Goal: Information Seeking & Learning: Understand process/instructions

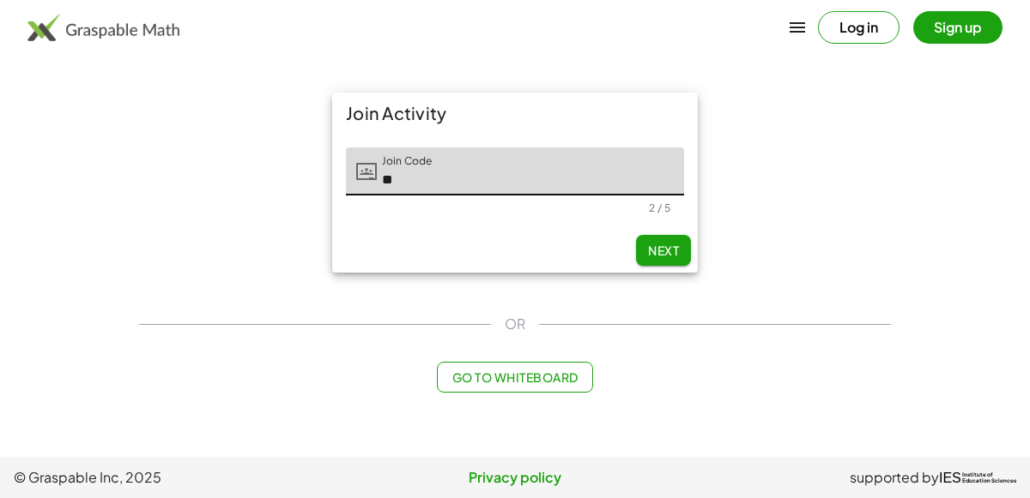
type input "*"
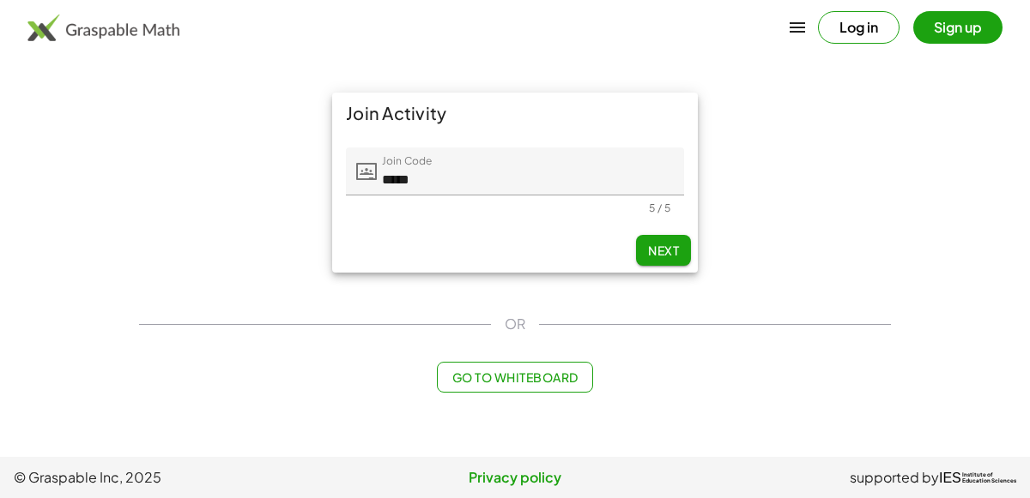
click at [680, 248] on button "Next" at bounding box center [663, 250] width 55 height 31
type input "*****"
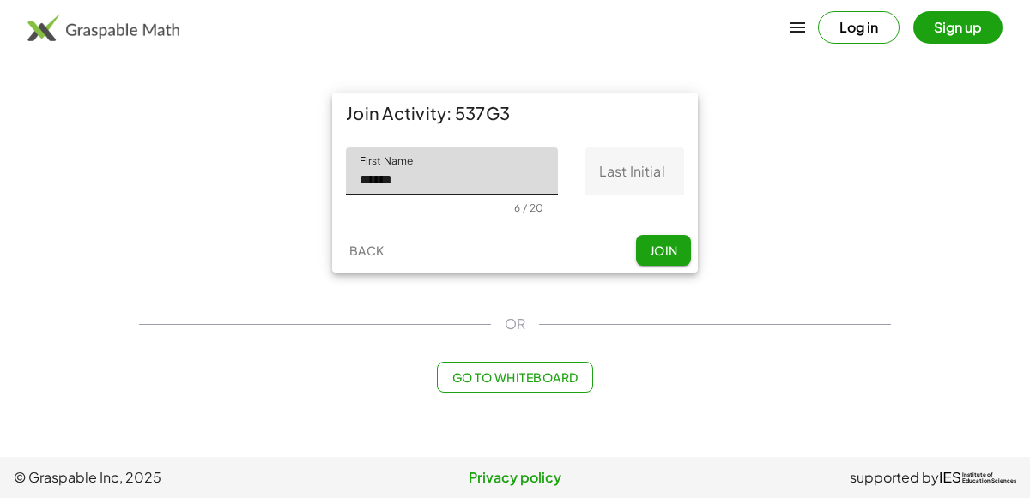
type input "******"
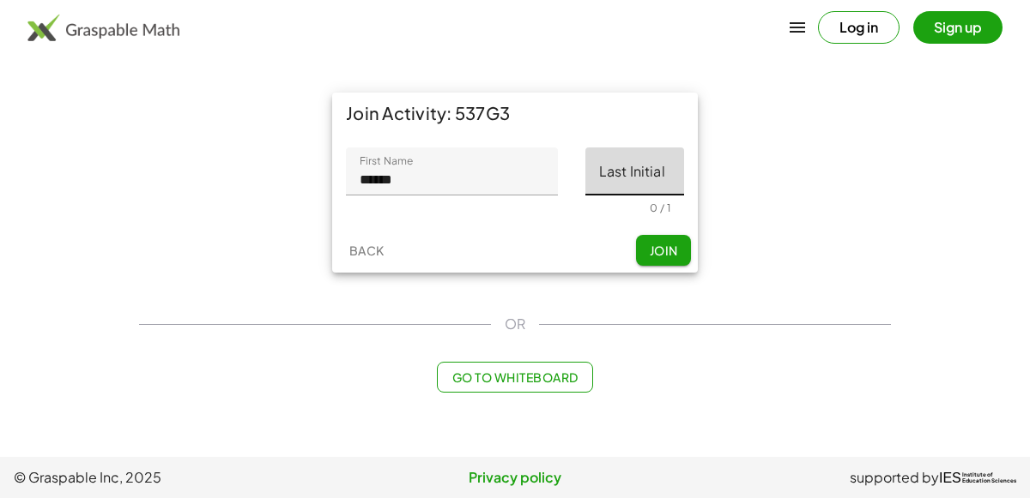
click at [608, 184] on input "Last Initial" at bounding box center [634, 172] width 99 height 48
type input "*"
click at [643, 261] on button "Join" at bounding box center [663, 250] width 55 height 31
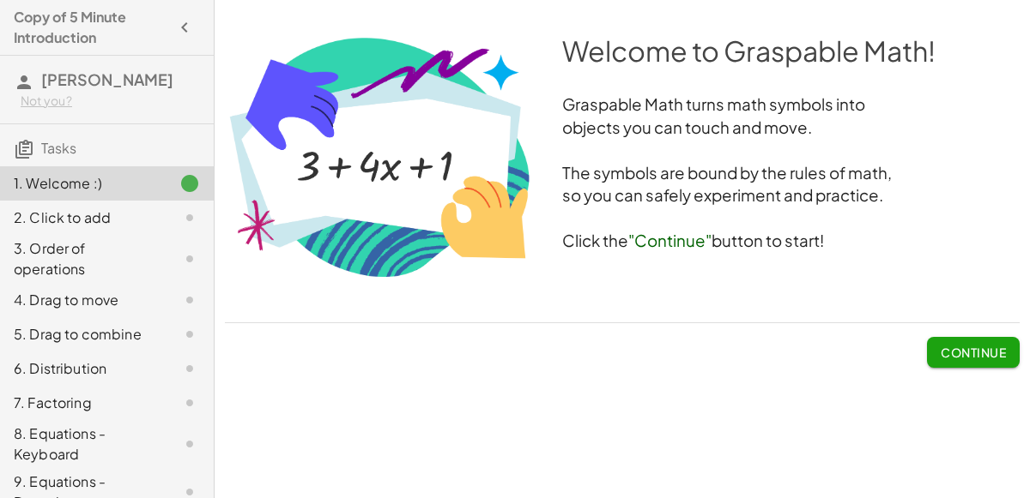
click at [673, 389] on div "Welcome to Graspable Math! Graspable Math turns math symbols into objects you c…" at bounding box center [621, 249] width 815 height 498
click at [0, 0] on div "Welcome to Graspable Math! Graspable Math turns math symbols into objects you c…" at bounding box center [0, 0] width 0 height 0
click at [953, 359] on span "Continue" at bounding box center [972, 352] width 65 height 15
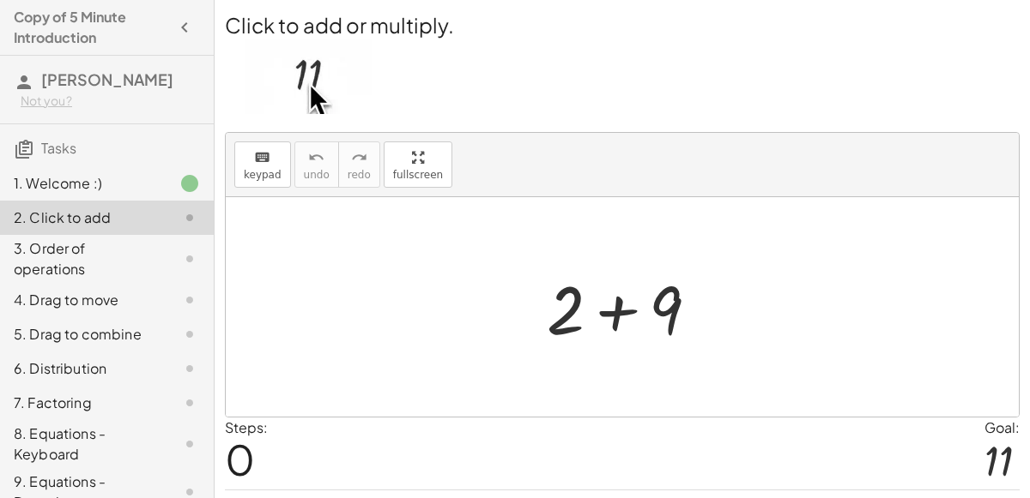
click at [572, 328] on div at bounding box center [629, 307] width 183 height 88
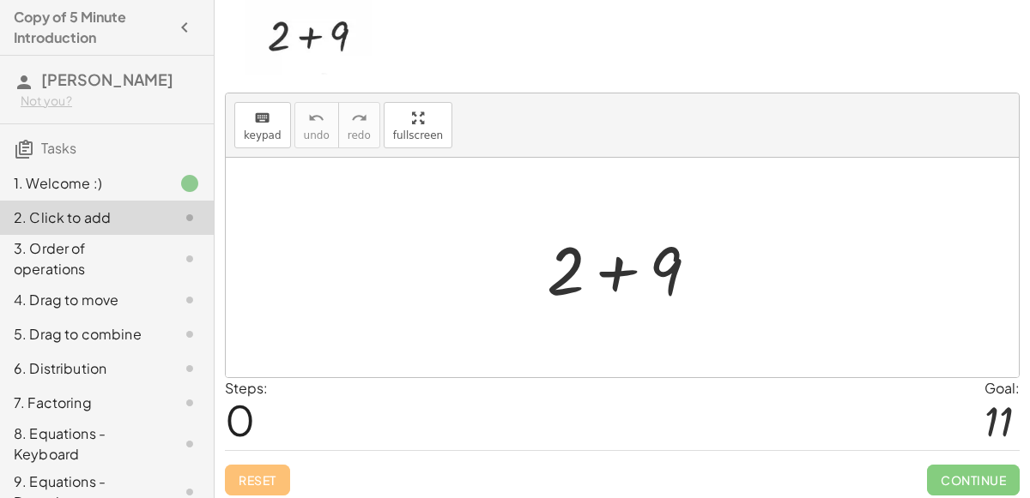
scroll to position [44, 0]
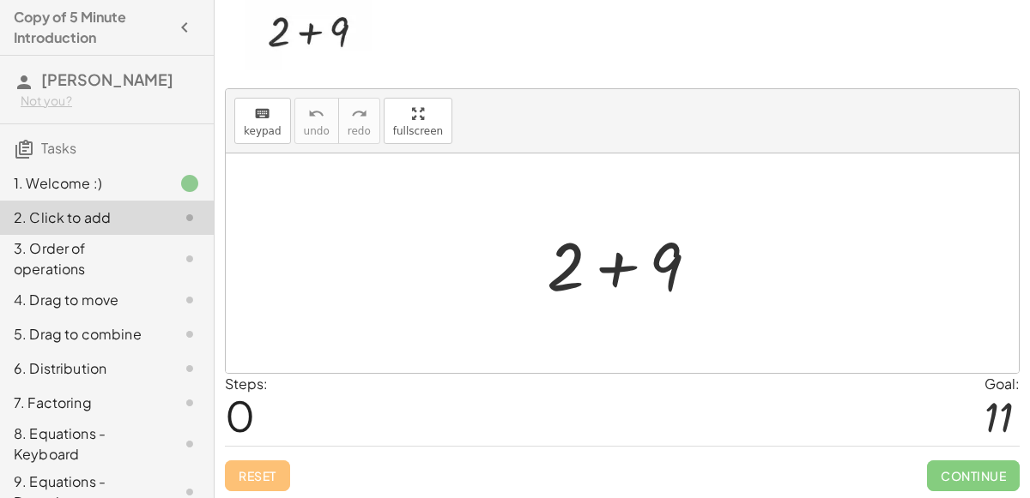
click at [619, 278] on div at bounding box center [629, 264] width 183 height 88
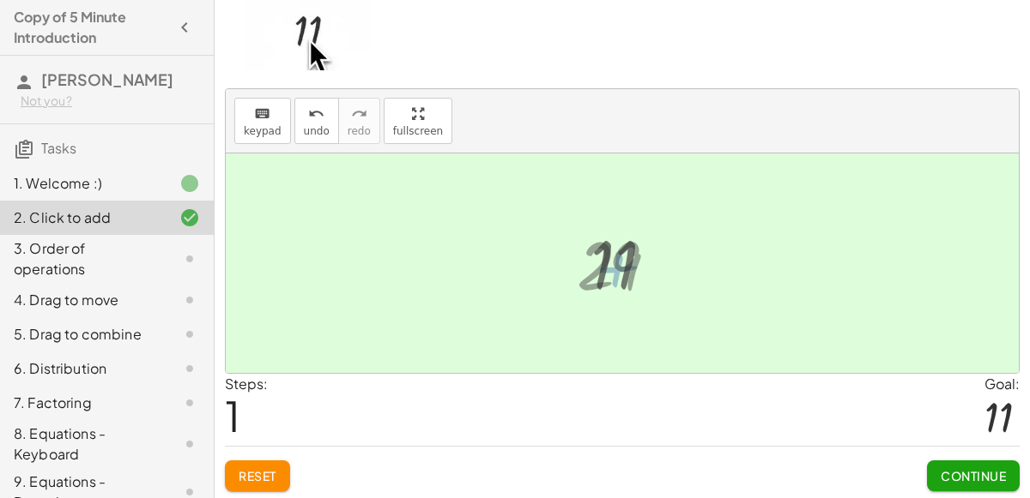
click at [597, 269] on div at bounding box center [629, 263] width 94 height 85
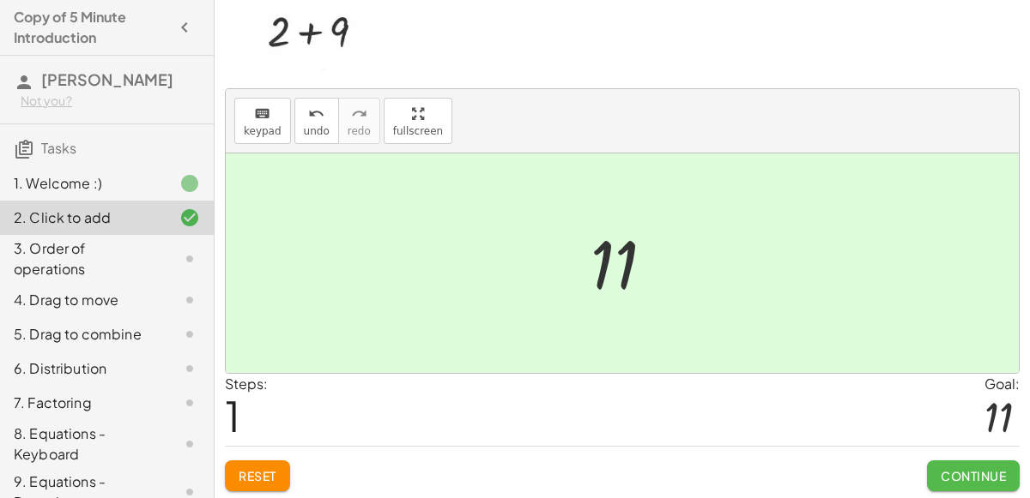
click at [947, 476] on span "Continue" at bounding box center [972, 475] width 65 height 15
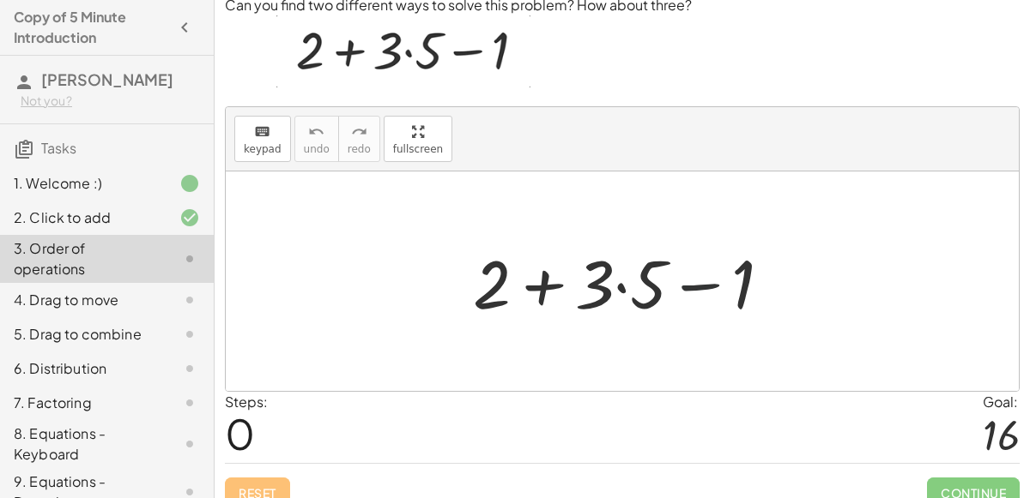
click at [689, 277] on div at bounding box center [628, 282] width 329 height 88
click at [606, 252] on div at bounding box center [628, 282] width 329 height 88
drag, startPoint x: 747, startPoint y: 268, endPoint x: 626, endPoint y: 278, distance: 121.4
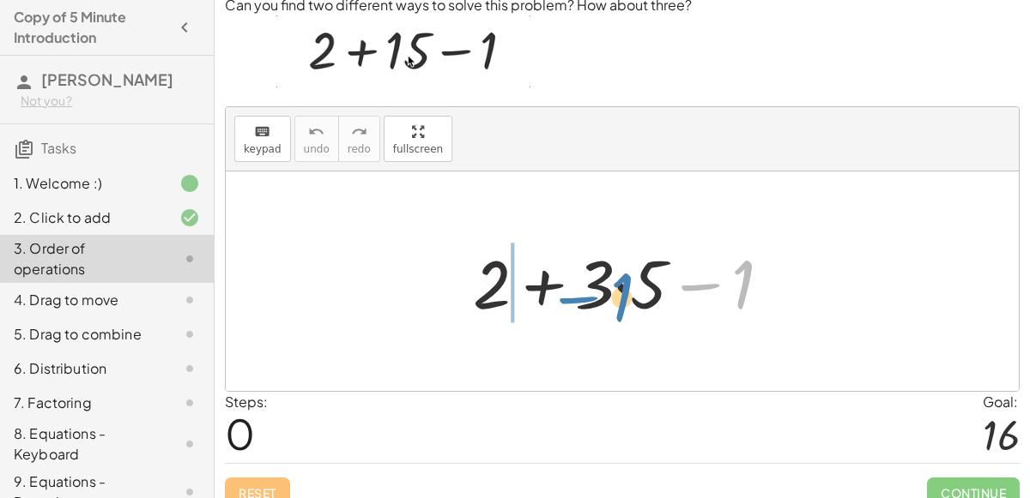
click at [626, 278] on div at bounding box center [628, 282] width 329 height 88
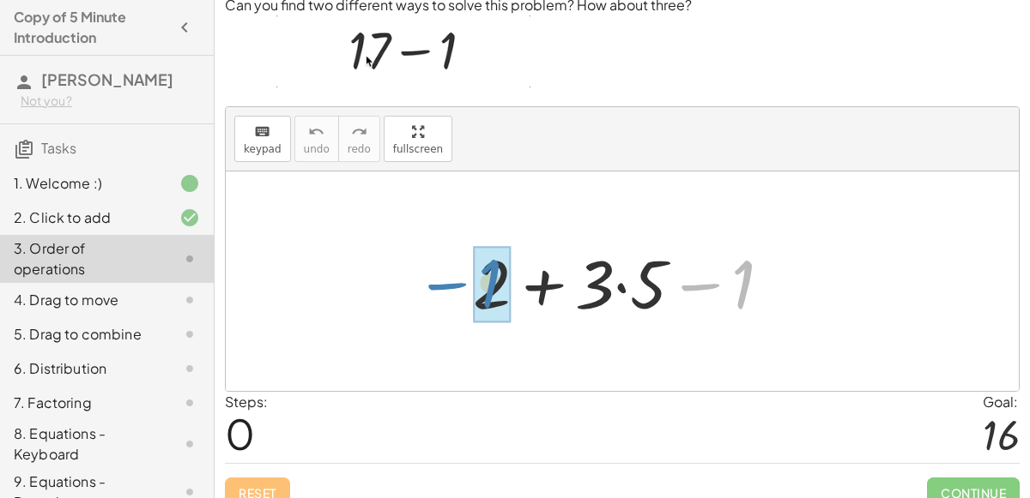
drag, startPoint x: 734, startPoint y: 287, endPoint x: 485, endPoint y: 287, distance: 249.7
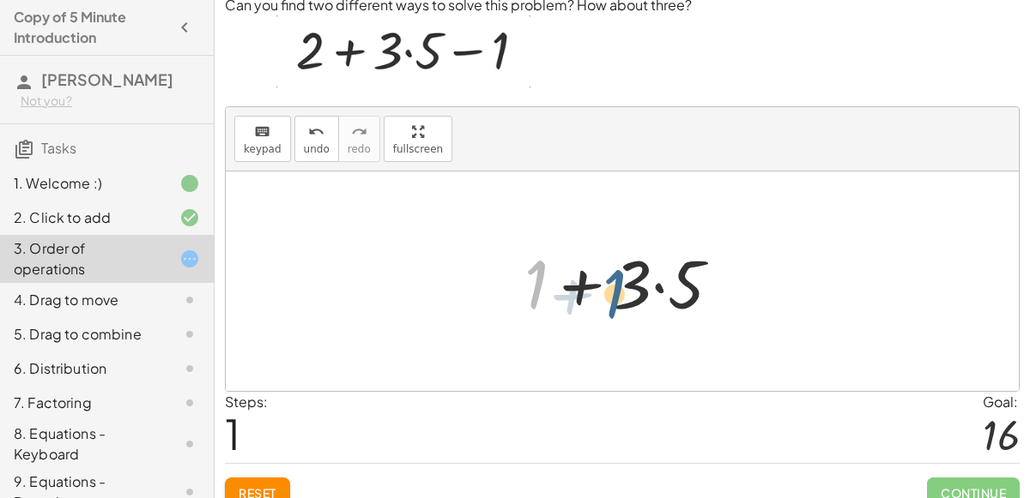
drag, startPoint x: 536, startPoint y: 286, endPoint x: 631, endPoint y: 293, distance: 95.5
click at [631, 293] on div at bounding box center [629, 282] width 227 height 88
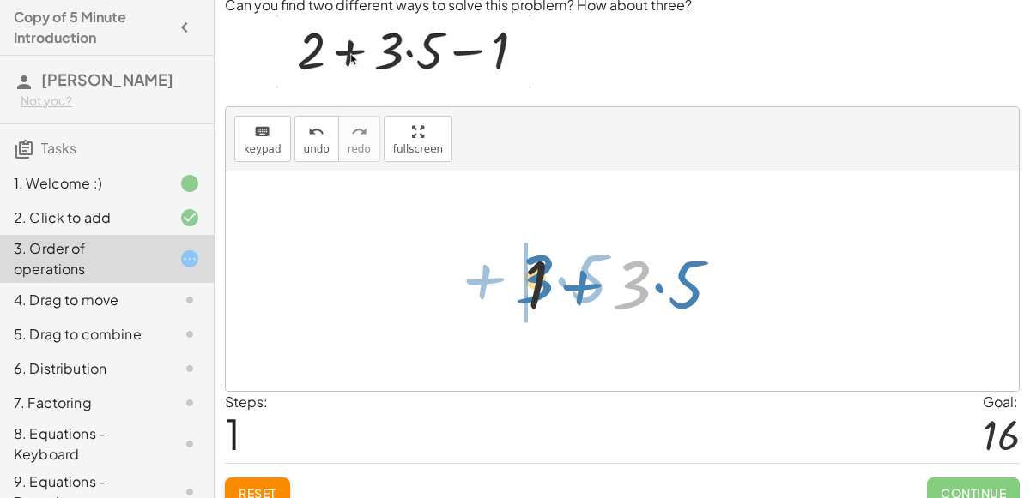
drag, startPoint x: 625, startPoint y: 284, endPoint x: 528, endPoint y: 278, distance: 97.1
click at [528, 278] on div at bounding box center [629, 282] width 227 height 88
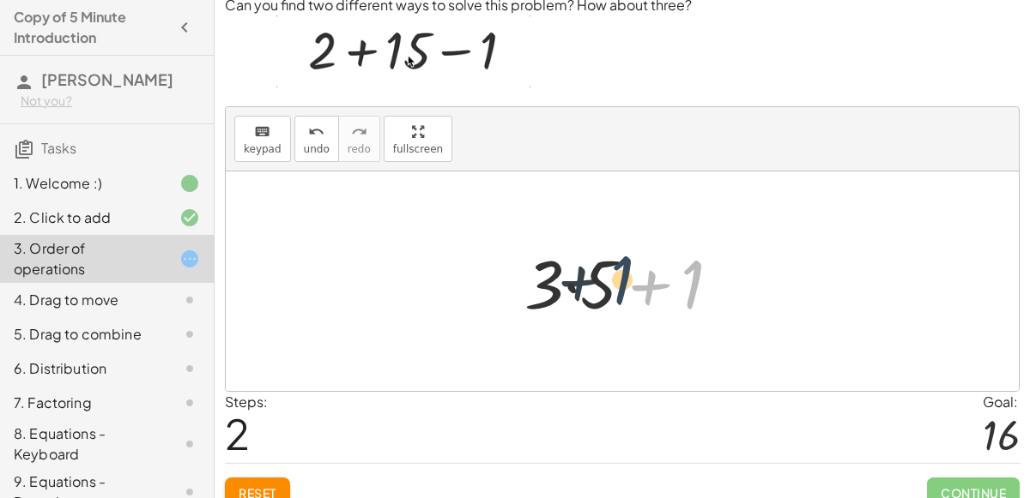
drag, startPoint x: 688, startPoint y: 296, endPoint x: 596, endPoint y: 288, distance: 92.1
click at [596, 288] on div at bounding box center [629, 282] width 227 height 88
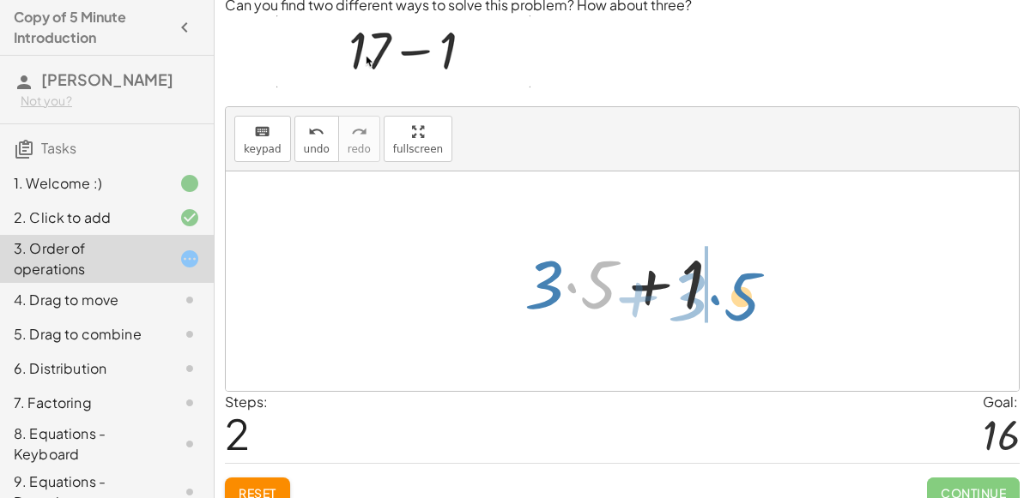
drag, startPoint x: 568, startPoint y: 278, endPoint x: 711, endPoint y: 287, distance: 143.6
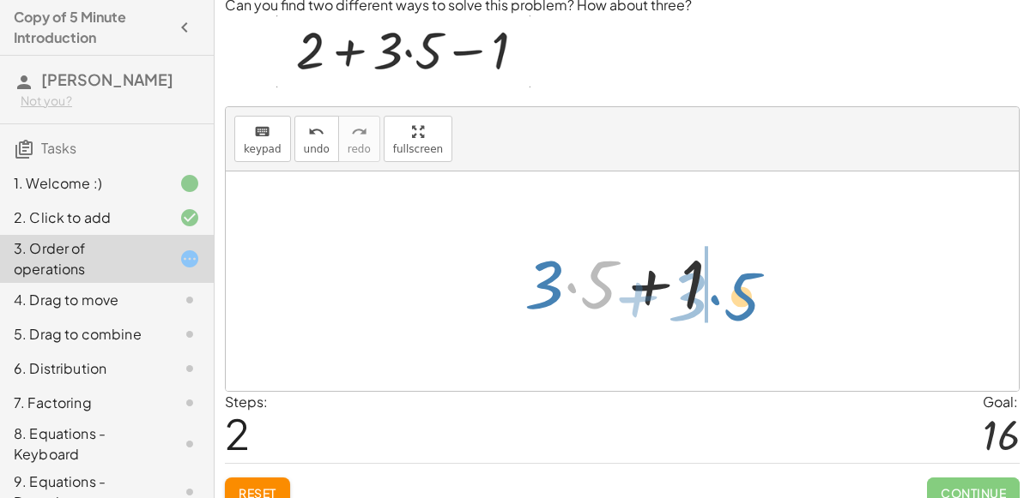
click at [711, 287] on div at bounding box center [629, 282] width 227 height 88
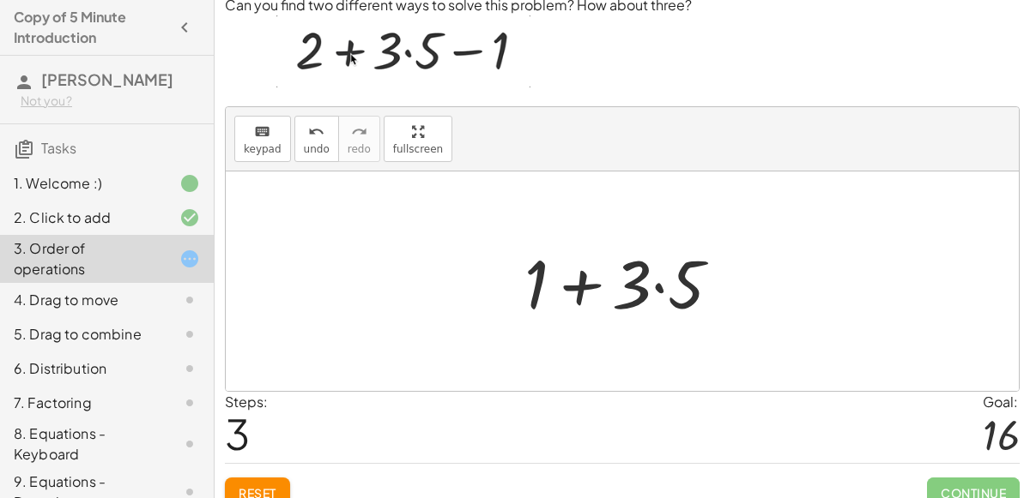
click at [625, 279] on div at bounding box center [629, 282] width 227 height 88
drag, startPoint x: 668, startPoint y: 291, endPoint x: 716, endPoint y: 317, distance: 54.9
click at [716, 317] on div at bounding box center [629, 282] width 227 height 88
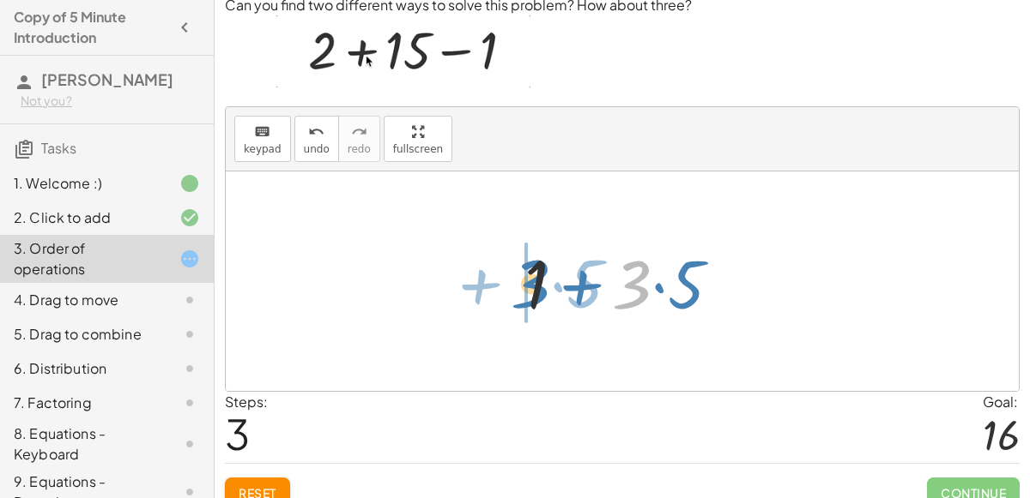
drag, startPoint x: 641, startPoint y: 274, endPoint x: 542, endPoint y: 275, distance: 98.7
click at [542, 275] on div at bounding box center [629, 282] width 227 height 88
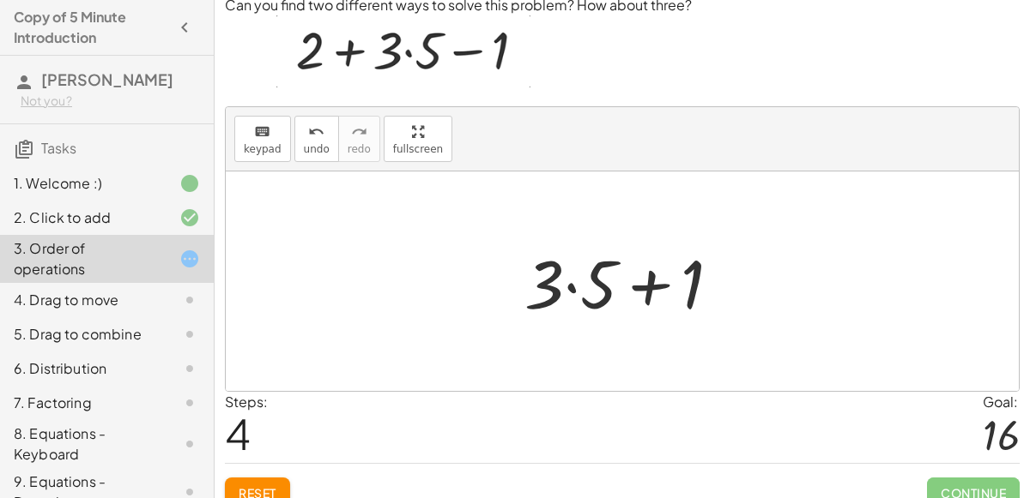
click at [569, 286] on div at bounding box center [629, 282] width 227 height 88
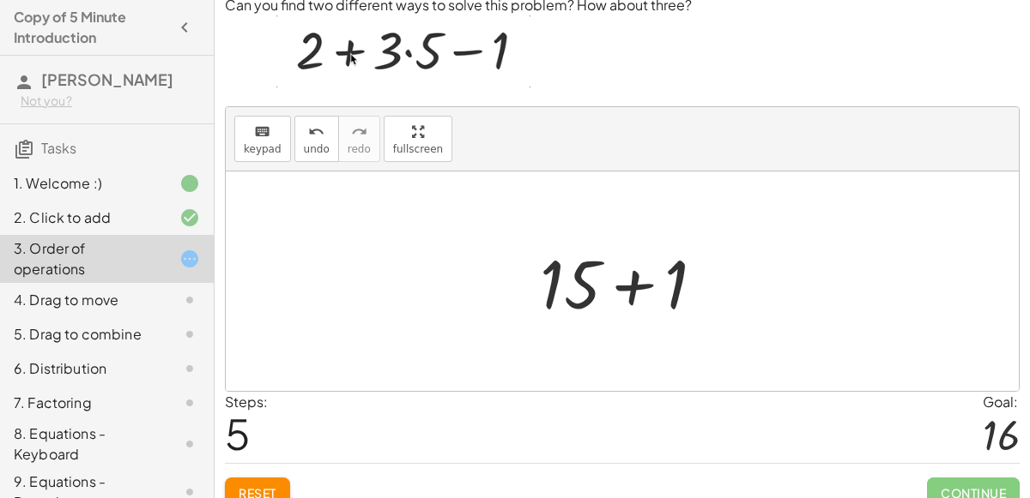
click at [633, 291] on div at bounding box center [629, 282] width 196 height 88
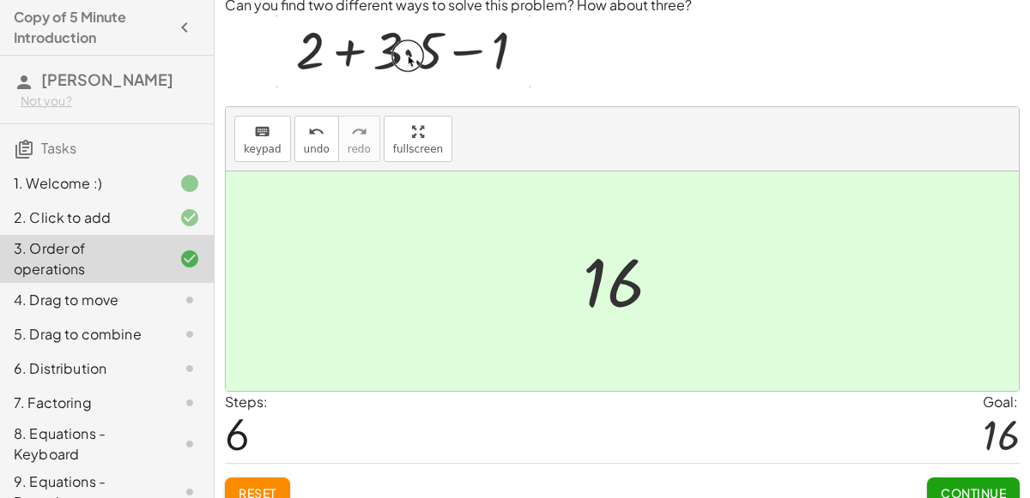
click at [957, 486] on span "Continue" at bounding box center [972, 493] width 65 height 15
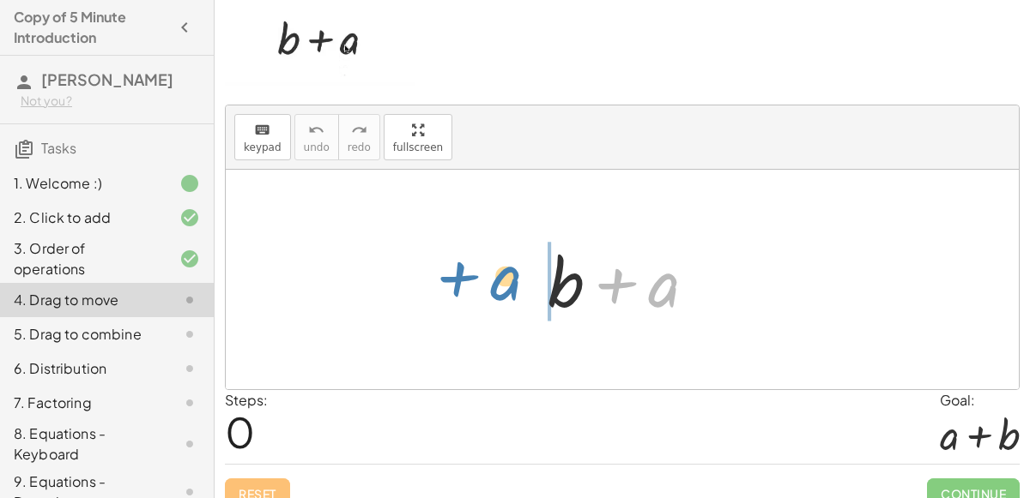
drag, startPoint x: 636, startPoint y: 286, endPoint x: 481, endPoint y: 280, distance: 154.5
click at [481, 280] on div "+ a + b + a" at bounding box center [622, 280] width 793 height 220
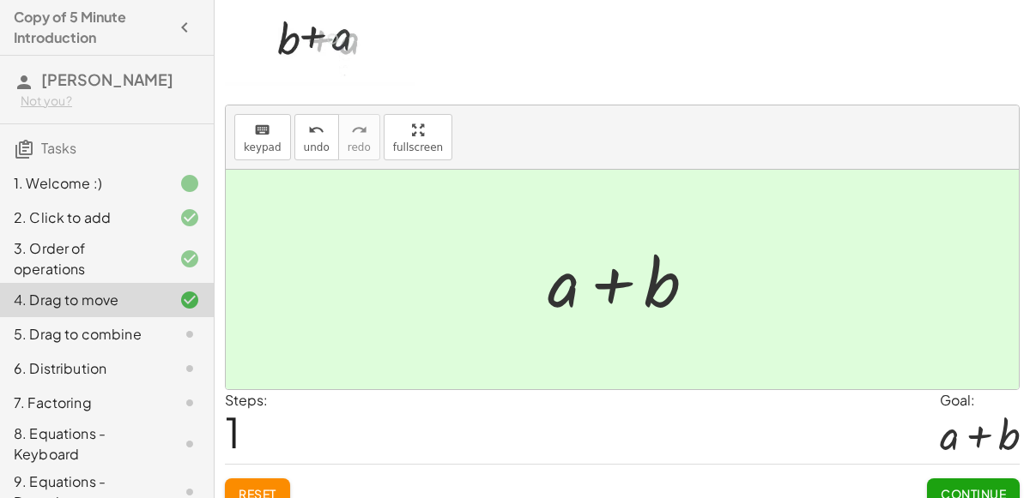
click at [971, 491] on span "Continue" at bounding box center [972, 493] width 65 height 15
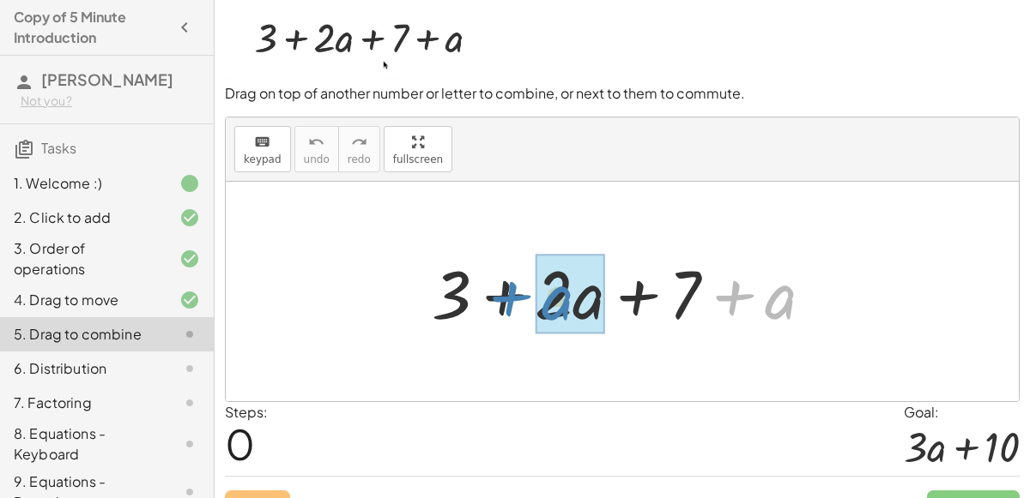
drag, startPoint x: 775, startPoint y: 299, endPoint x: 556, endPoint y: 300, distance: 218.8
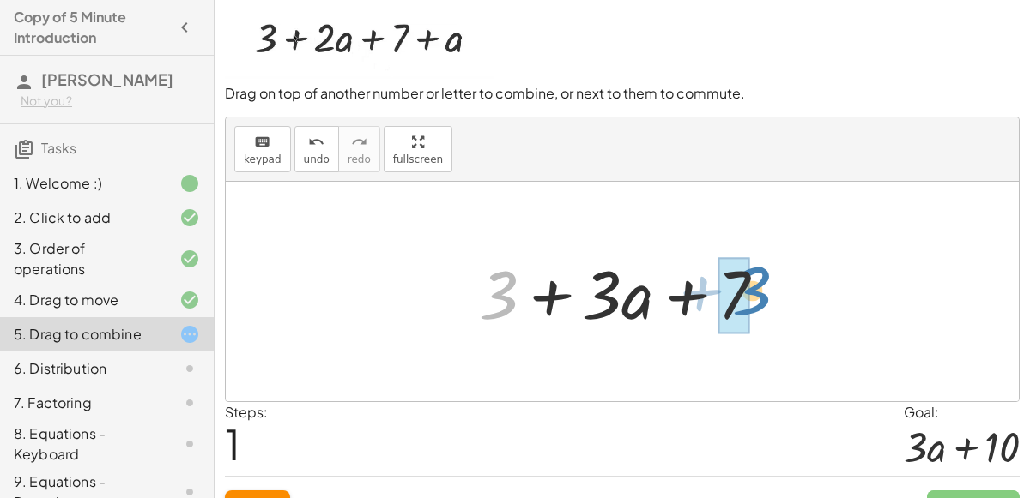
drag, startPoint x: 498, startPoint y: 290, endPoint x: 746, endPoint y: 287, distance: 248.8
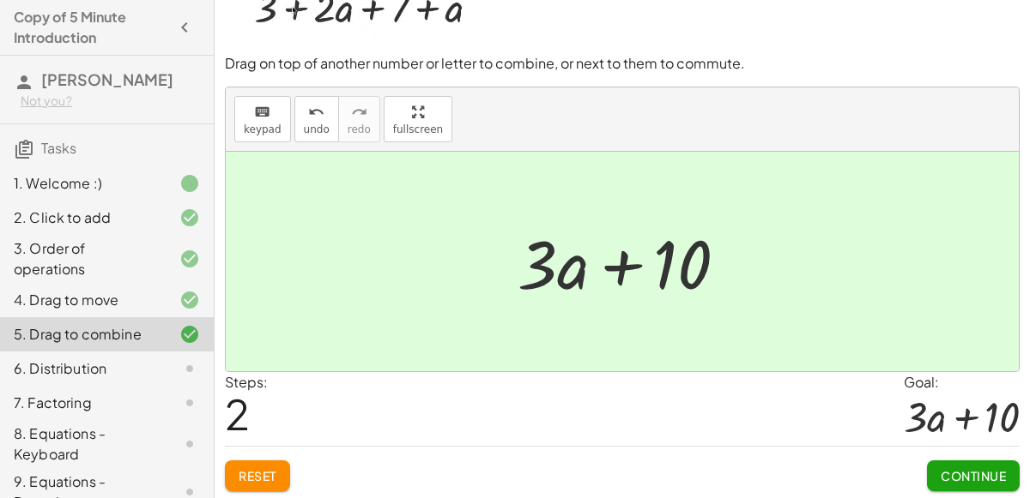
scroll to position [69, 0]
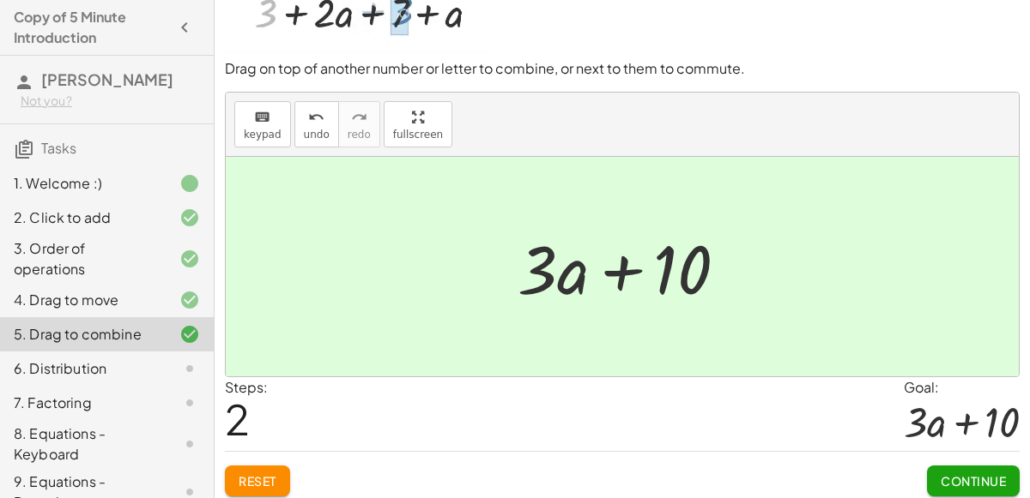
click at [993, 483] on span "Continue" at bounding box center [972, 481] width 65 height 15
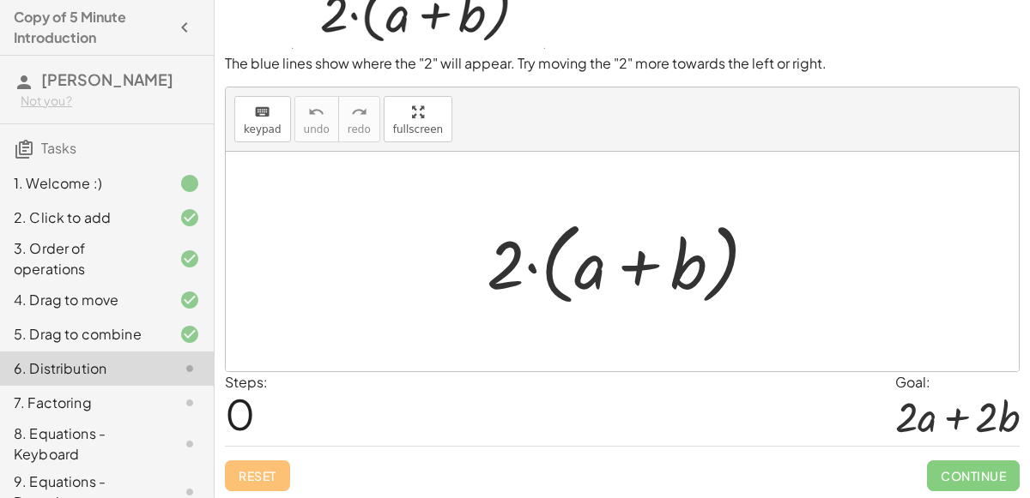
scroll to position [0, 0]
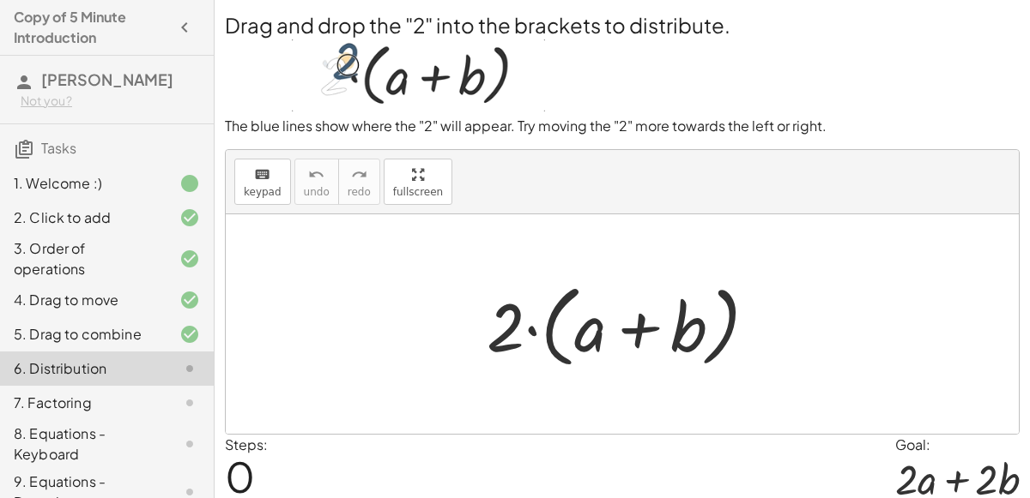
click at [531, 327] on div at bounding box center [628, 324] width 301 height 99
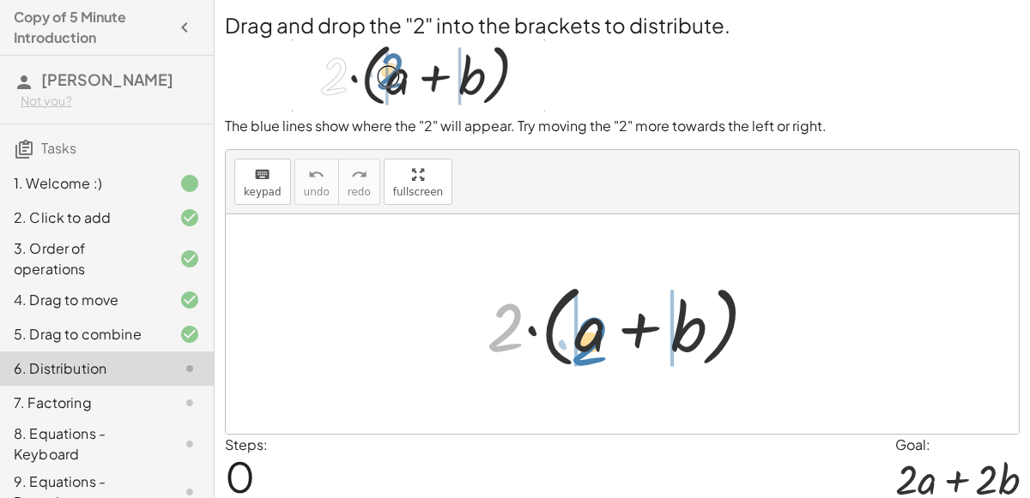
drag, startPoint x: 501, startPoint y: 316, endPoint x: 584, endPoint y: 329, distance: 84.2
click at [584, 329] on div at bounding box center [628, 324] width 301 height 99
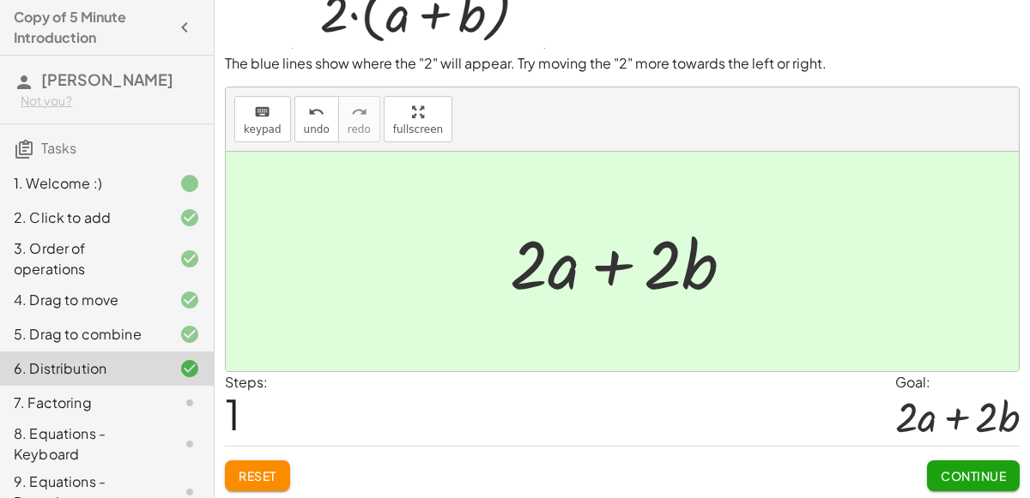
scroll to position [58, 0]
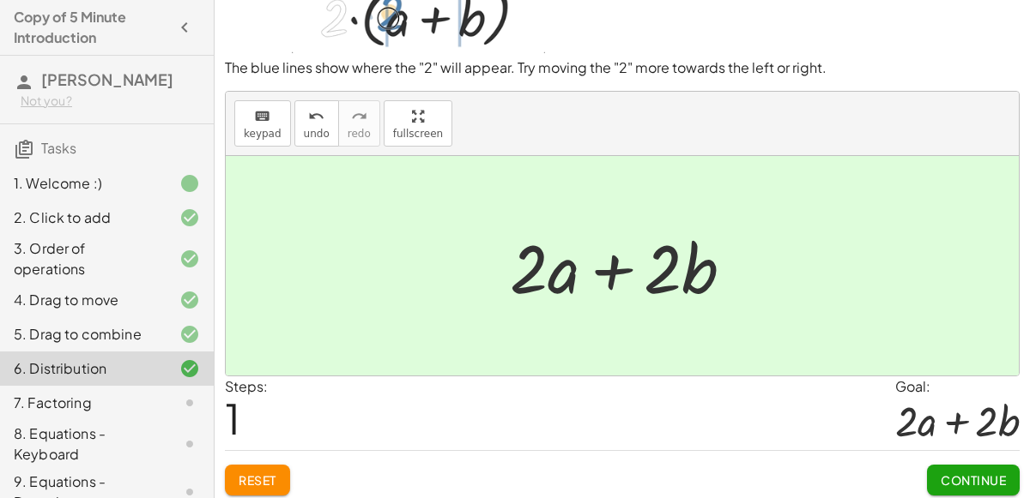
click at [969, 469] on button "Continue" at bounding box center [973, 480] width 93 height 31
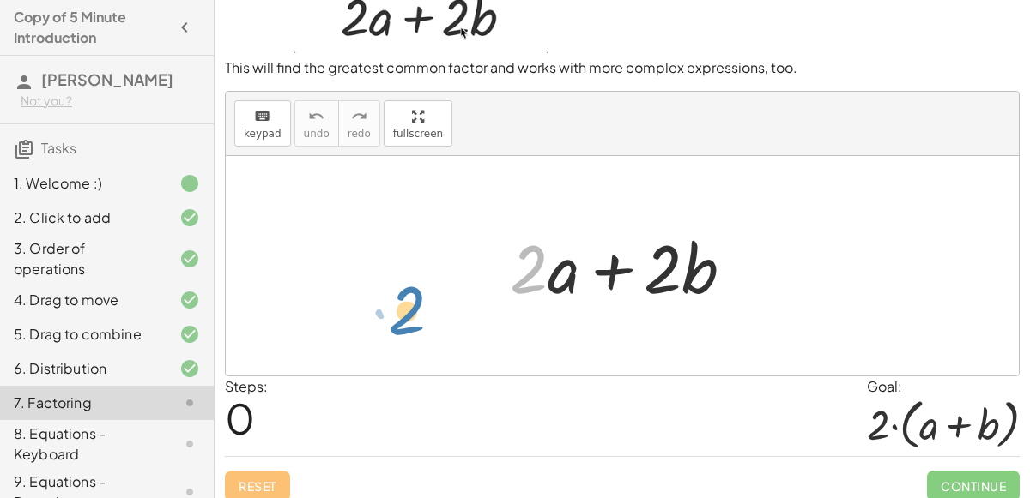
drag, startPoint x: 528, startPoint y: 244, endPoint x: 409, endPoint y: 287, distance: 125.9
click at [409, 287] on div "· 2 + · 2 · a + · 2 · b" at bounding box center [622, 266] width 793 height 220
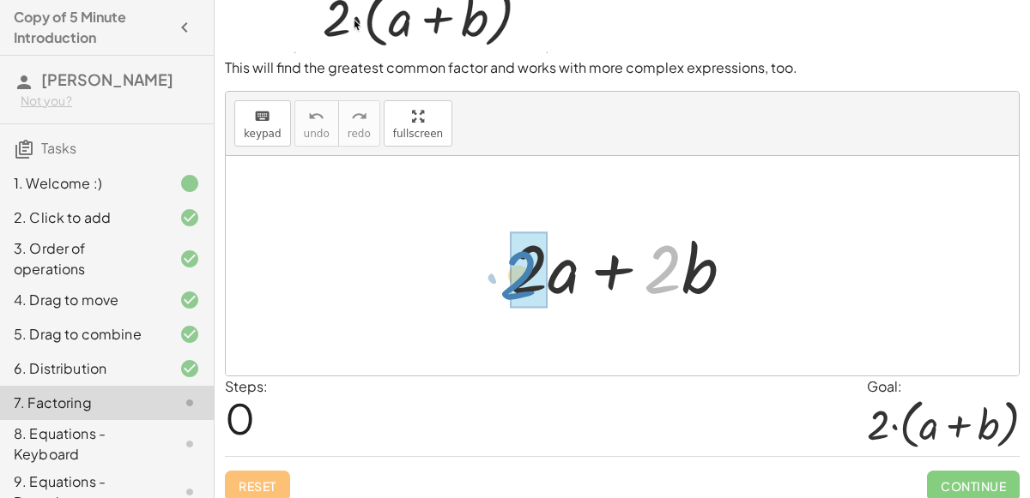
drag, startPoint x: 665, startPoint y: 270, endPoint x: 525, endPoint y: 275, distance: 139.9
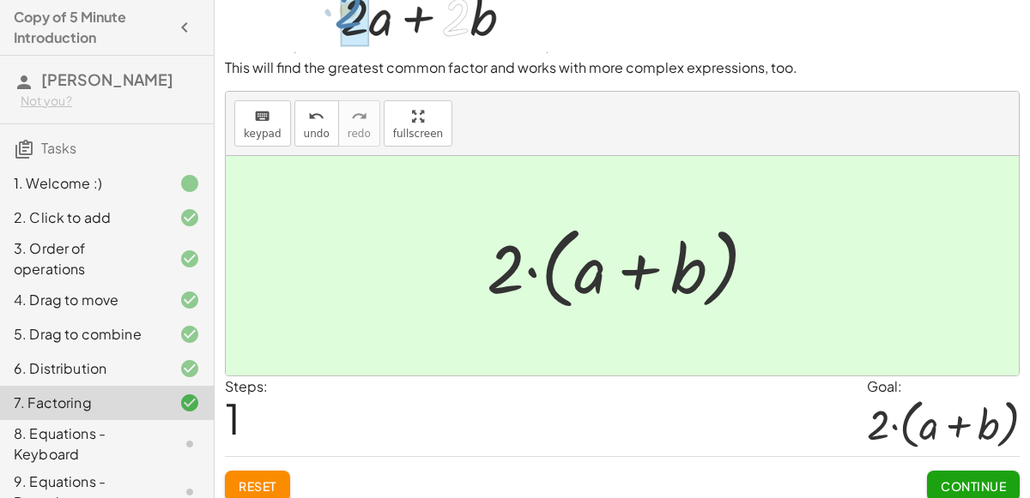
click at [948, 496] on button "Continue" at bounding box center [973, 486] width 93 height 31
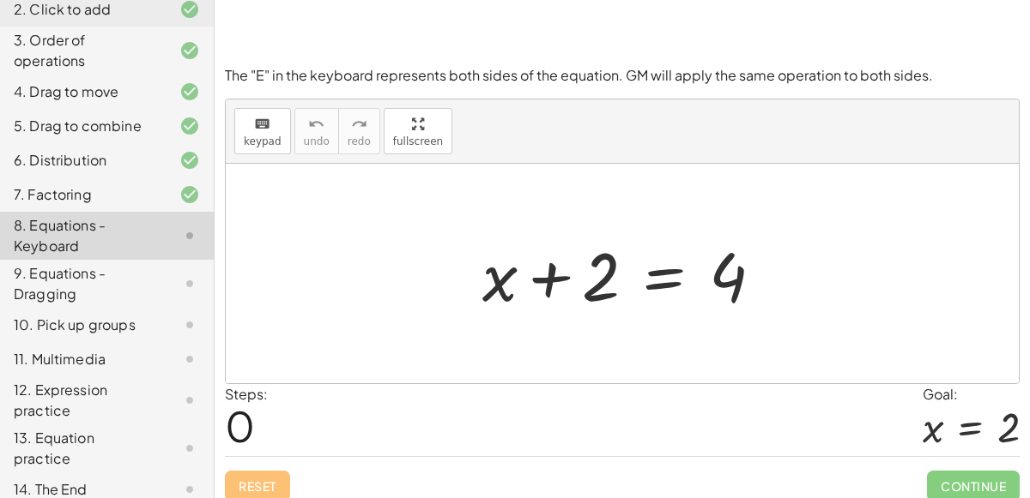
scroll to position [149, 0]
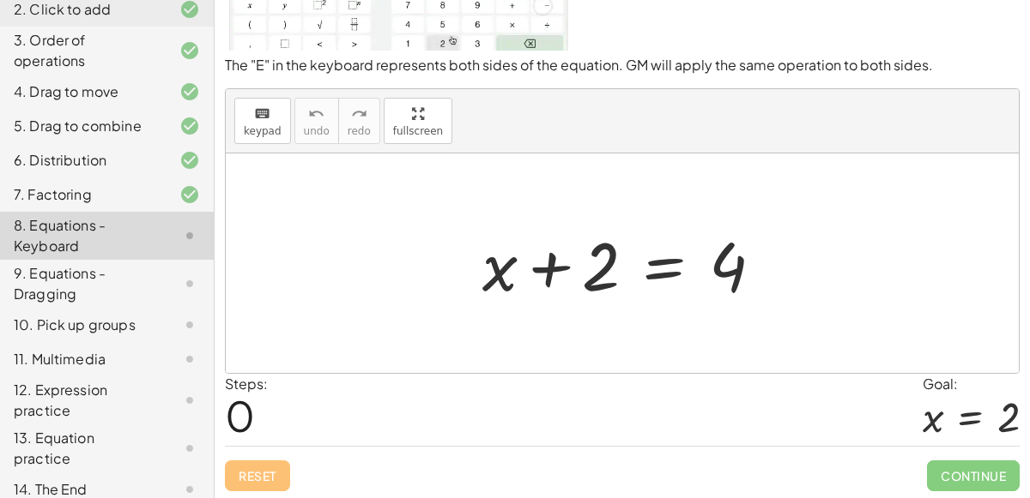
click at [560, 318] on div at bounding box center [622, 264] width 793 height 220
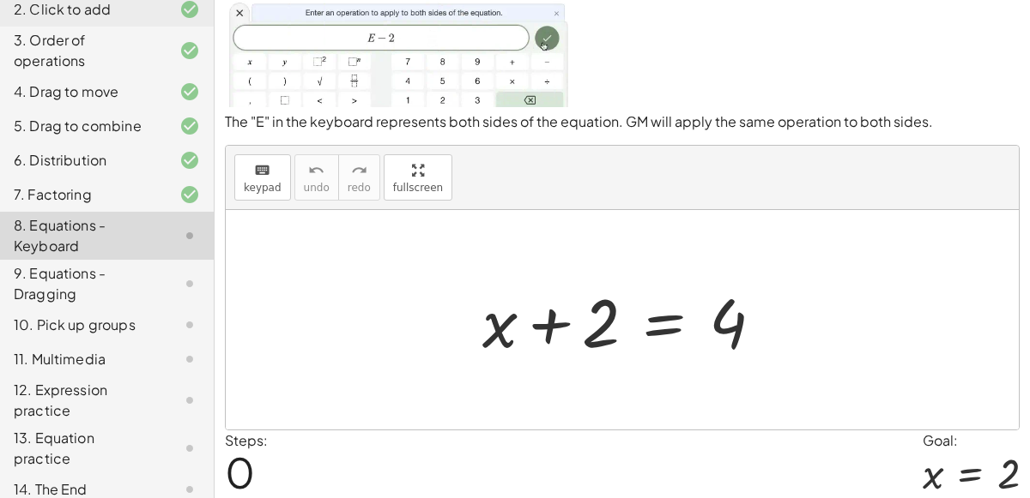
scroll to position [93, 0]
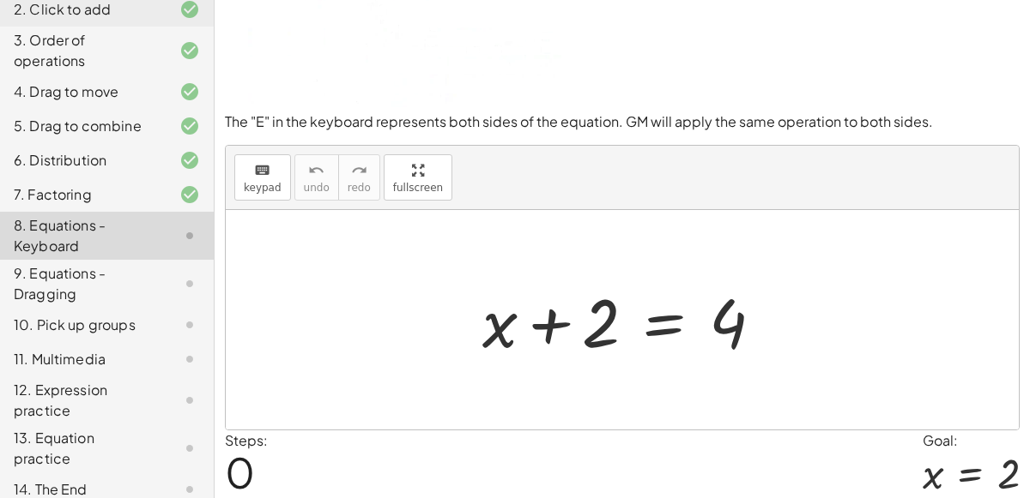
click at [664, 317] on div at bounding box center [629, 320] width 311 height 88
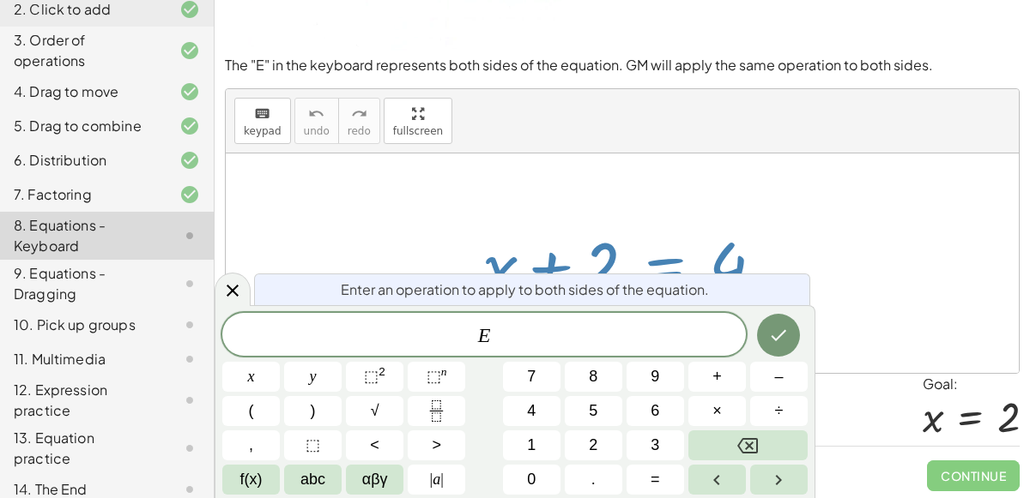
scroll to position [148, 0]
click at [604, 443] on button "2" at bounding box center [593, 446] width 57 height 30
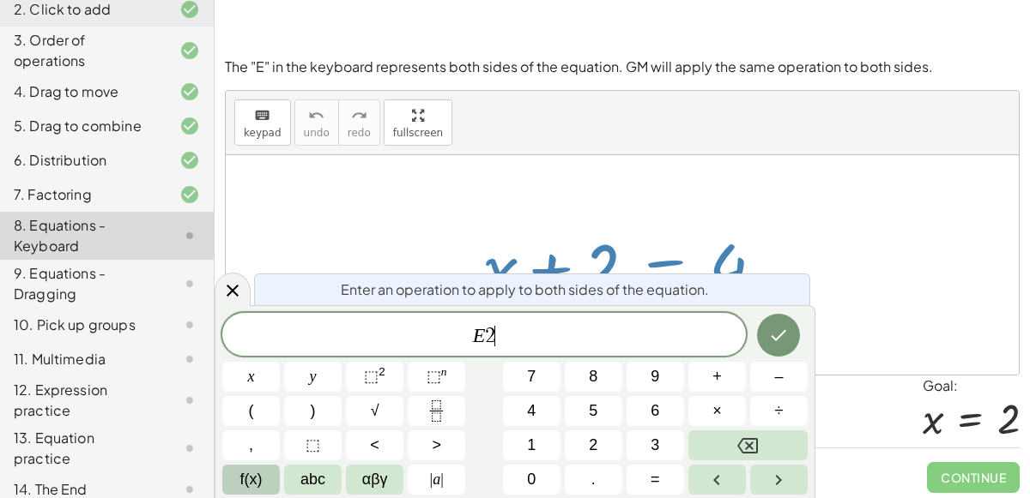
click at [267, 474] on button "f(x)" at bounding box center [250, 480] width 57 height 30
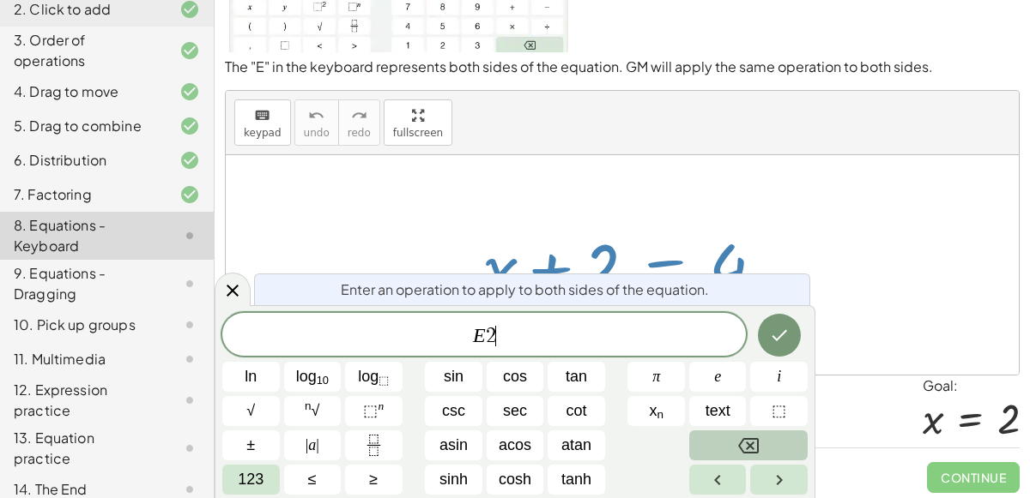
click at [747, 450] on icon "Backspace" at bounding box center [748, 446] width 21 height 21
click at [784, 346] on icon "Done" at bounding box center [779, 335] width 21 height 21
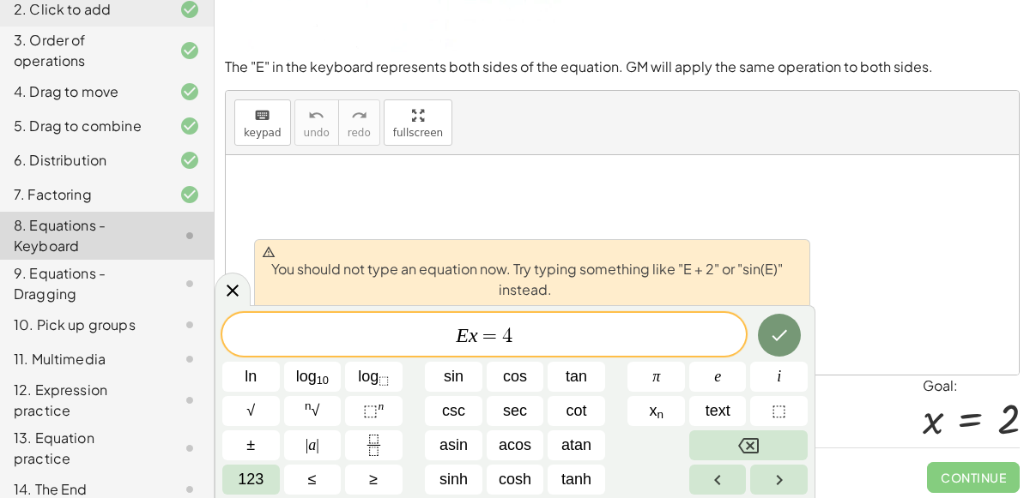
click at [529, 350] on div "E x = 4 ​" at bounding box center [483, 334] width 523 height 43
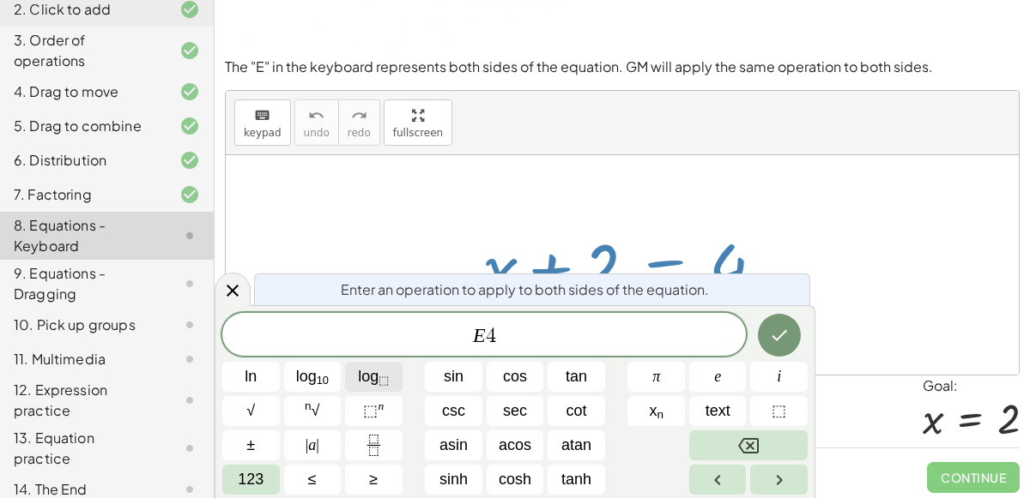
click at [768, 340] on button "Done" at bounding box center [779, 335] width 43 height 43
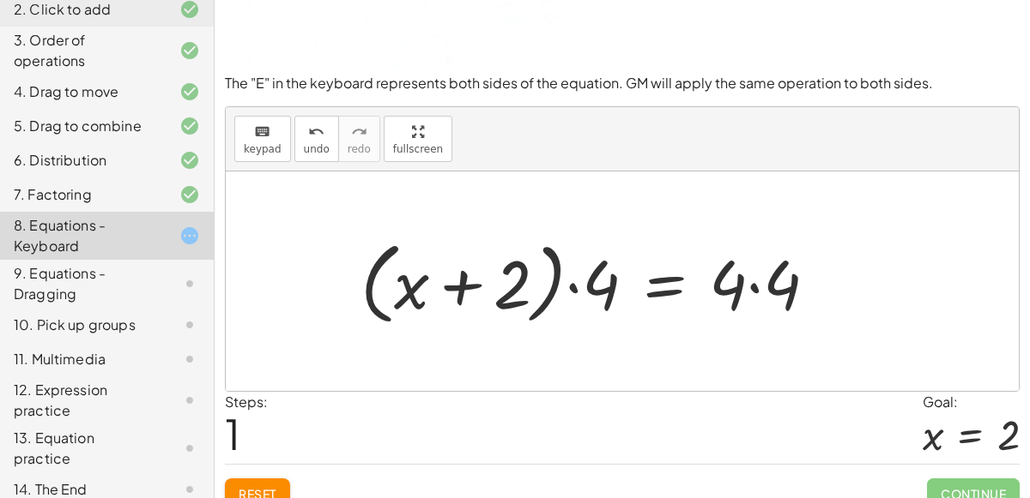
scroll to position [149, 0]
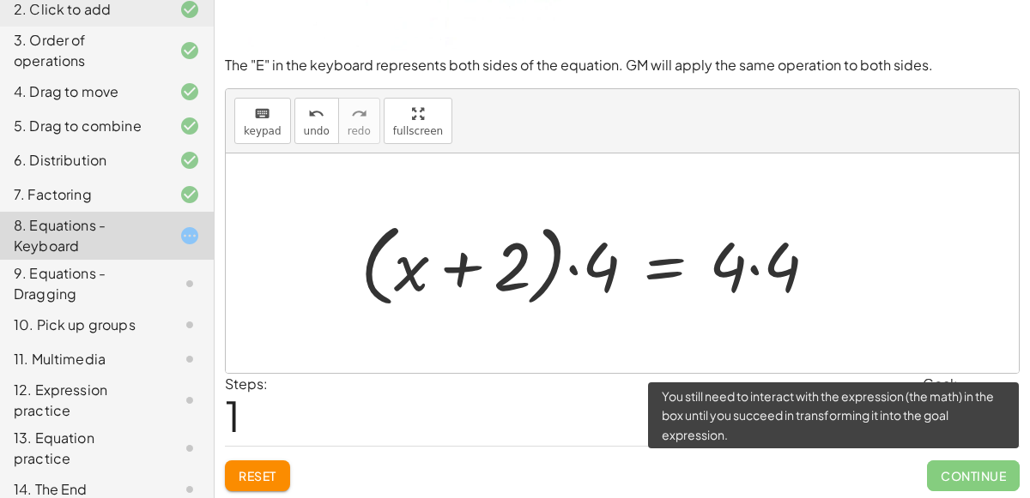
click at [985, 474] on span "Continue" at bounding box center [973, 476] width 93 height 31
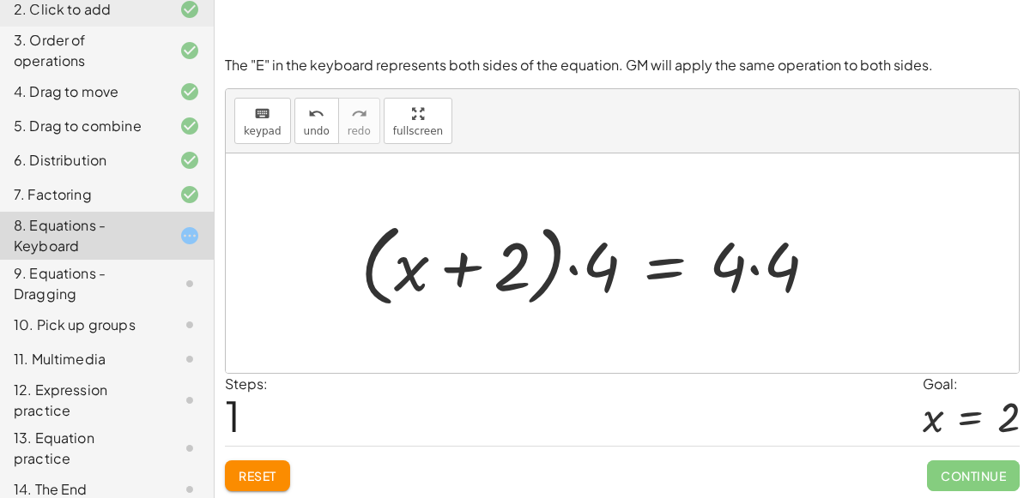
scroll to position [148, 0]
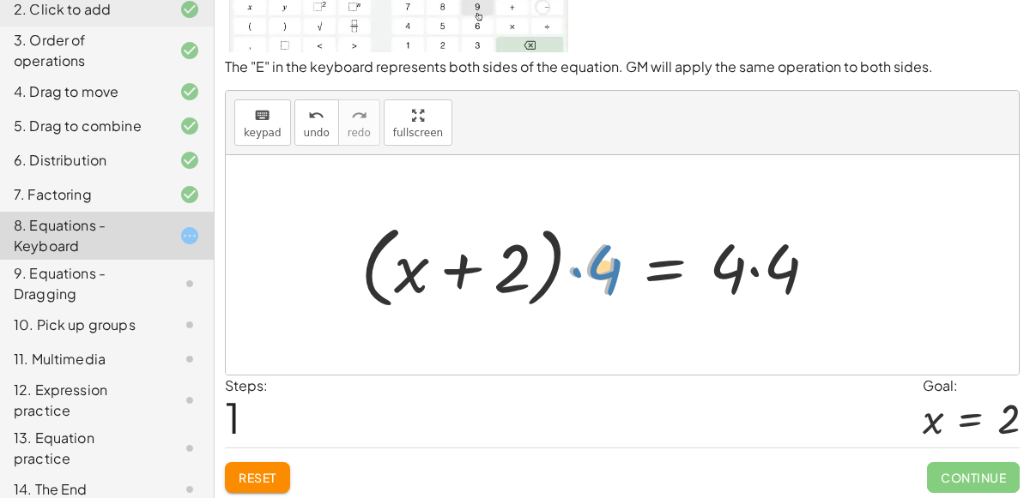
click at [594, 281] on div at bounding box center [595, 265] width 487 height 99
click at [750, 274] on div at bounding box center [595, 265] width 487 height 99
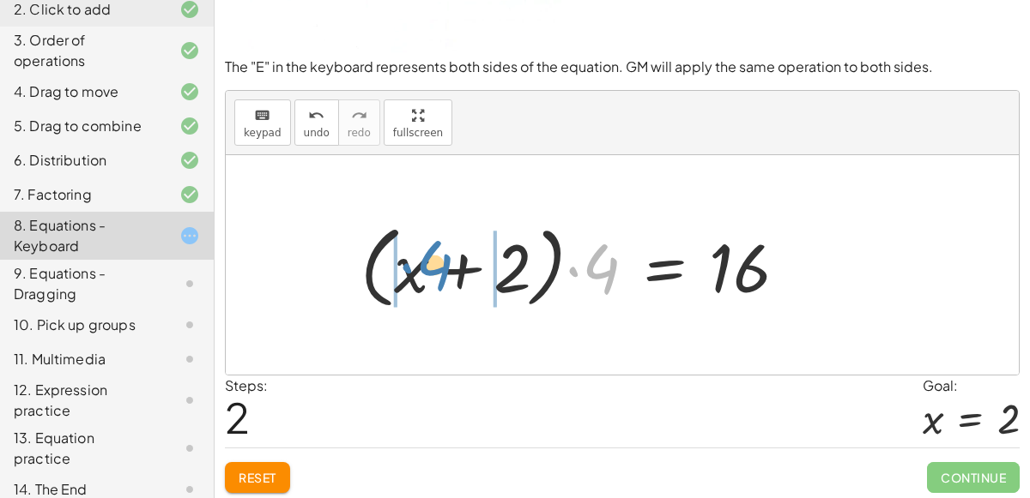
drag, startPoint x: 590, startPoint y: 269, endPoint x: 421, endPoint y: 268, distance: 169.0
click at [421, 268] on div at bounding box center [580, 265] width 457 height 99
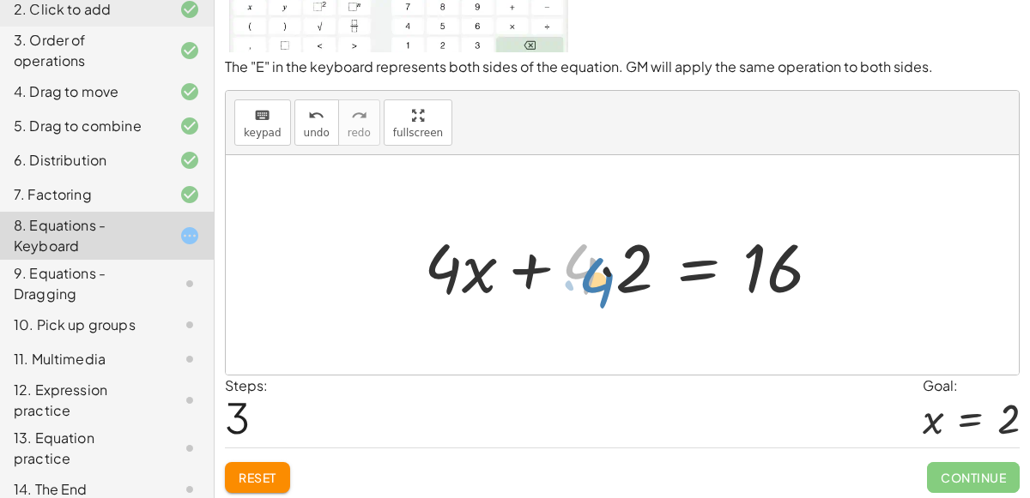
drag, startPoint x: 590, startPoint y: 266, endPoint x: 602, endPoint y: 275, distance: 14.8
click at [602, 275] on div at bounding box center [628, 265] width 427 height 88
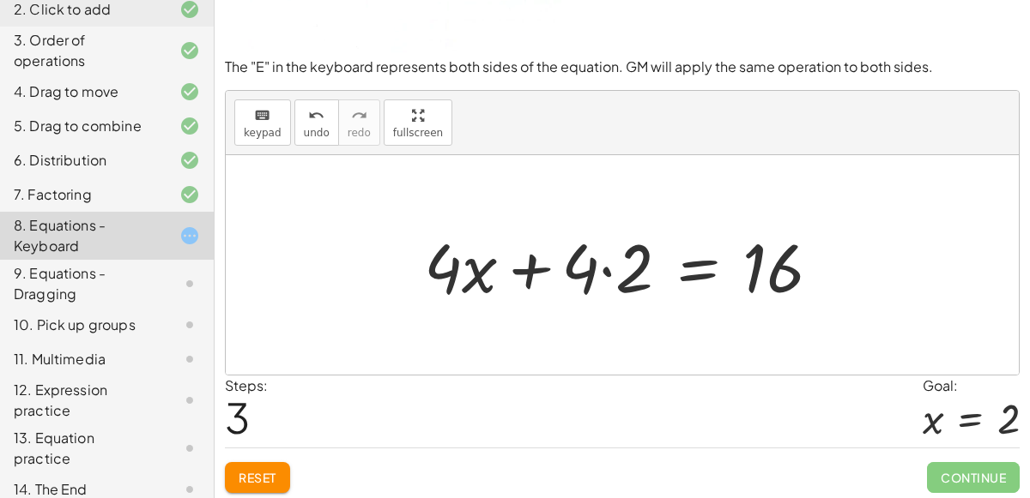
click at [609, 262] on div at bounding box center [628, 265] width 427 height 88
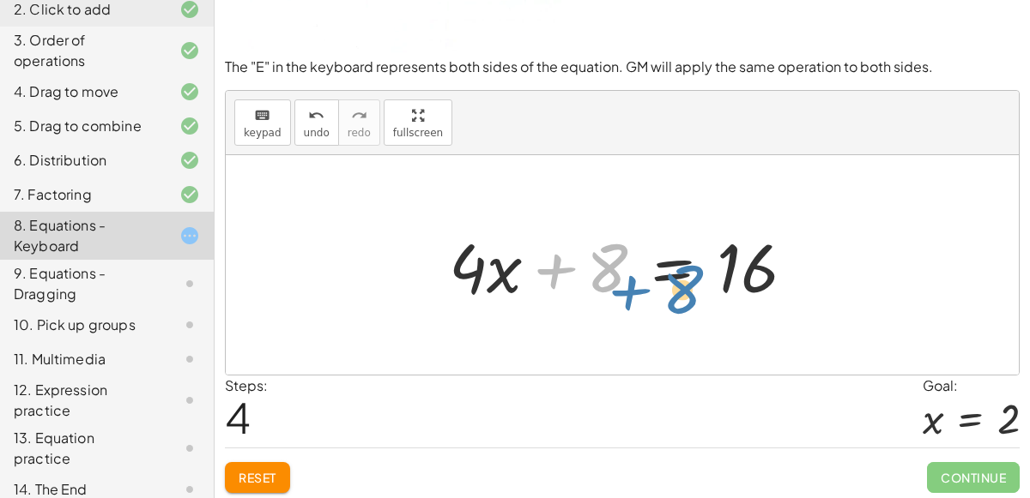
drag, startPoint x: 603, startPoint y: 257, endPoint x: 679, endPoint y: 273, distance: 78.1
click at [679, 273] on div at bounding box center [628, 265] width 377 height 88
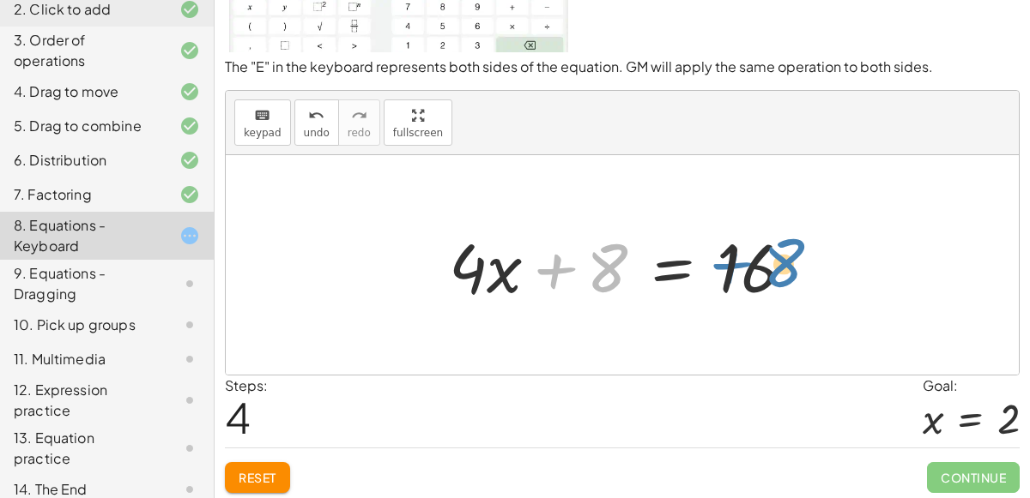
drag, startPoint x: 615, startPoint y: 247, endPoint x: 786, endPoint y: 243, distance: 170.8
click at [786, 243] on div at bounding box center [628, 265] width 377 height 88
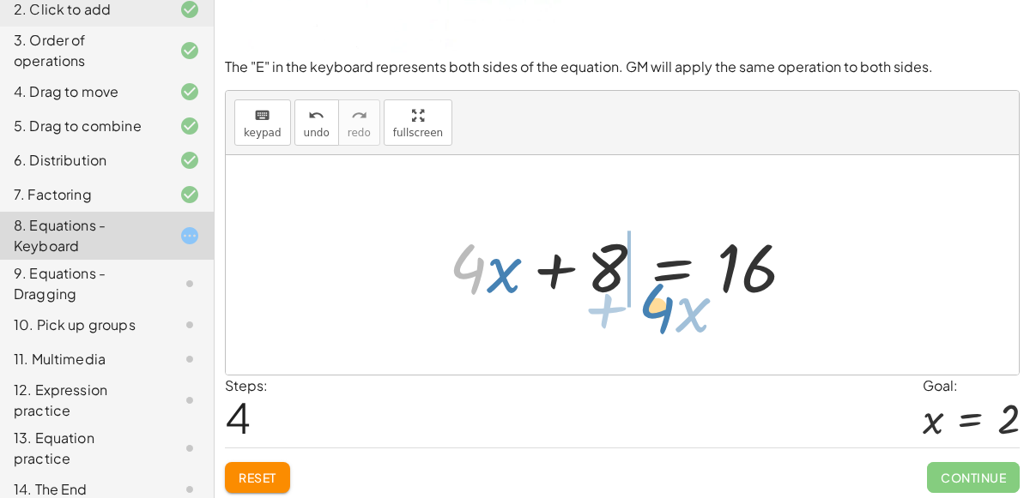
drag, startPoint x: 472, startPoint y: 264, endPoint x: 663, endPoint y: 301, distance: 194.8
click at [663, 301] on div at bounding box center [628, 265] width 377 height 88
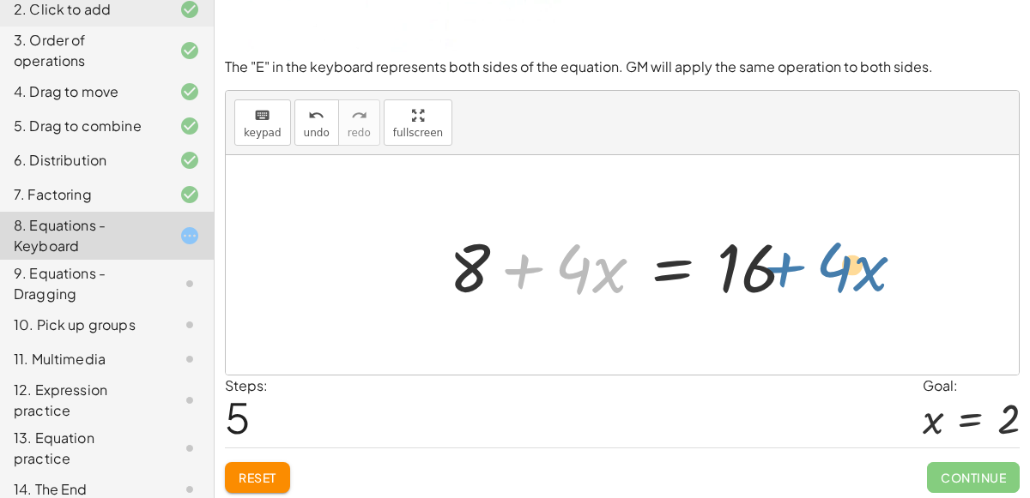
drag, startPoint x: 553, startPoint y: 286, endPoint x: 812, endPoint y: 282, distance: 258.3
click at [812, 282] on div at bounding box center [628, 265] width 377 height 88
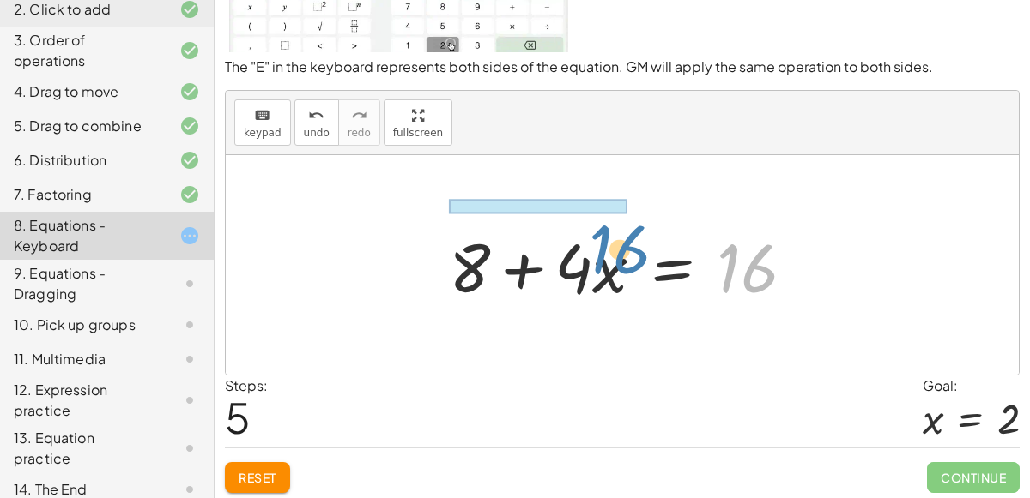
drag, startPoint x: 764, startPoint y: 266, endPoint x: 623, endPoint y: 259, distance: 141.7
click at [623, 259] on div at bounding box center [628, 265] width 377 height 88
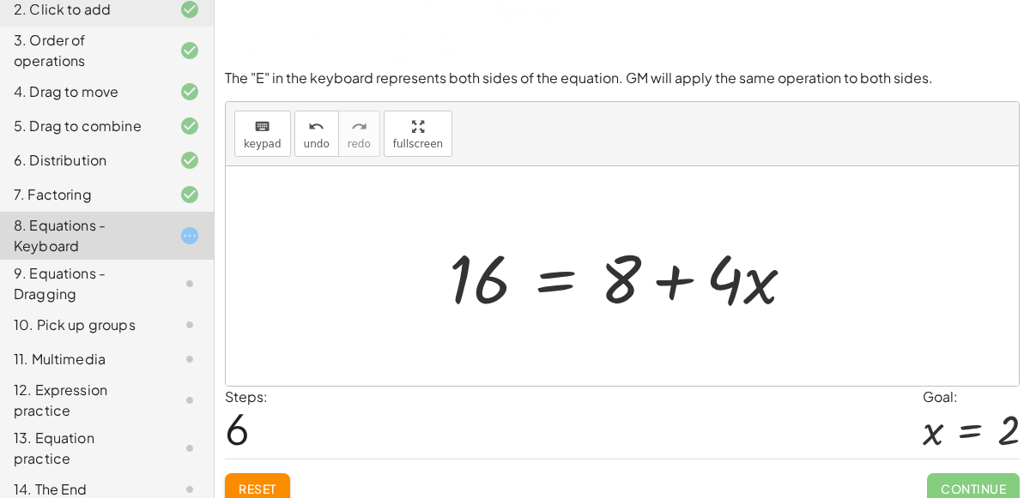
scroll to position [146, 0]
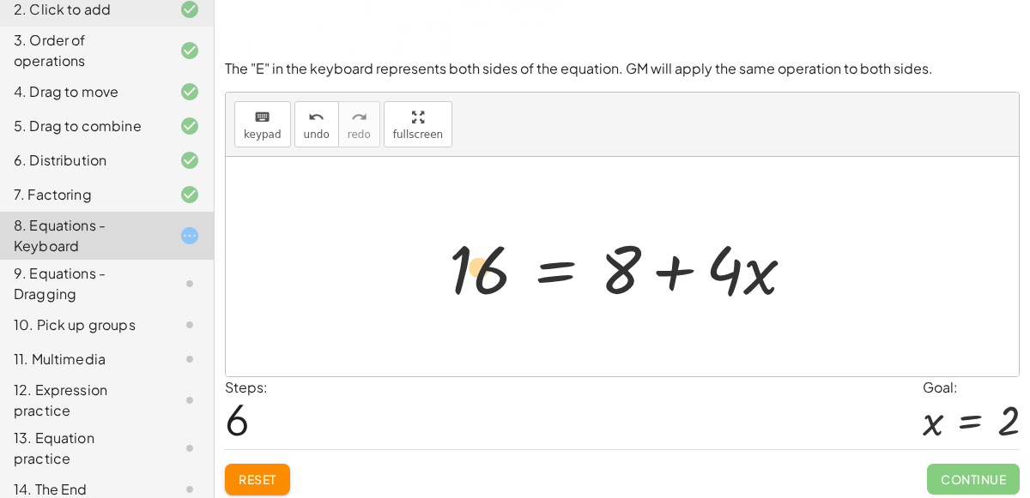
drag, startPoint x: 748, startPoint y: 277, endPoint x: 463, endPoint y: 275, distance: 284.8
click at [463, 275] on div at bounding box center [628, 267] width 377 height 88
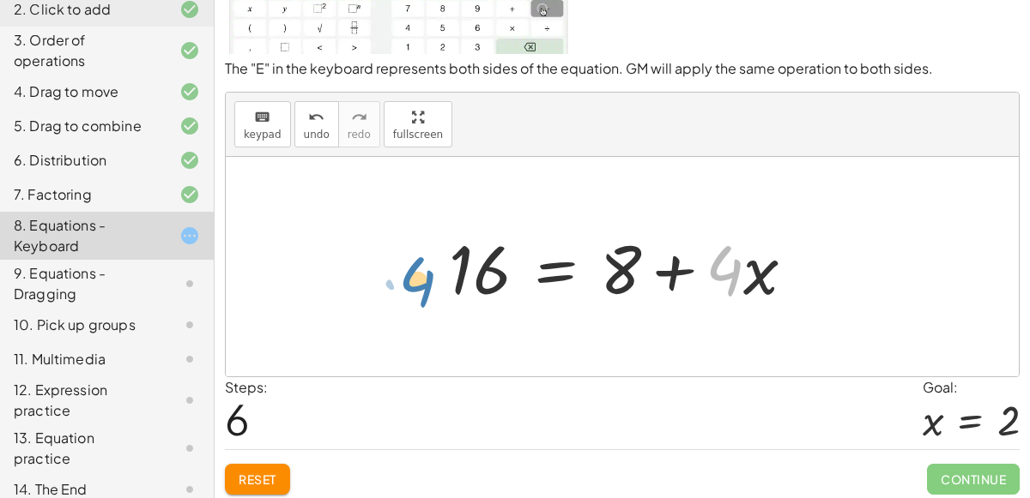
drag, startPoint x: 707, startPoint y: 263, endPoint x: 407, endPoint y: 271, distance: 300.4
click at [407, 271] on div "+ x + 2 = 4 · ( + x + 2 ) · 4 = · 4 · 4 · ( + x + 2 ) · 4 = 16 + · 4 · x + · 4 …" at bounding box center [622, 267] width 793 height 220
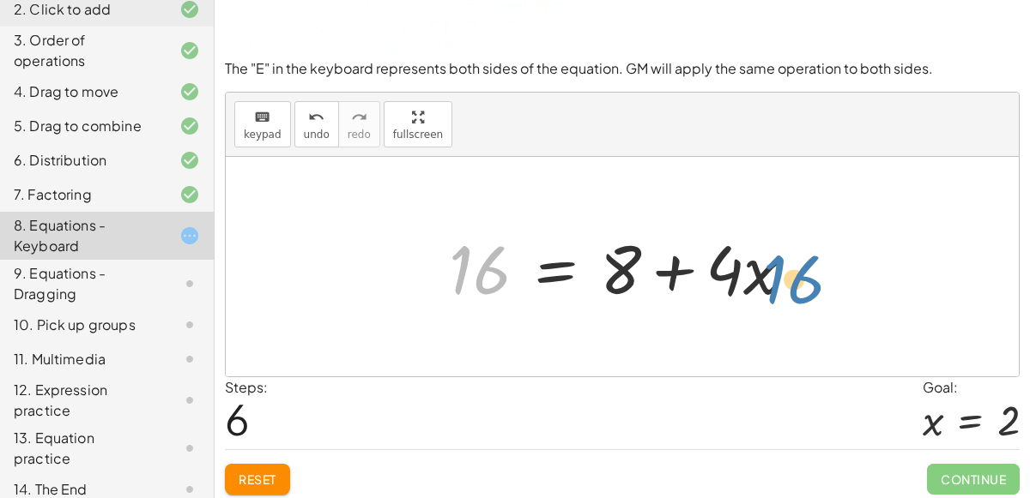
drag, startPoint x: 486, startPoint y: 256, endPoint x: 800, endPoint y: 266, distance: 314.2
click at [800, 266] on div at bounding box center [628, 267] width 377 height 88
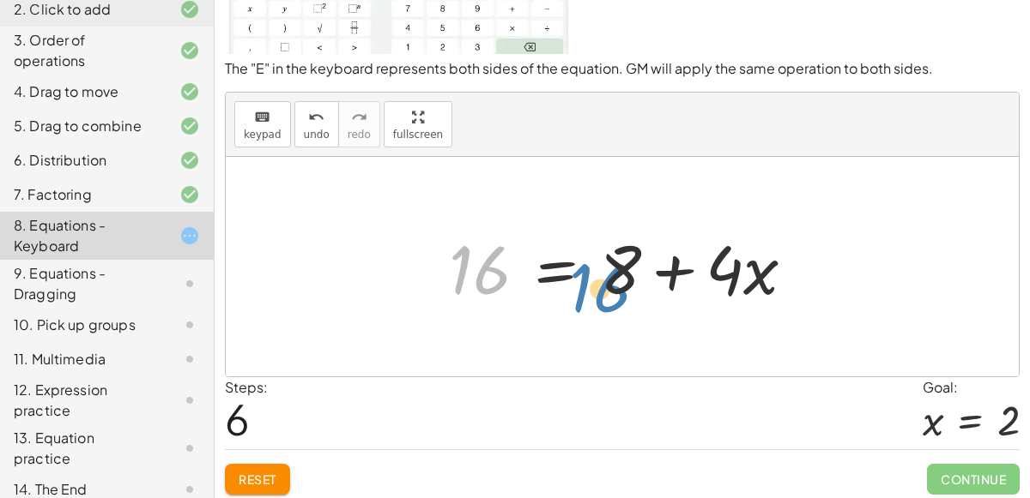
drag, startPoint x: 469, startPoint y: 265, endPoint x: 578, endPoint y: 255, distance: 109.4
click at [578, 255] on div at bounding box center [628, 267] width 377 height 88
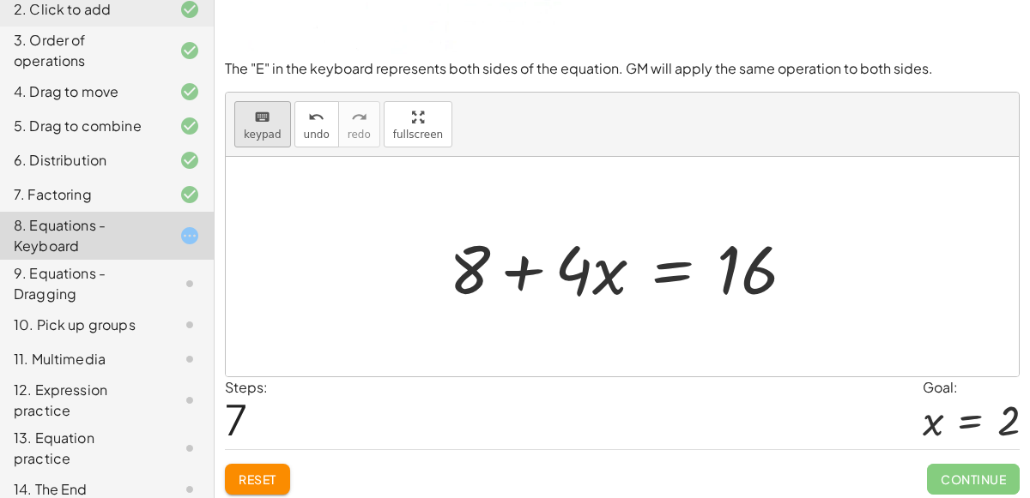
click at [266, 124] on icon "keyboard" at bounding box center [262, 117] width 16 height 21
click at [266, 135] on span "keypad" at bounding box center [263, 135] width 38 height 12
drag, startPoint x: 264, startPoint y: 131, endPoint x: 414, endPoint y: 239, distance: 183.8
click at [414, 239] on div "keyboard keypad undo undo redo redo fullscreen Edit expressions + x + 2 = 4 · (…" at bounding box center [622, 235] width 793 height 284
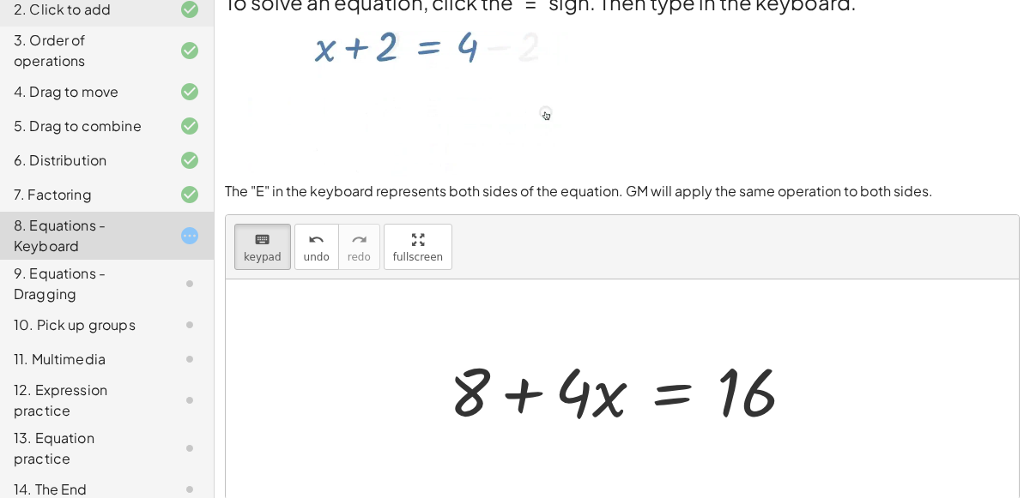
scroll to position [27, 0]
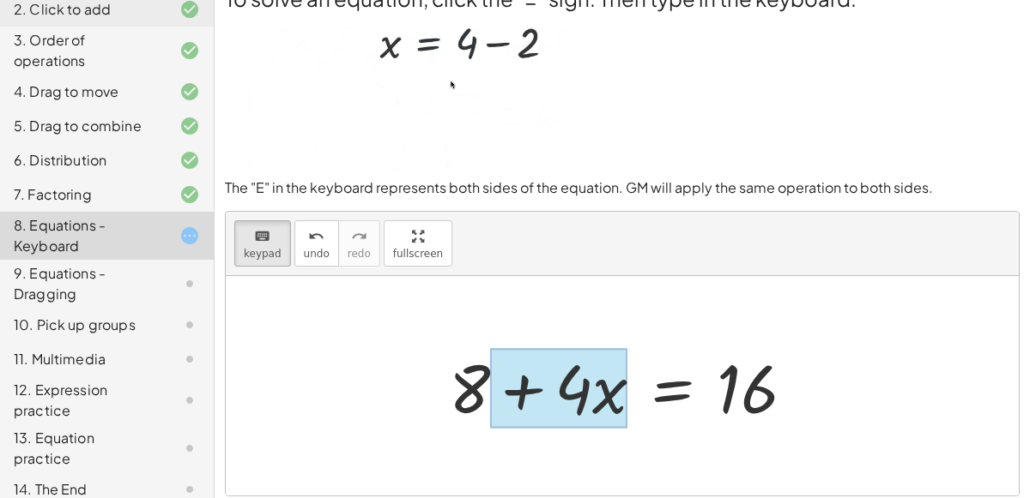
click at [613, 389] on div at bounding box center [558, 388] width 137 height 80
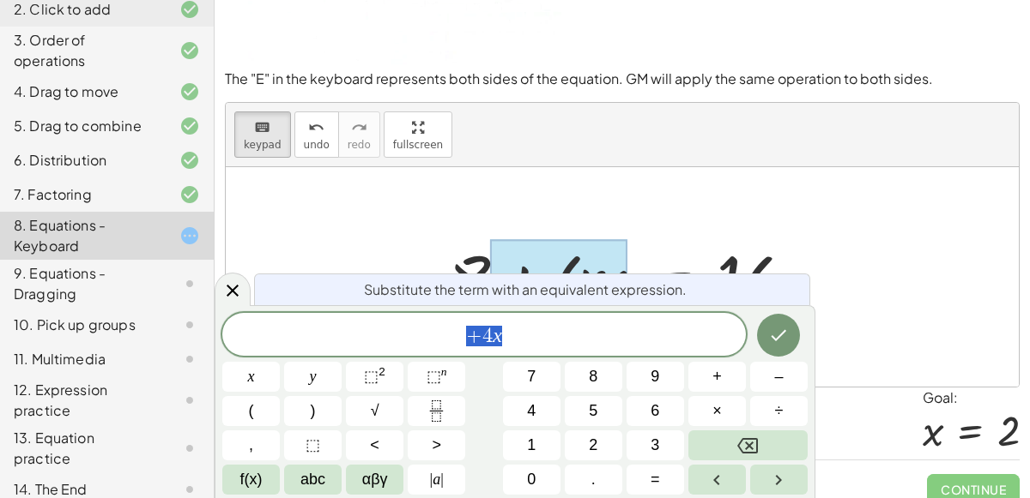
scroll to position [149, 0]
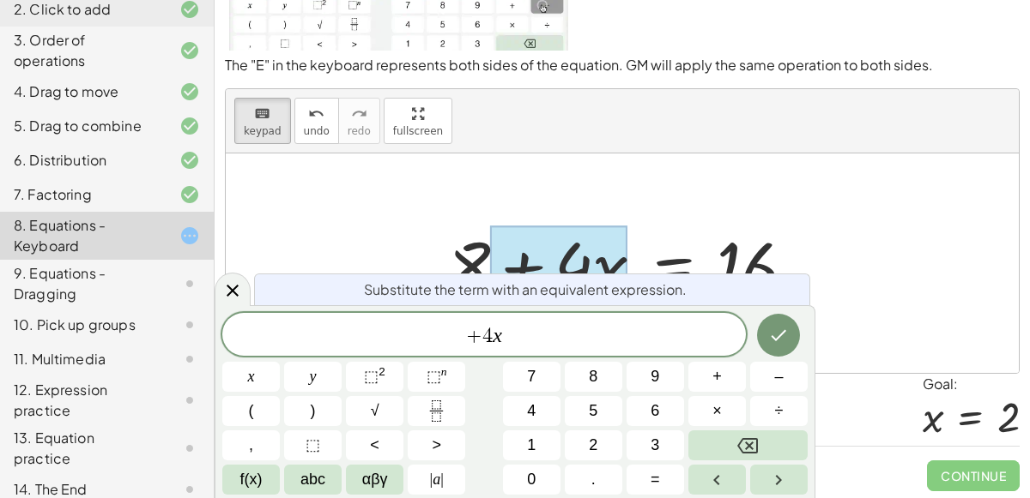
click at [655, 359] on div "+ 4 x x y ⬚ 2 ⬚ n 7 8 9 + – ( ) √ 4 5 6 × ÷ , ⬚ < > 1 2 3 f(x) abc αβγ | a | 0 …" at bounding box center [514, 404] width 585 height 182
click at [649, 342] on span "+ 4 x ​" at bounding box center [483, 336] width 523 height 24
click at [445, 254] on div at bounding box center [628, 264] width 377 height 88
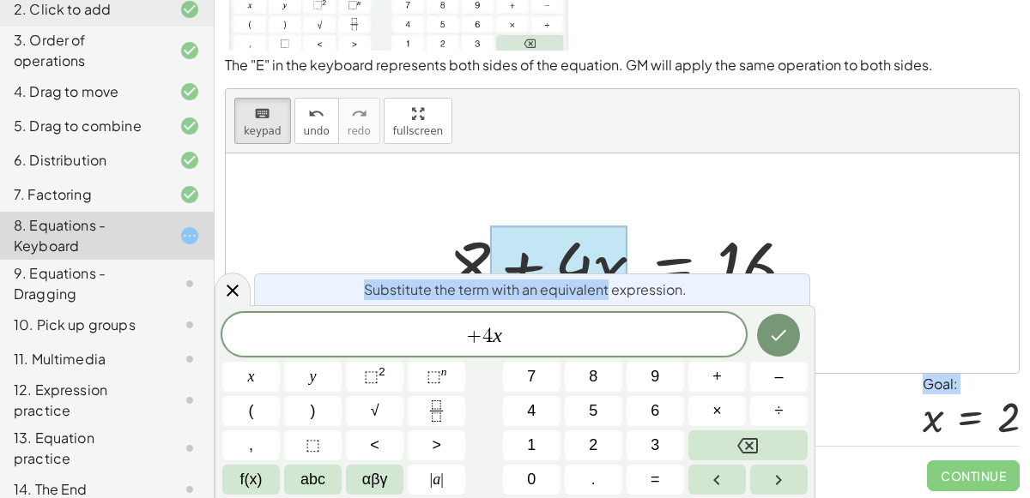
drag, startPoint x: 464, startPoint y: 257, endPoint x: 607, endPoint y: 275, distance: 143.6
click at [607, 275] on body "Copy of 5 Minute Introduction [PERSON_NAME] Not you? Tasks 1. Welcome :) 2. Cli…" at bounding box center [515, 176] width 1030 height 651
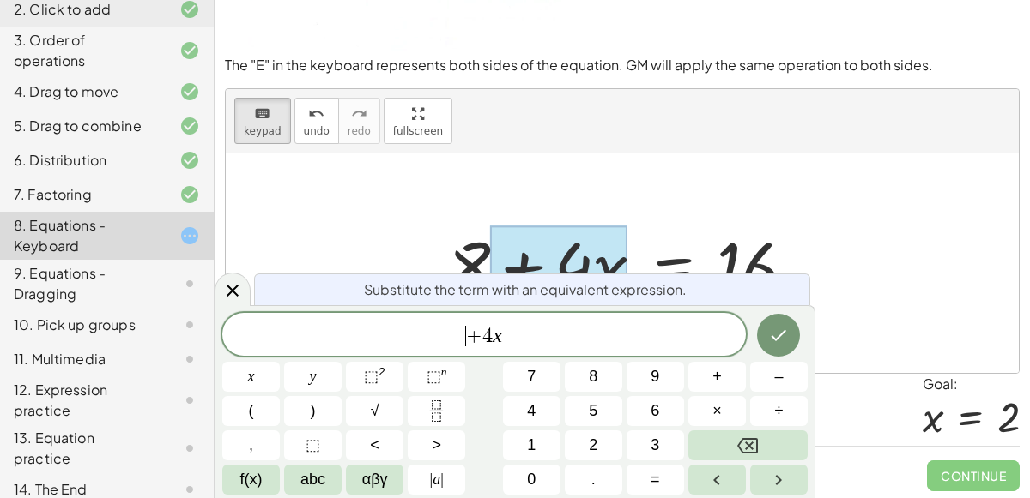
click at [458, 337] on span "​ + 4 x" at bounding box center [483, 336] width 523 height 24
click at [573, 370] on button "8" at bounding box center [593, 377] width 57 height 30
click at [552, 350] on div "8 ​ + 4 x" at bounding box center [483, 334] width 523 height 43
click at [791, 329] on button "Done" at bounding box center [778, 335] width 43 height 43
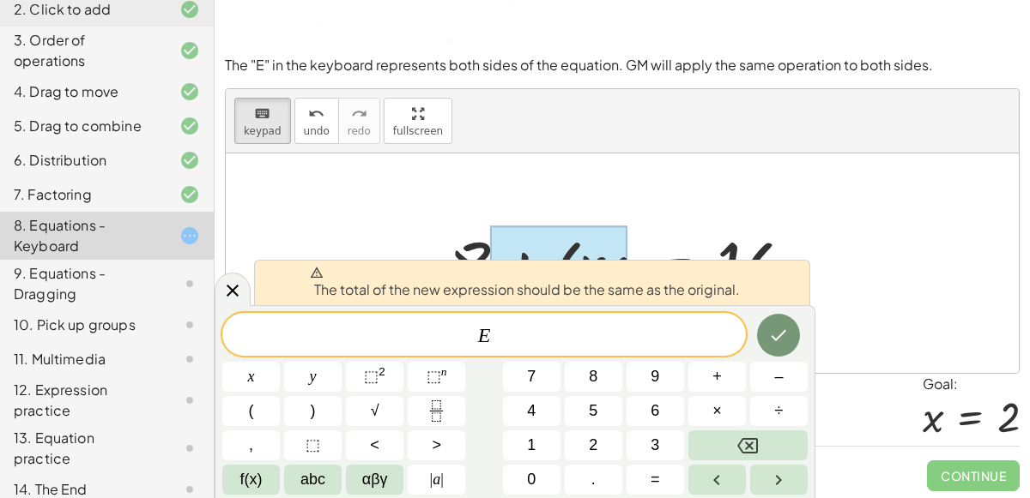
click at [538, 359] on div "E x y ⬚ 2 ⬚ n 7 8 9 + – ( ) √ 4 5 6 × ÷ , ⬚ < > 1 2 3 f(x) abc αβγ | a | 0 . =" at bounding box center [514, 404] width 585 height 182
click at [529, 336] on span "E ​" at bounding box center [483, 336] width 523 height 24
click at [583, 239] on div at bounding box center [558, 266] width 137 height 80
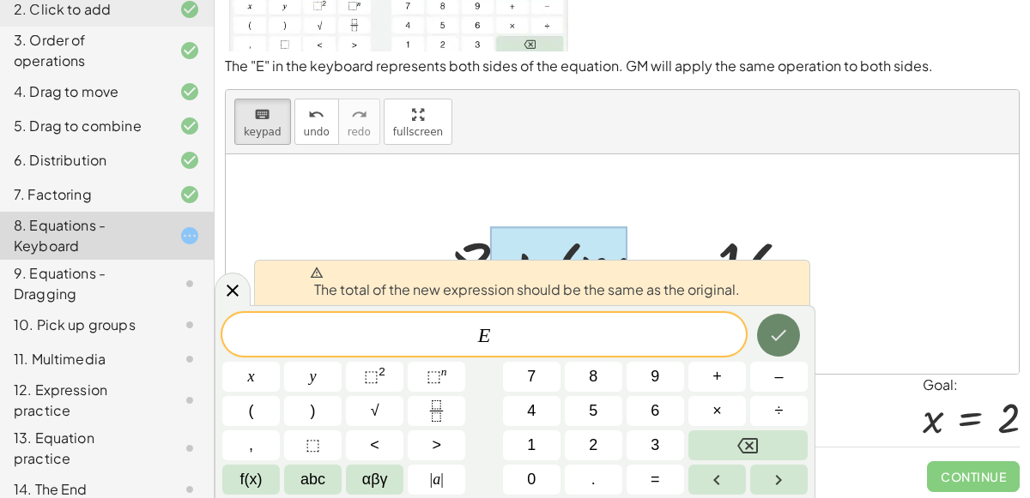
click at [767, 340] on button "Done" at bounding box center [778, 335] width 43 height 43
click at [238, 287] on icon at bounding box center [232, 291] width 21 height 21
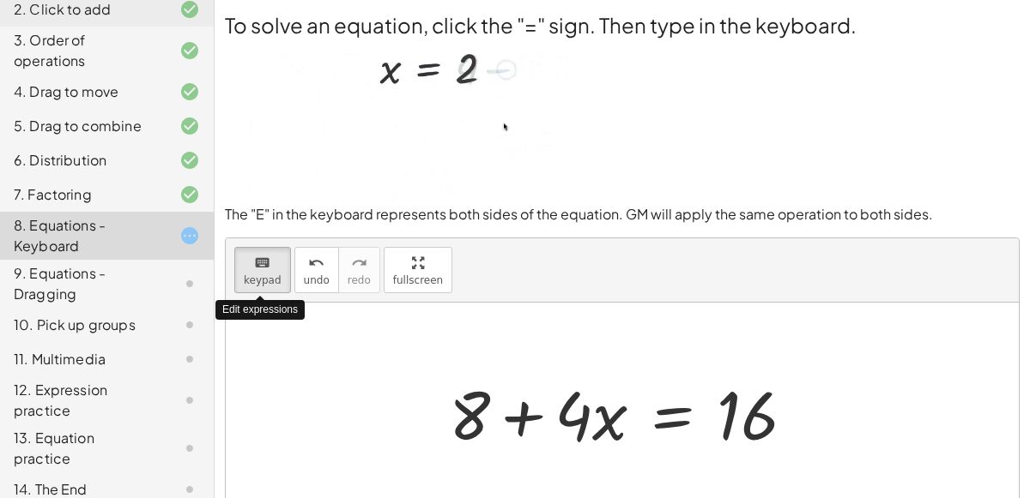
scroll to position [149, 0]
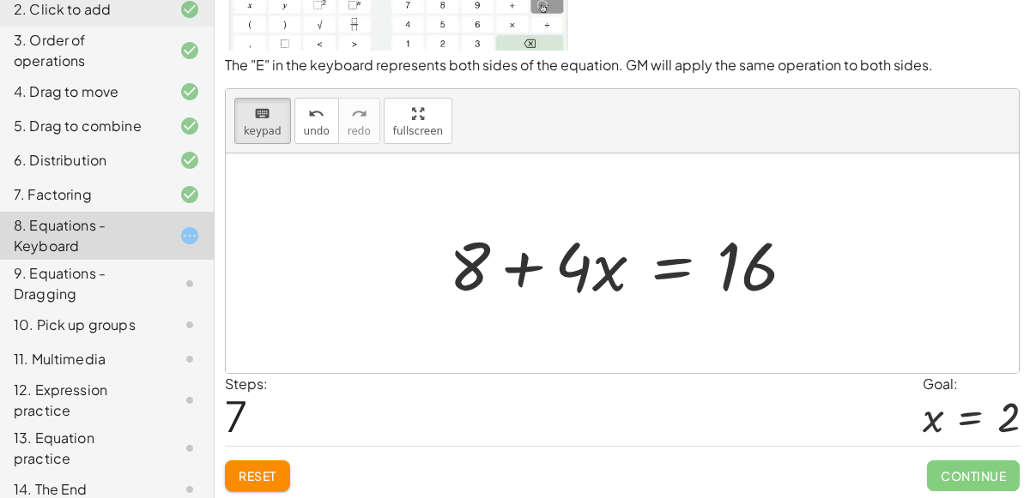
click at [252, 468] on span "Reset" at bounding box center [258, 475] width 38 height 15
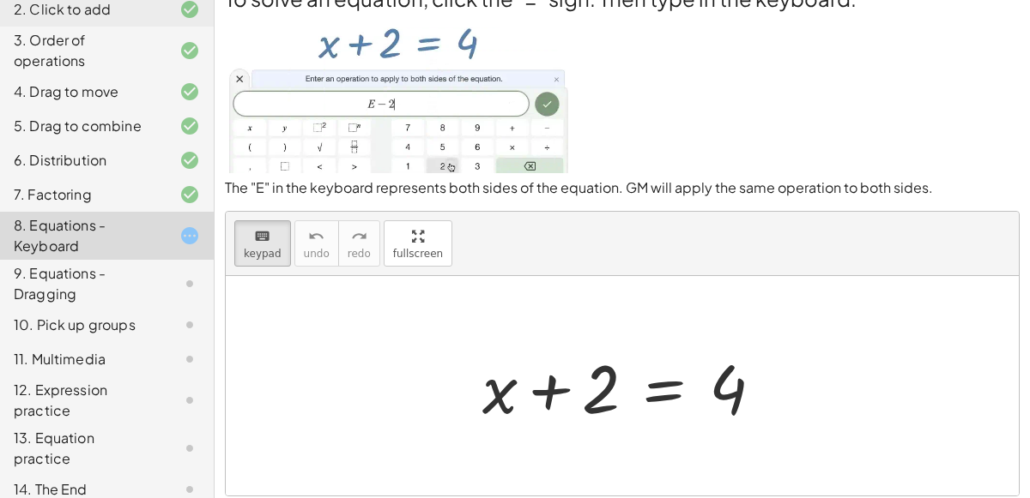
scroll to position [0, 0]
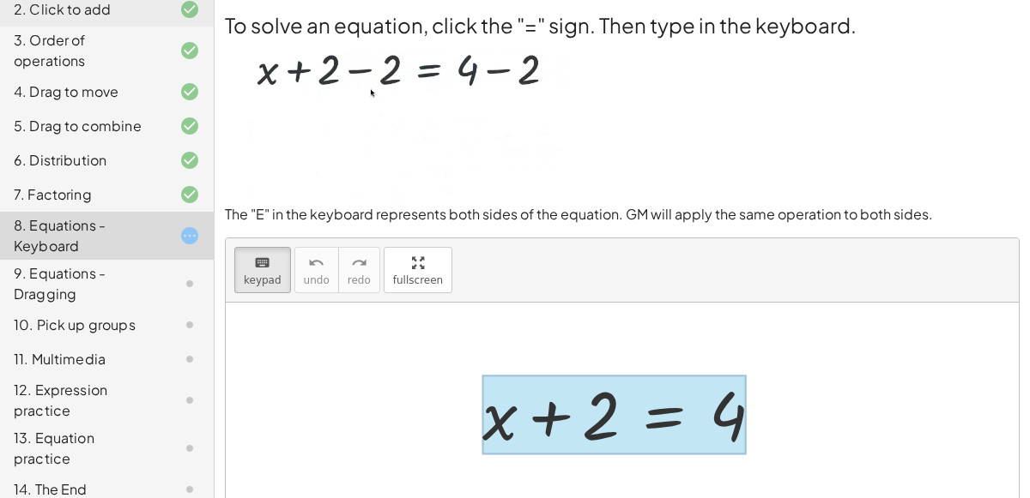
click at [668, 419] on div at bounding box center [614, 415] width 264 height 80
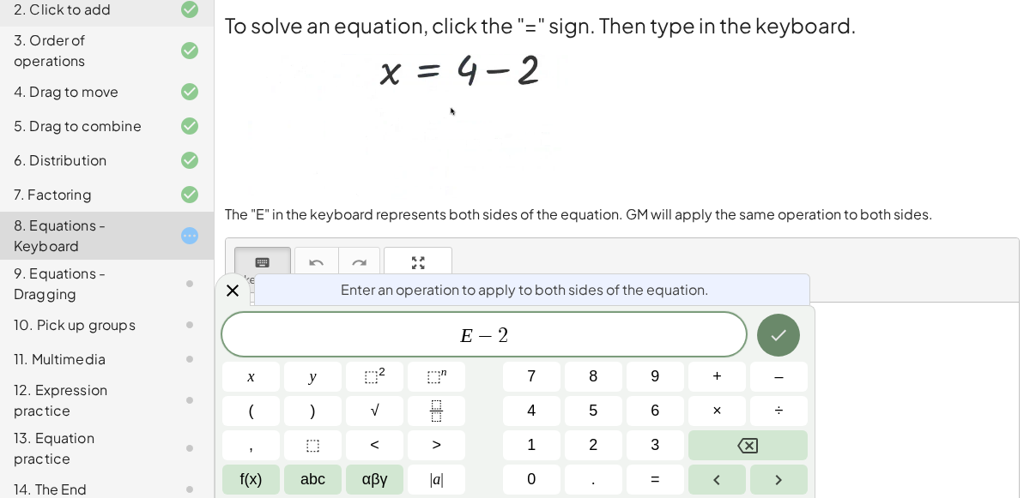
click at [785, 341] on icon "Done" at bounding box center [778, 335] width 21 height 21
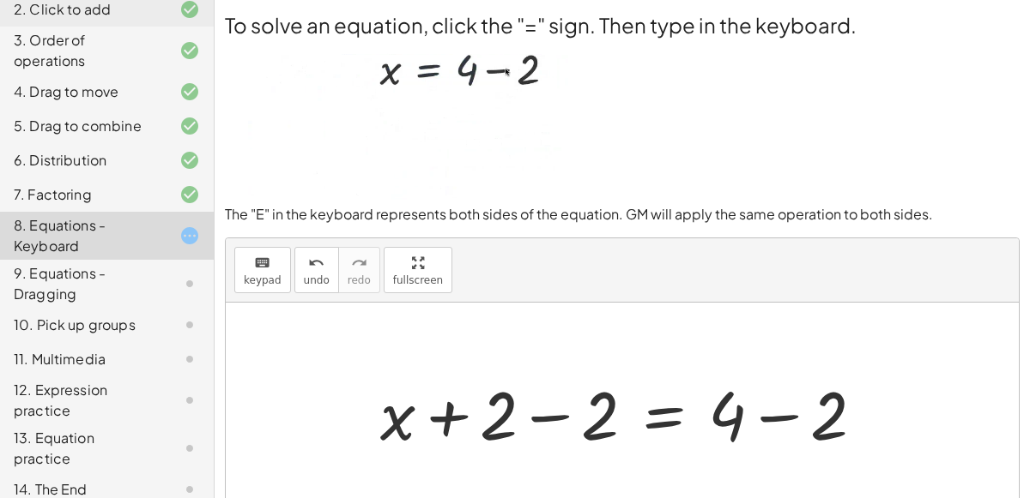
scroll to position [5, 0]
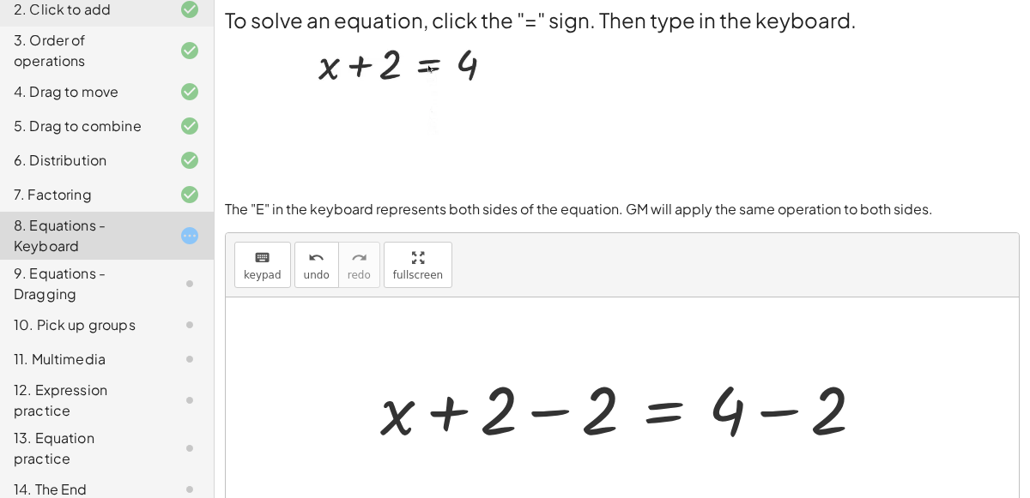
click at [555, 414] on div at bounding box center [628, 408] width 515 height 88
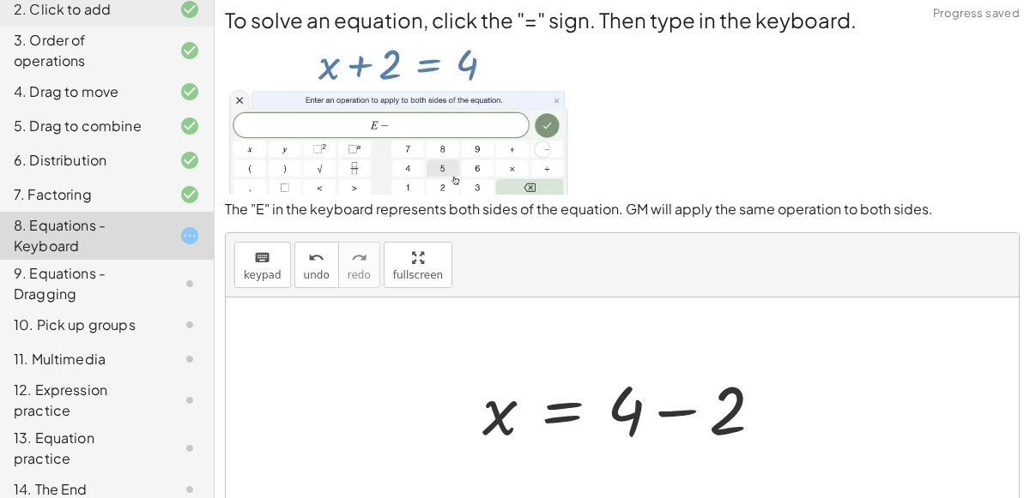
click at [677, 418] on div at bounding box center [629, 408] width 311 height 88
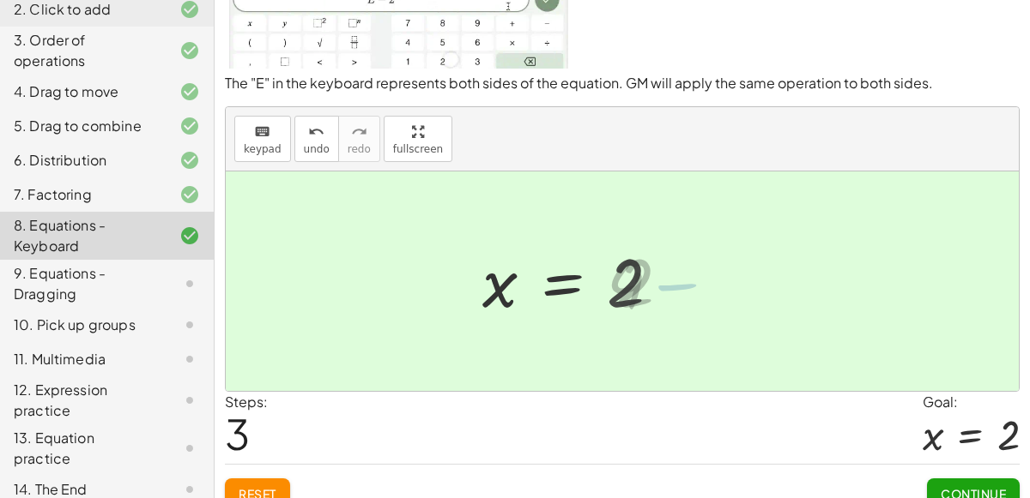
scroll to position [149, 0]
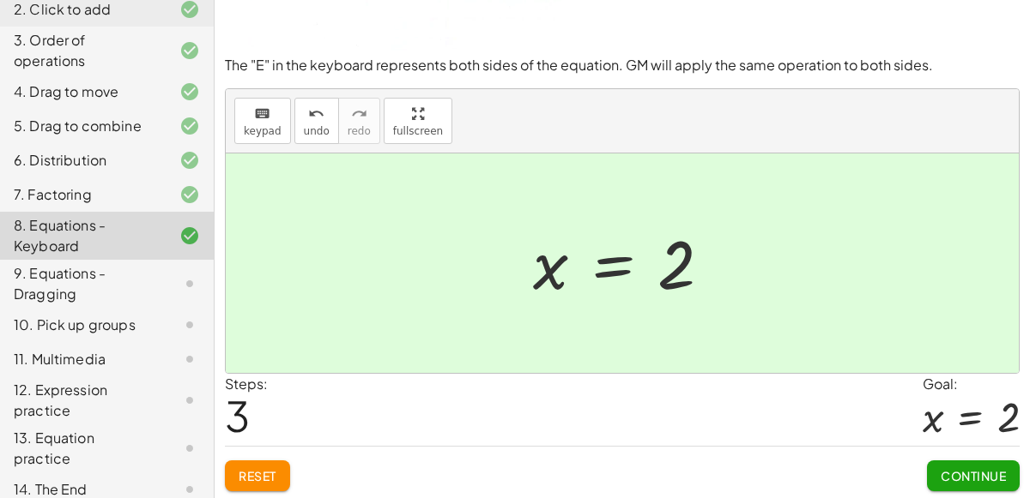
click at [966, 461] on button "Continue" at bounding box center [973, 476] width 93 height 31
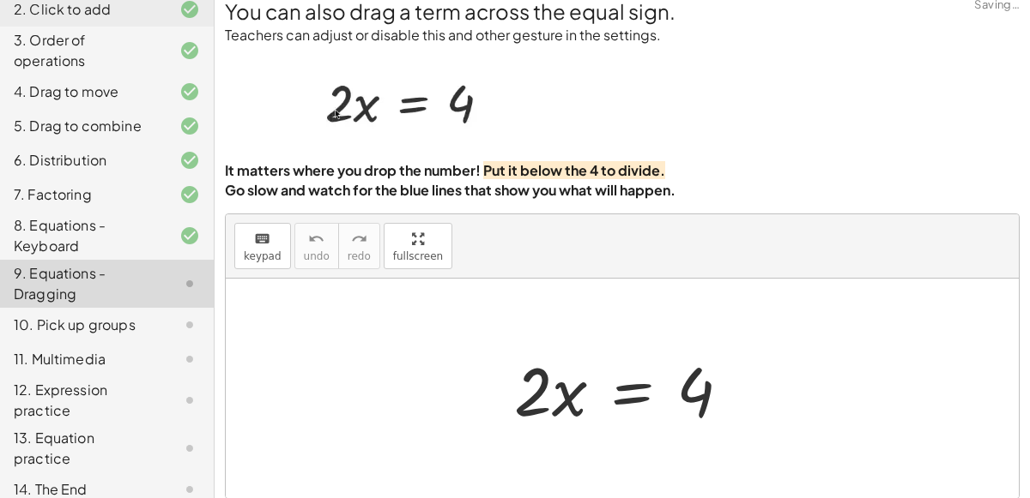
scroll to position [13, 0]
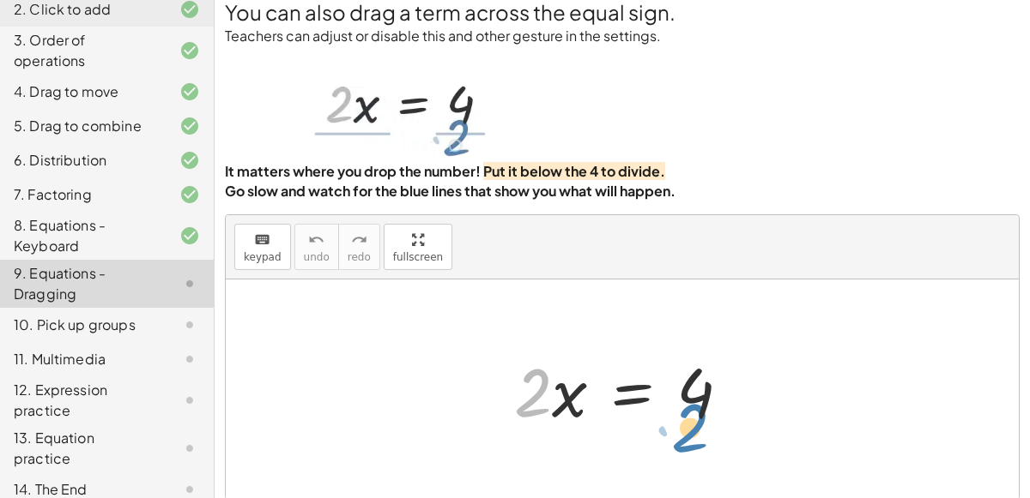
drag, startPoint x: 529, startPoint y: 403, endPoint x: 674, endPoint y: 442, distance: 150.0
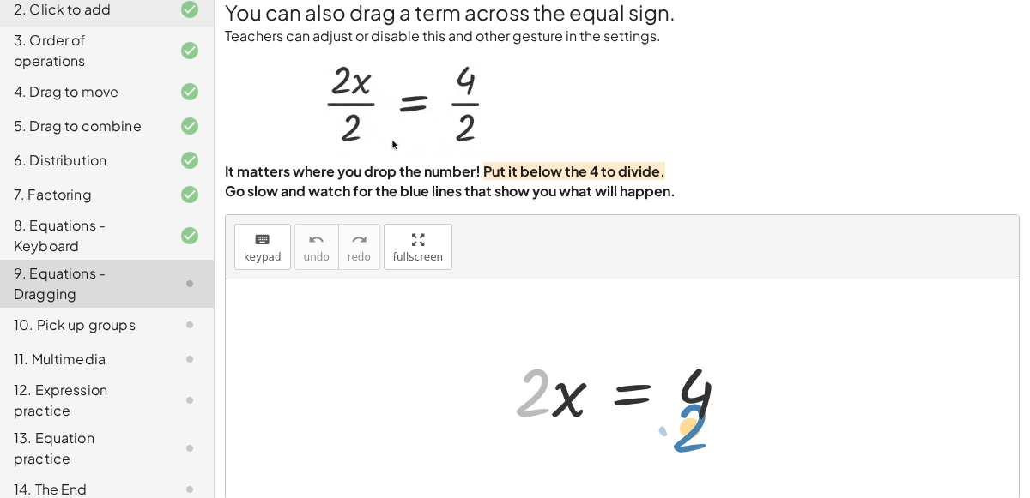
click at [674, 442] on div "· 2 · 2 · x = 4" at bounding box center [622, 390] width 793 height 220
drag, startPoint x: 539, startPoint y: 400, endPoint x: 692, endPoint y: 462, distance: 165.8
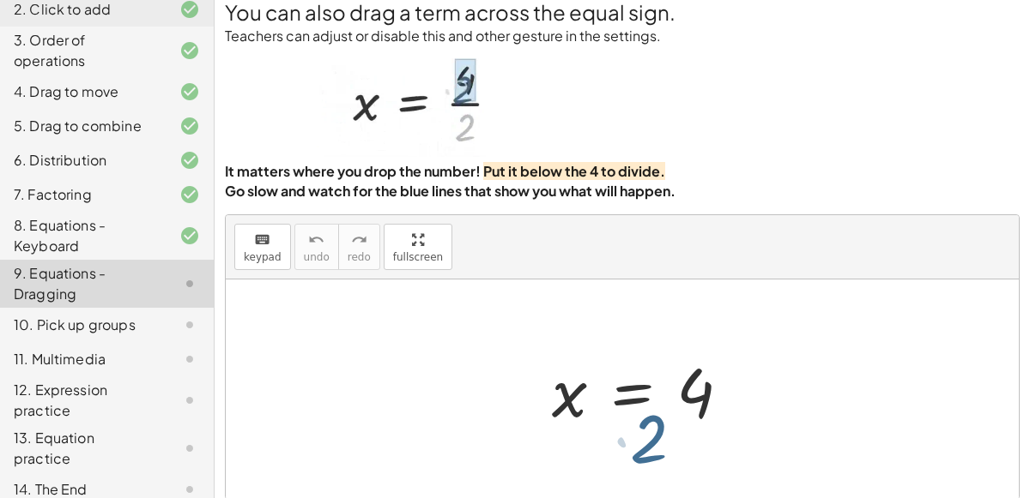
scroll to position [0, 0]
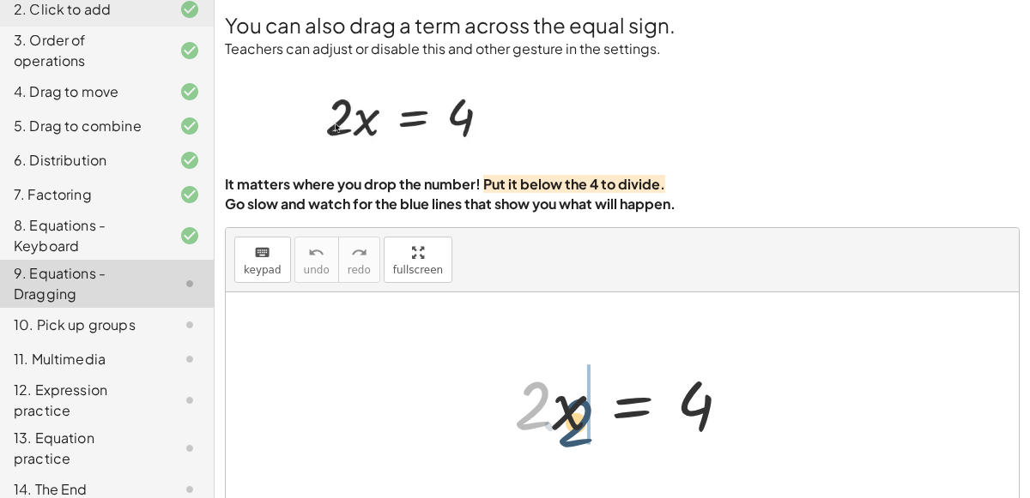
drag, startPoint x: 534, startPoint y: 400, endPoint x: 577, endPoint y: 417, distance: 47.0
click at [577, 417] on div at bounding box center [628, 403] width 247 height 88
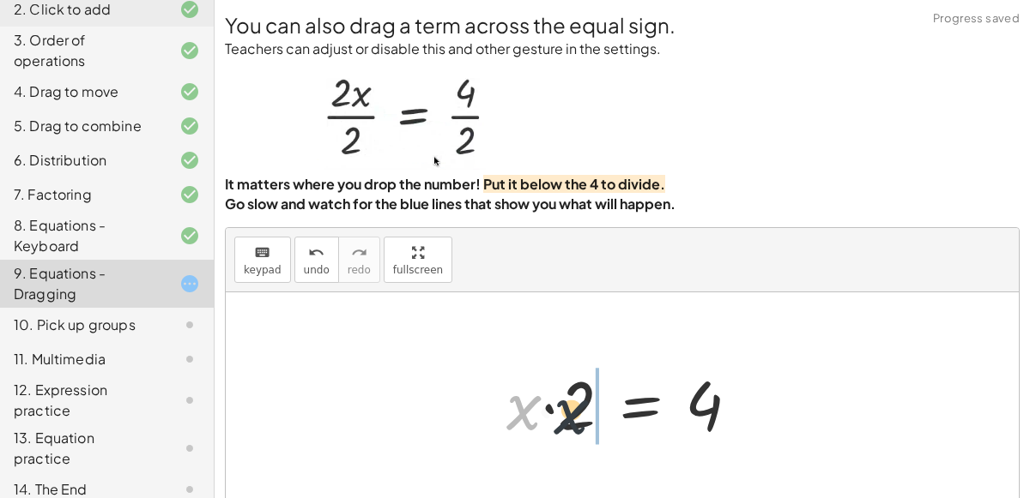
drag, startPoint x: 509, startPoint y: 408, endPoint x: 593, endPoint y: 406, distance: 84.1
click at [593, 406] on div at bounding box center [629, 403] width 263 height 88
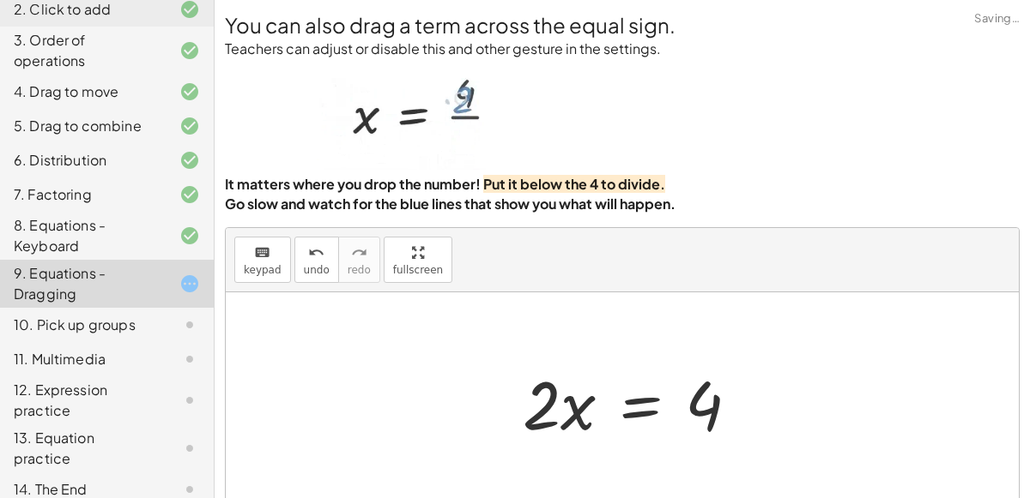
click at [531, 397] on div at bounding box center [637, 403] width 247 height 88
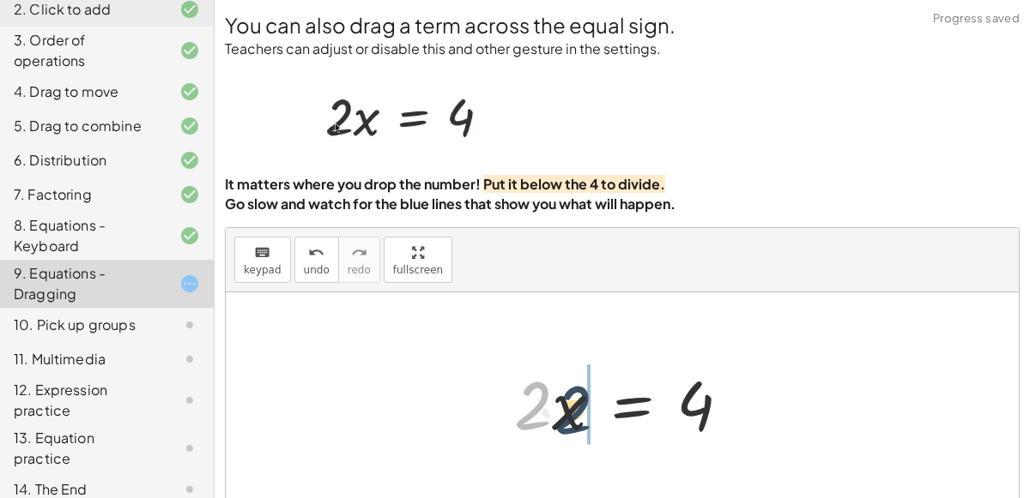
drag, startPoint x: 543, startPoint y: 408, endPoint x: 594, endPoint y: 413, distance: 50.9
click at [594, 413] on div at bounding box center [628, 403] width 247 height 88
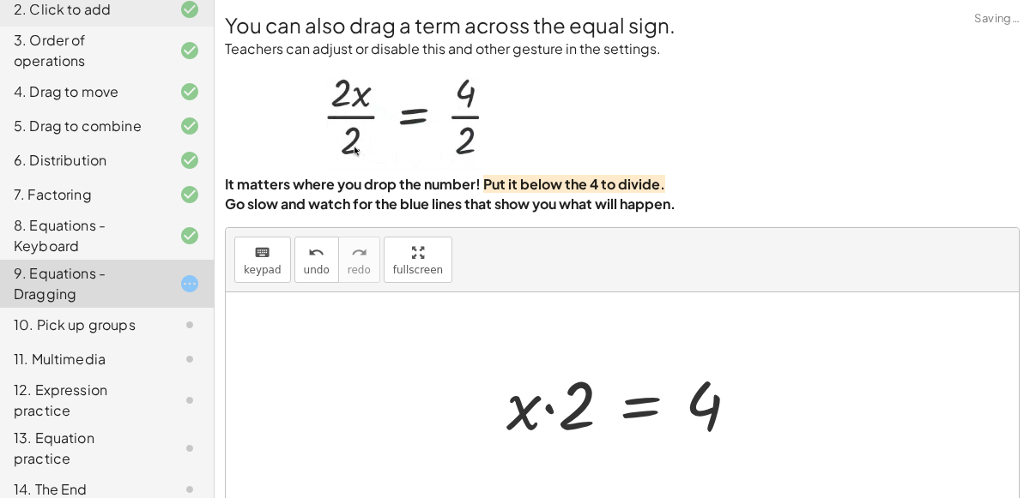
click at [546, 409] on div at bounding box center [629, 403] width 263 height 88
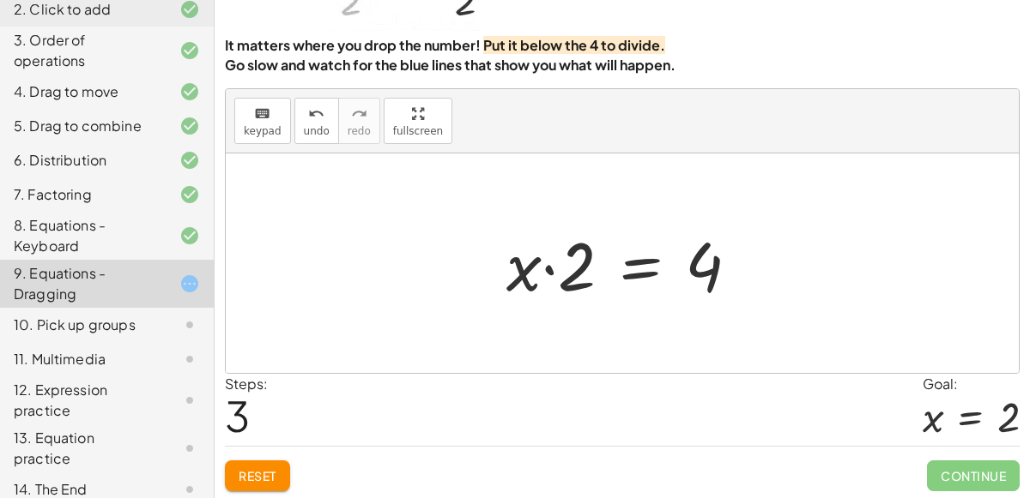
scroll to position [130, 0]
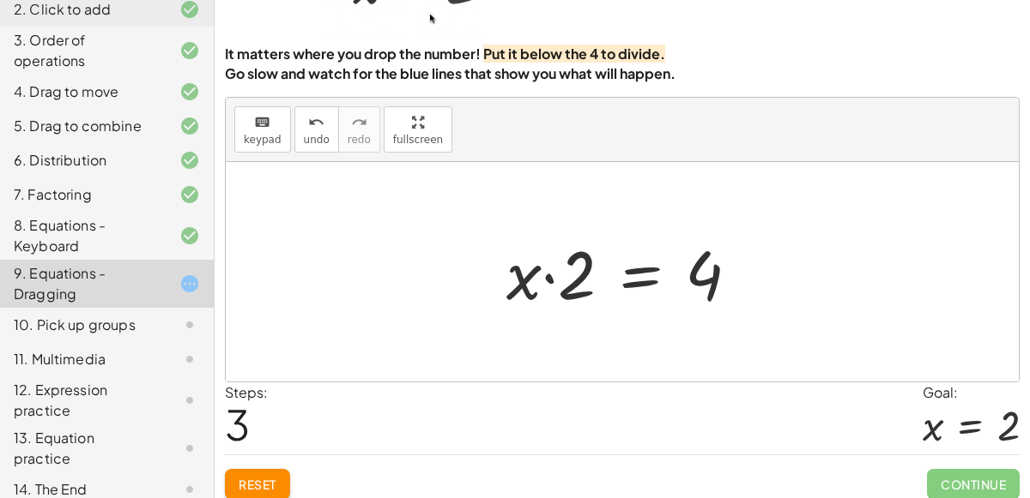
click at [263, 490] on button "Reset" at bounding box center [257, 484] width 65 height 31
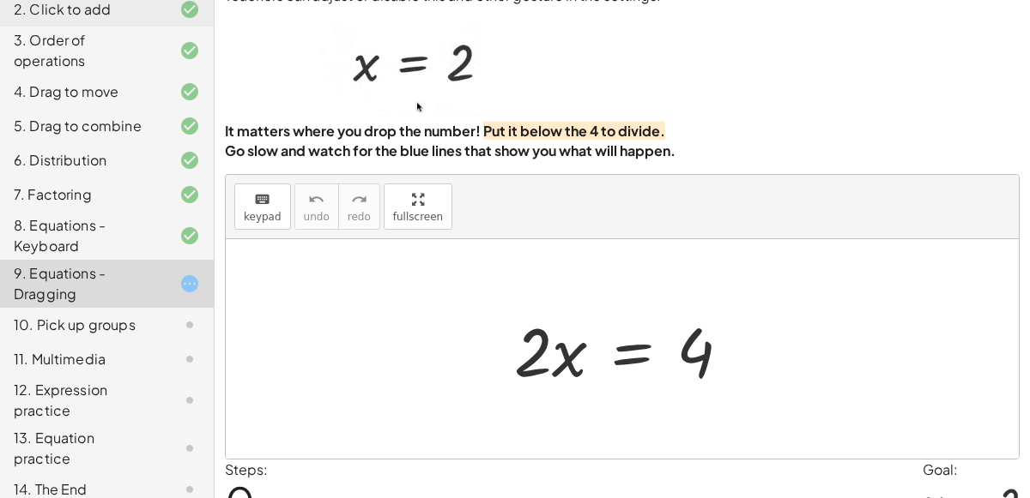
scroll to position [51, 0]
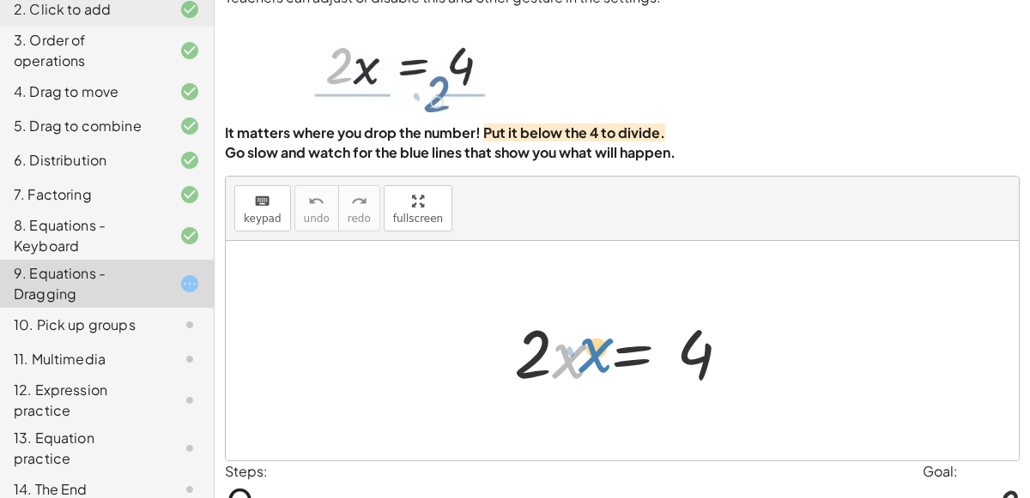
drag, startPoint x: 559, startPoint y: 361, endPoint x: 585, endPoint y: 355, distance: 26.4
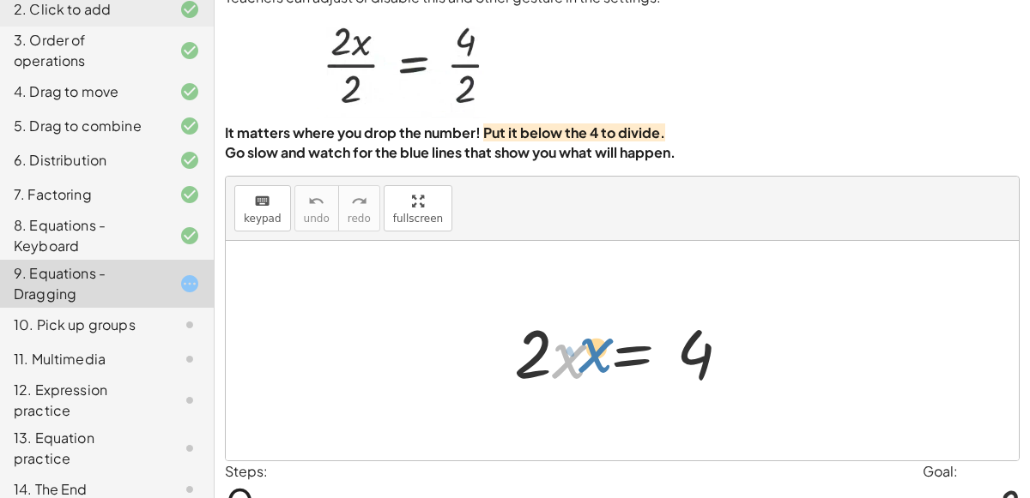
click at [585, 355] on div at bounding box center [628, 351] width 247 height 88
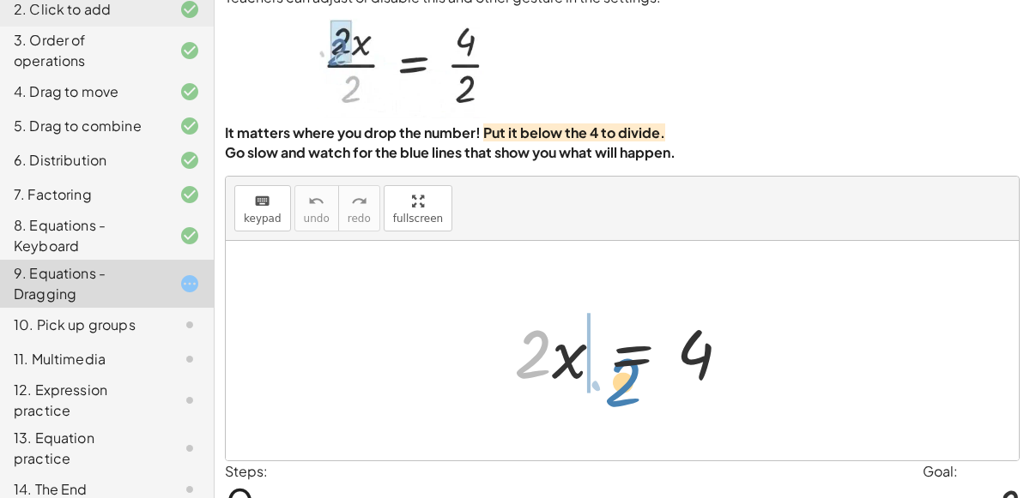
drag, startPoint x: 533, startPoint y: 345, endPoint x: 622, endPoint y: 372, distance: 93.4
click at [622, 372] on div at bounding box center [628, 351] width 247 height 88
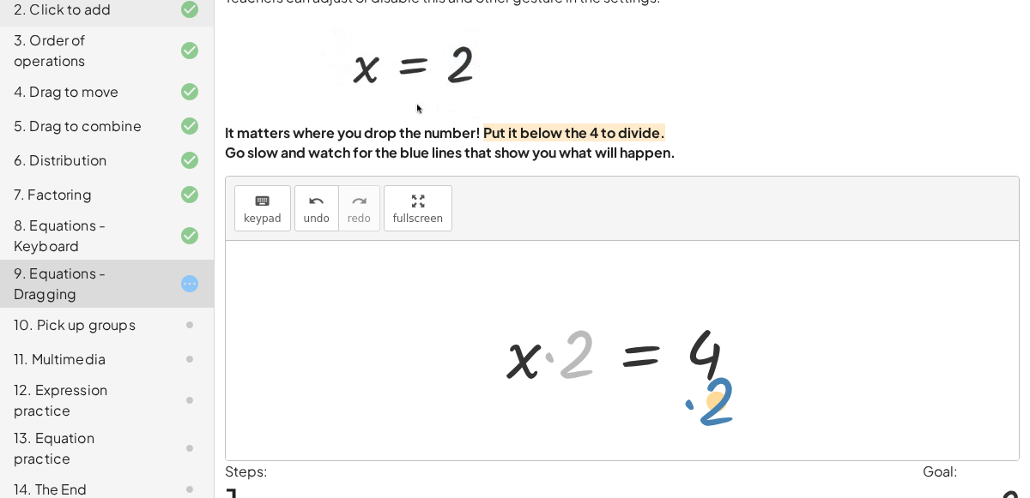
drag, startPoint x: 577, startPoint y: 354, endPoint x: 710, endPoint y: 400, distance: 140.5
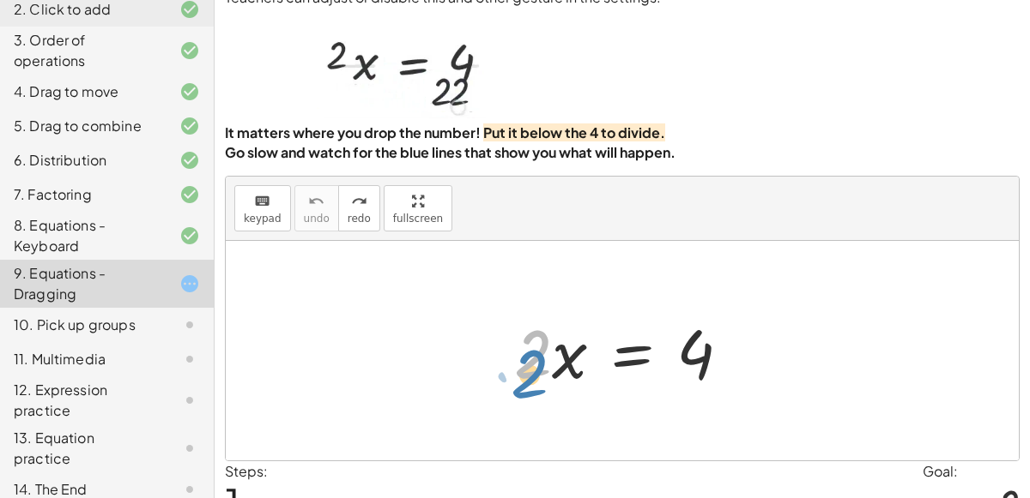
drag, startPoint x: 529, startPoint y: 347, endPoint x: 528, endPoint y: 375, distance: 27.5
click at [528, 375] on div at bounding box center [628, 351] width 247 height 88
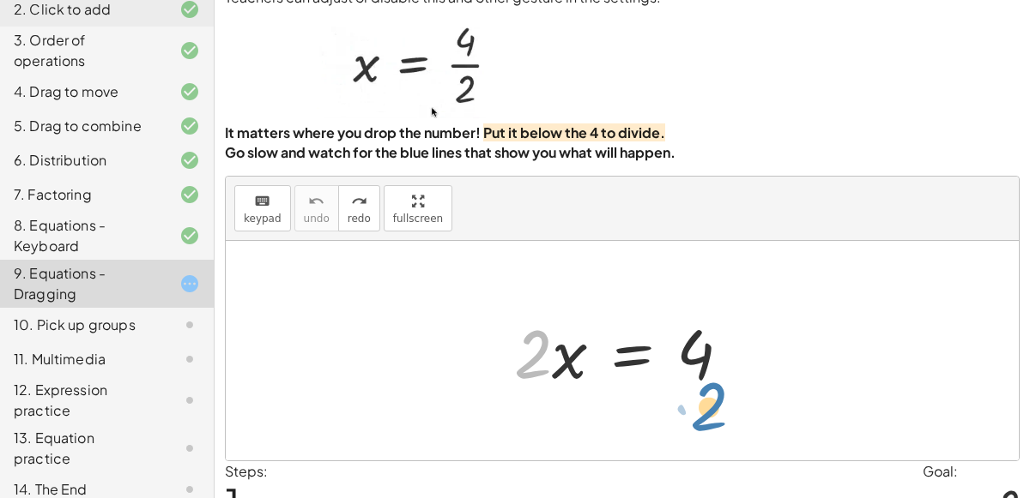
drag, startPoint x: 536, startPoint y: 365, endPoint x: 713, endPoint y: 415, distance: 183.8
click at [713, 415] on div "· 2 · 2 · x = 4" at bounding box center [622, 351] width 793 height 220
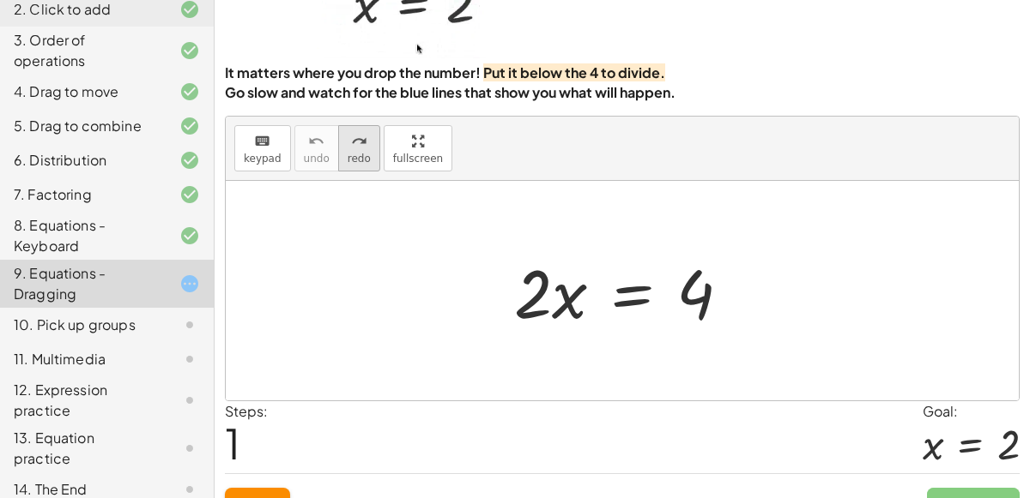
scroll to position [110, 0]
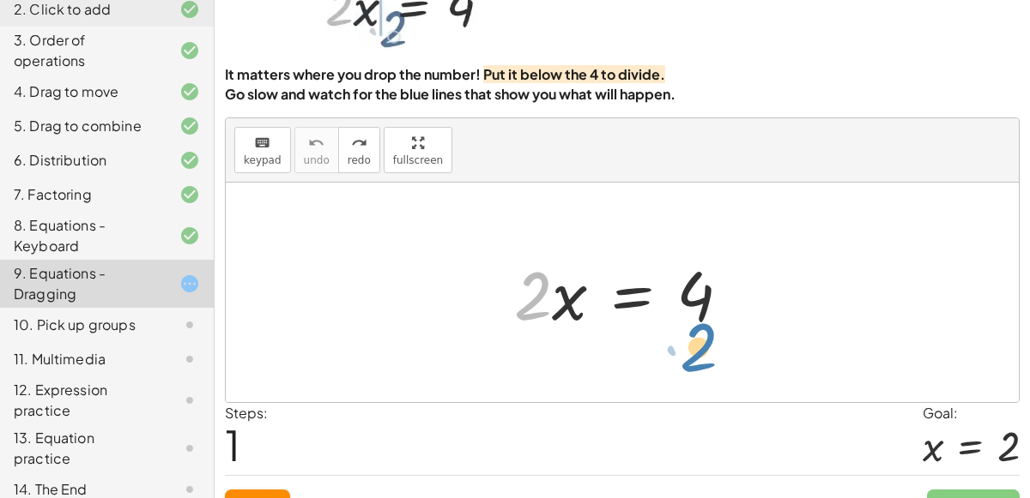
drag, startPoint x: 528, startPoint y: 291, endPoint x: 690, endPoint y: 340, distance: 169.4
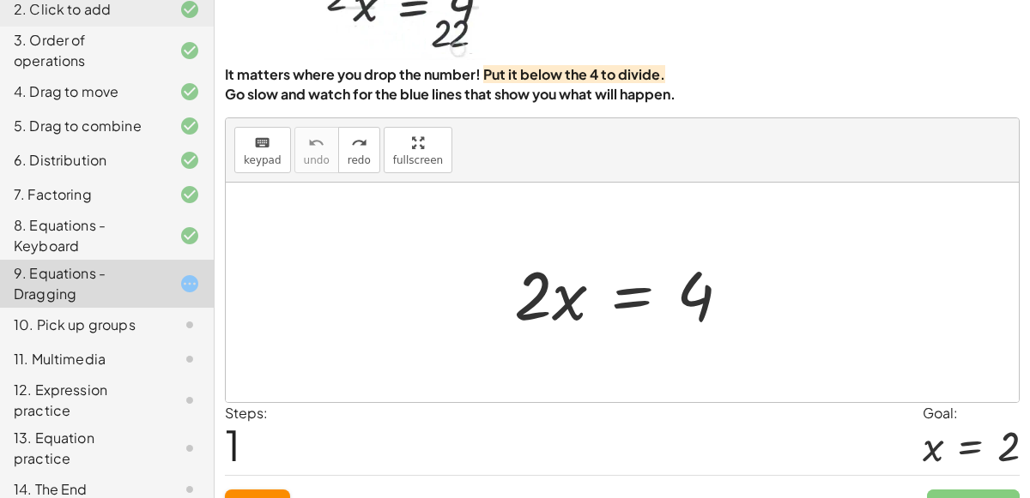
scroll to position [0, 0]
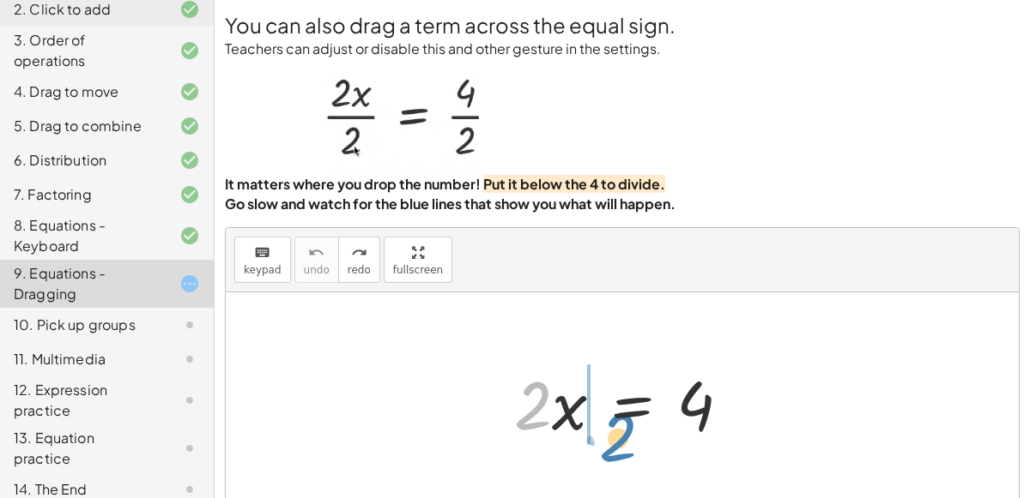
drag, startPoint x: 536, startPoint y: 422, endPoint x: 555, endPoint y: 435, distance: 22.8
click at [555, 435] on div at bounding box center [628, 403] width 247 height 88
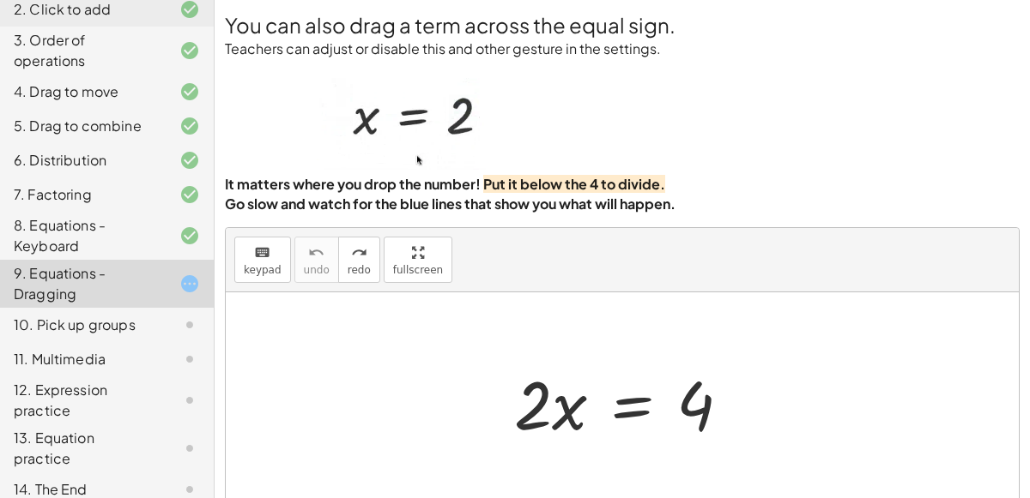
click at [619, 407] on div at bounding box center [628, 403] width 247 height 88
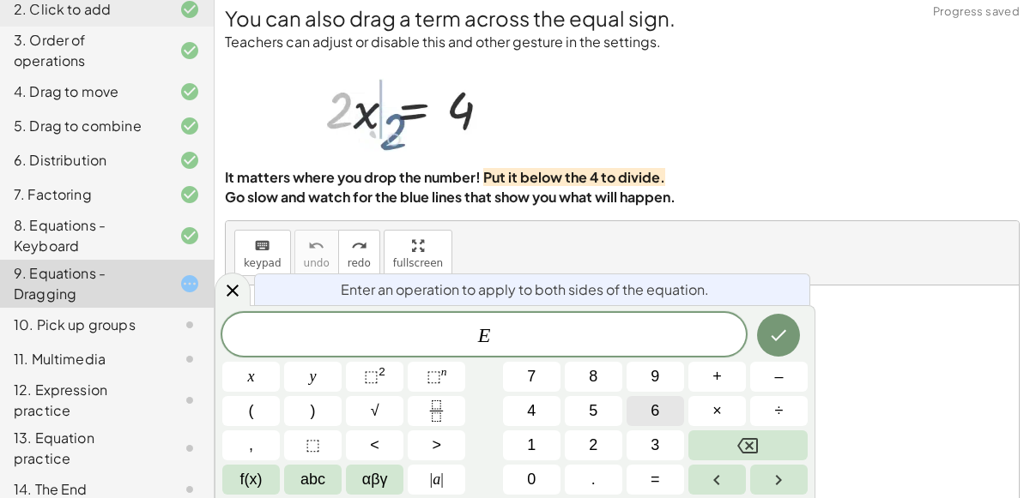
scroll to position [12, 0]
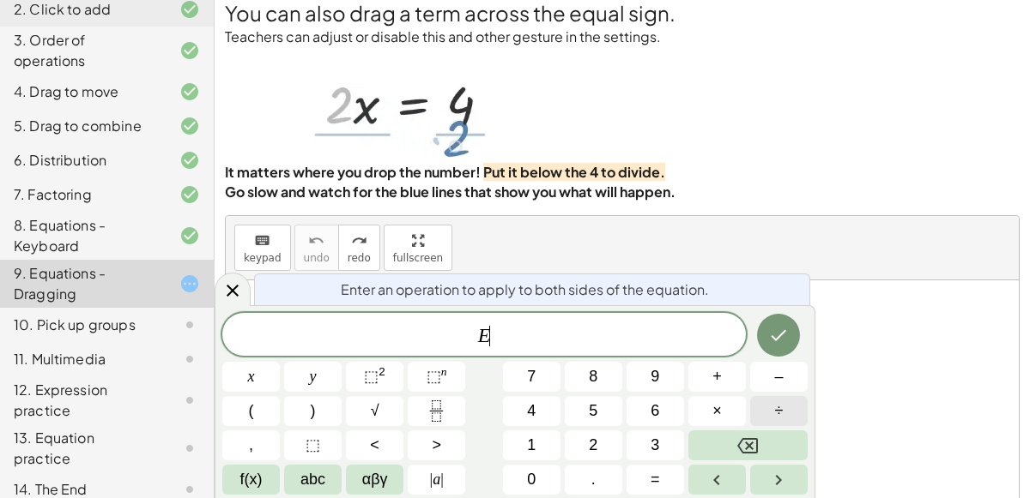
click at [782, 419] on span "÷" at bounding box center [779, 411] width 9 height 23
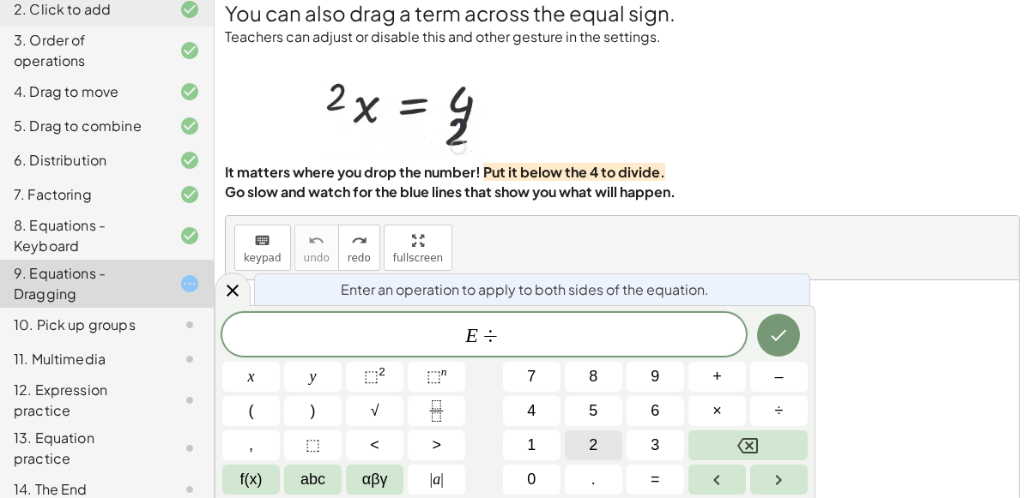
click at [598, 452] on button "2" at bounding box center [593, 446] width 57 height 30
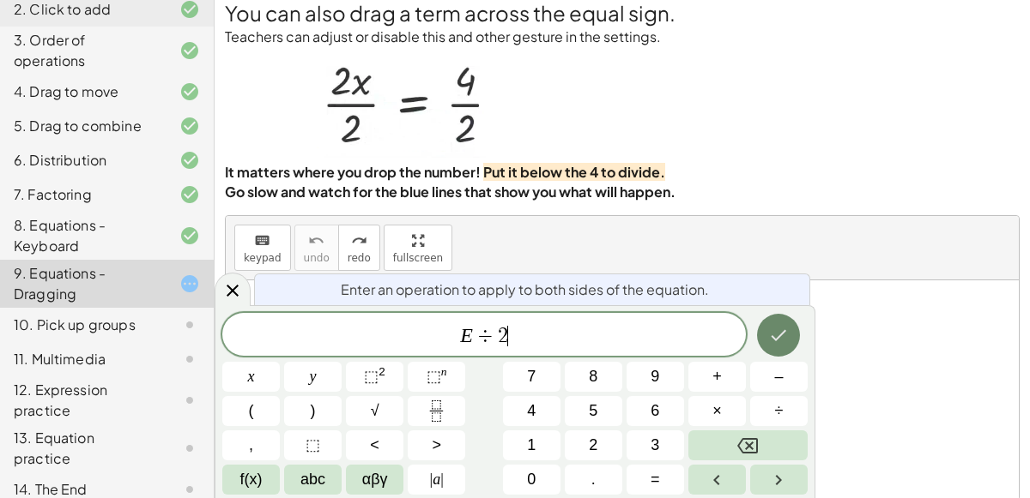
click at [794, 335] on button "Done" at bounding box center [778, 335] width 43 height 43
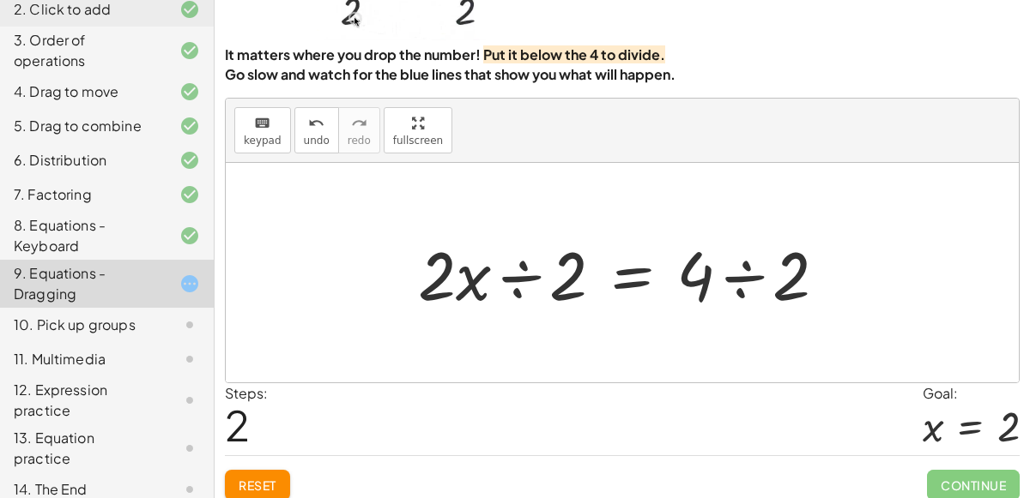
scroll to position [124, 0]
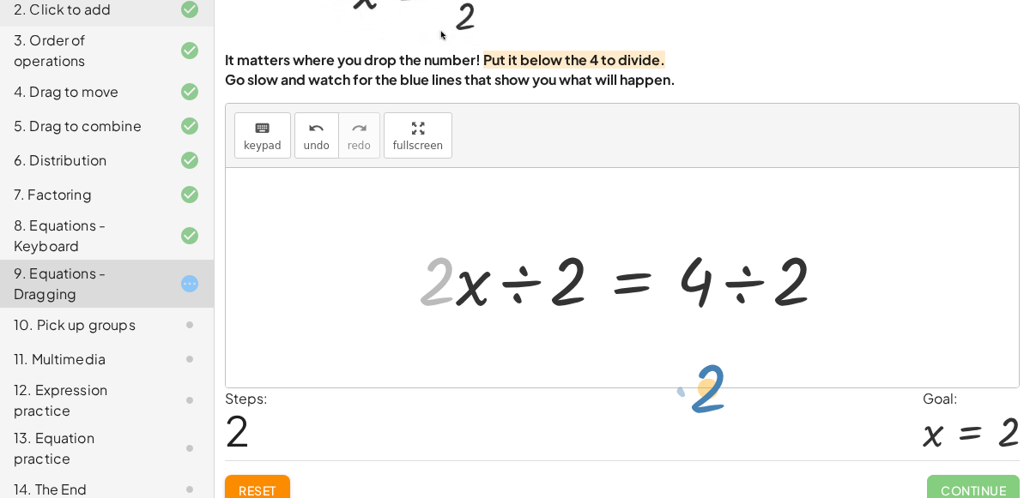
drag, startPoint x: 436, startPoint y: 286, endPoint x: 716, endPoint y: 383, distance: 296.3
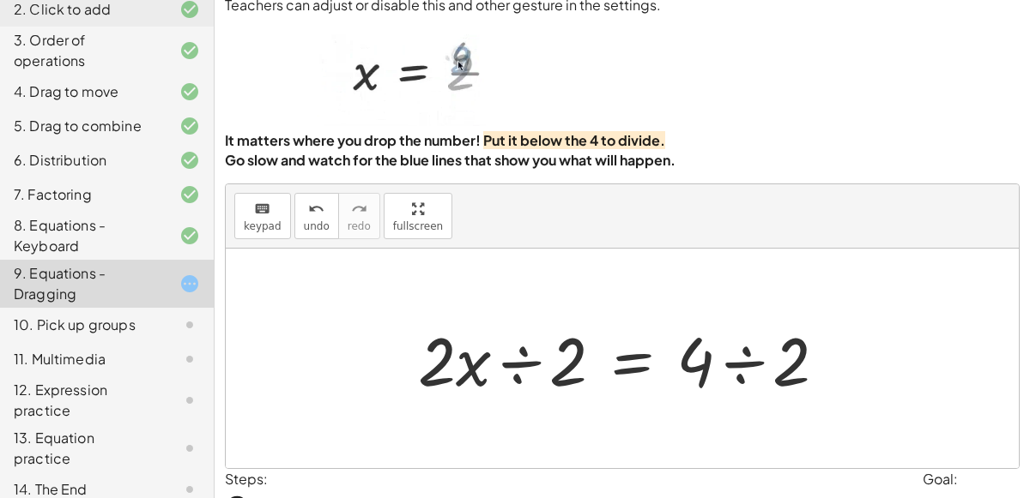
scroll to position [44, 0]
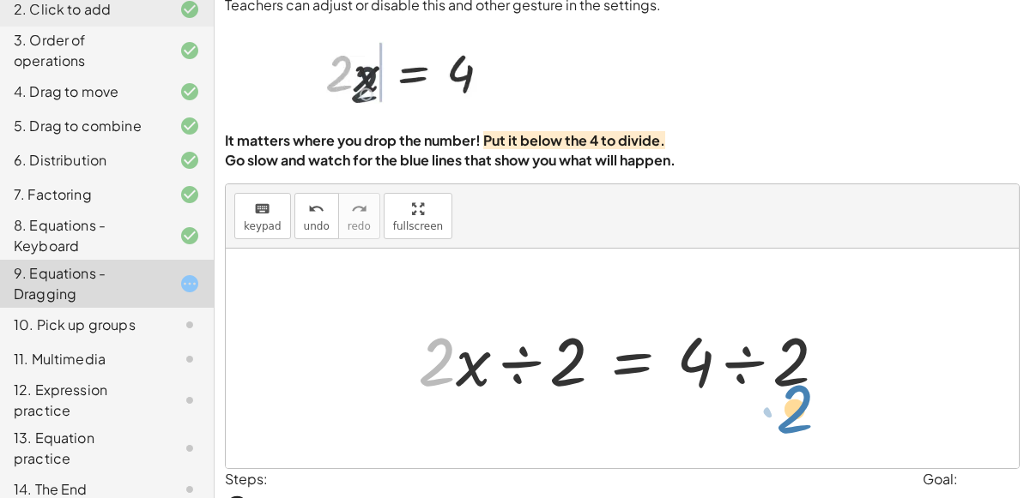
drag, startPoint x: 438, startPoint y: 344, endPoint x: 794, endPoint y: 390, distance: 359.0
click at [794, 390] on div at bounding box center [628, 359] width 439 height 88
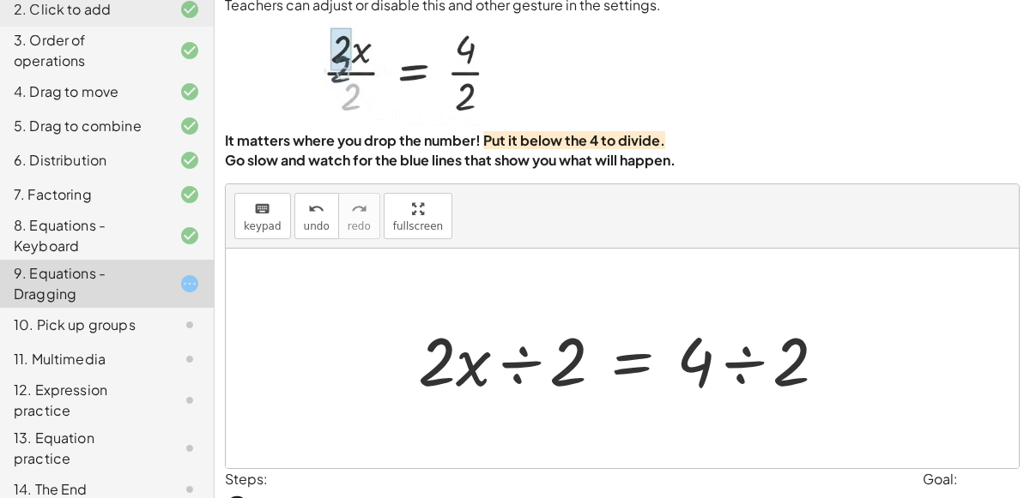
click at [750, 363] on div at bounding box center [628, 359] width 439 height 88
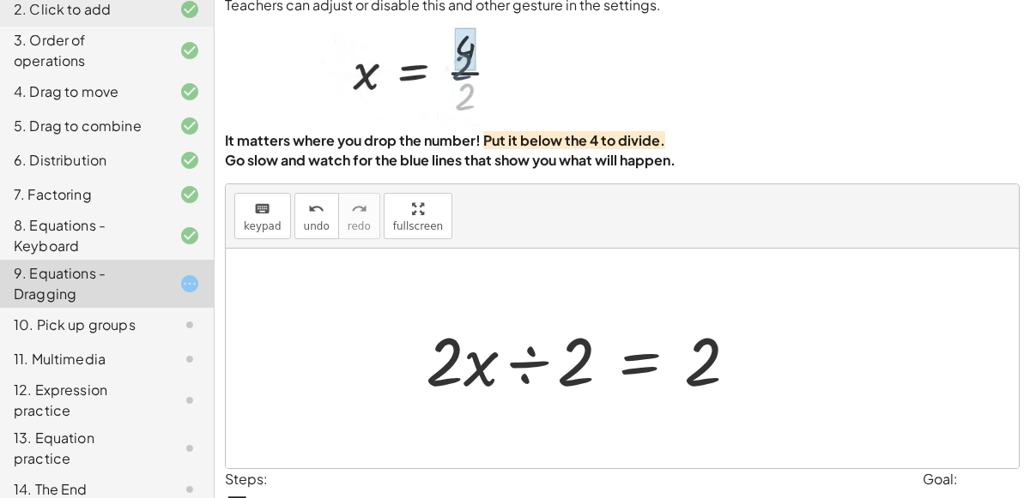
click at [515, 368] on div at bounding box center [588, 359] width 343 height 88
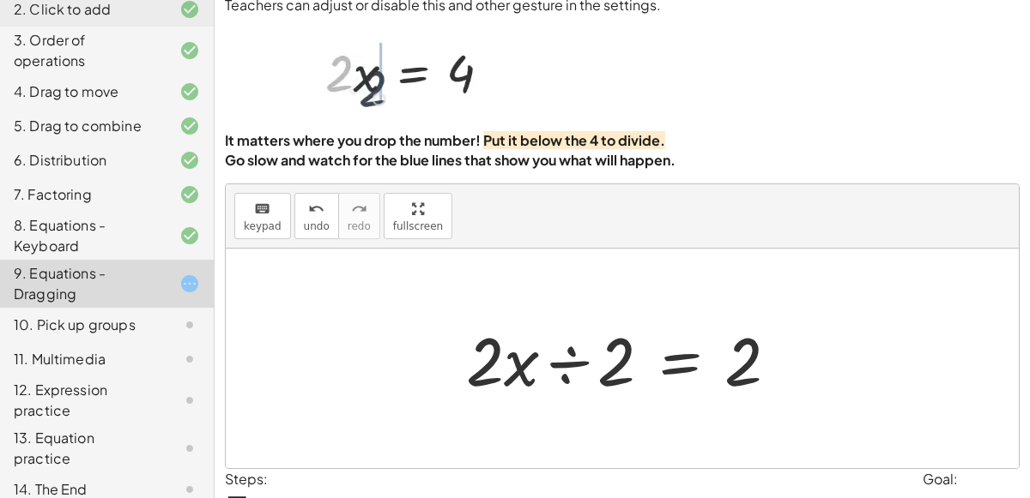
click at [552, 377] on div at bounding box center [628, 359] width 343 height 88
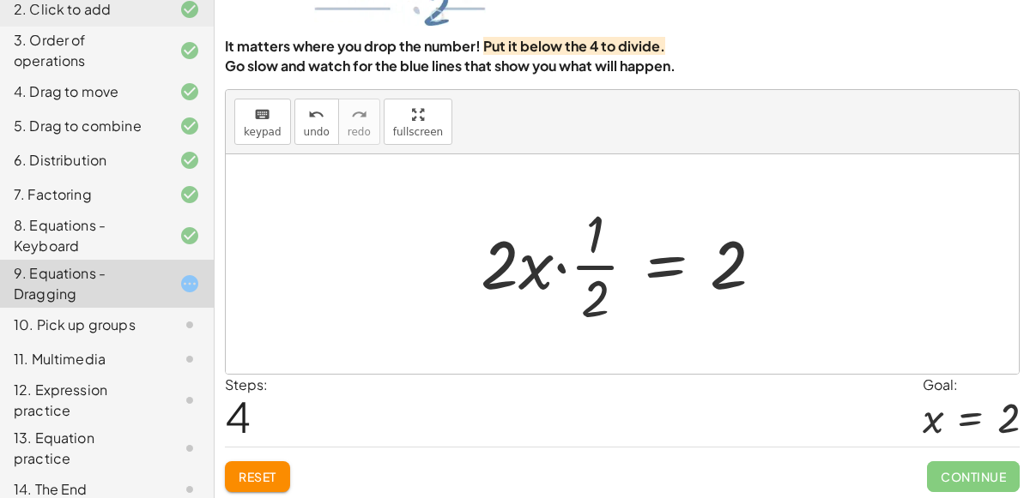
scroll to position [121, 0]
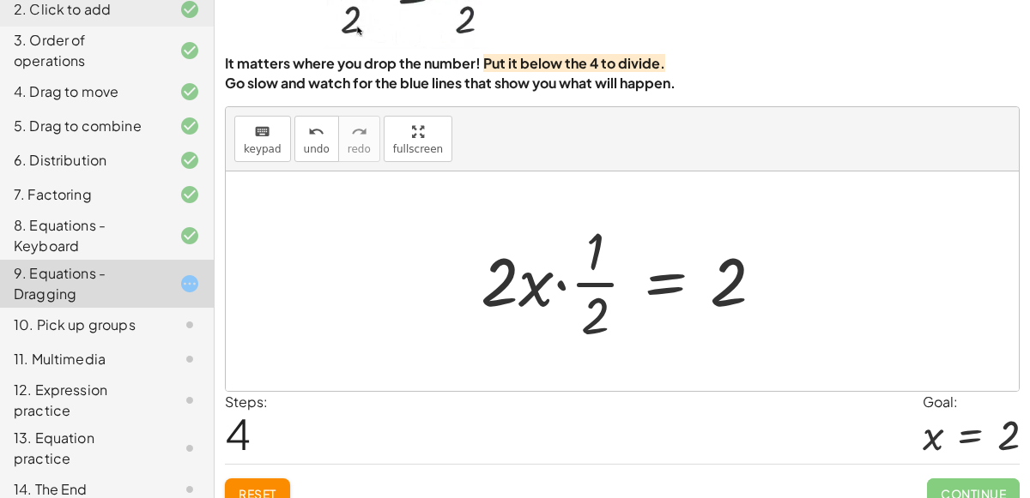
click at [540, 299] on div at bounding box center [629, 281] width 314 height 132
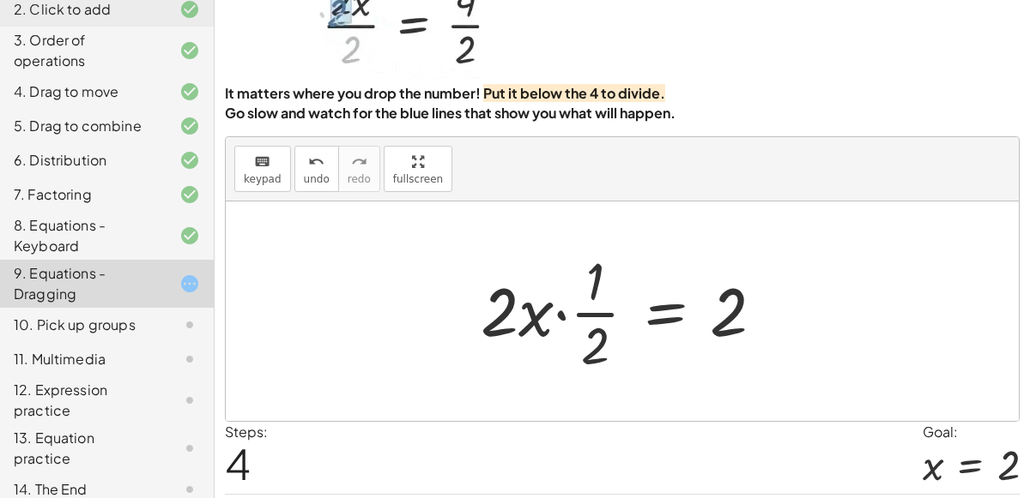
scroll to position [124, 0]
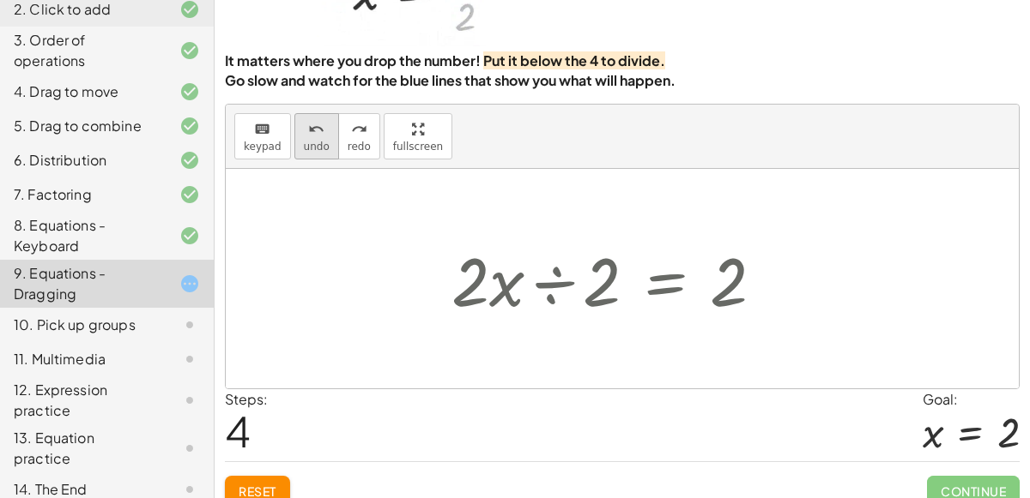
click at [312, 155] on button "undo undo" at bounding box center [316, 136] width 45 height 46
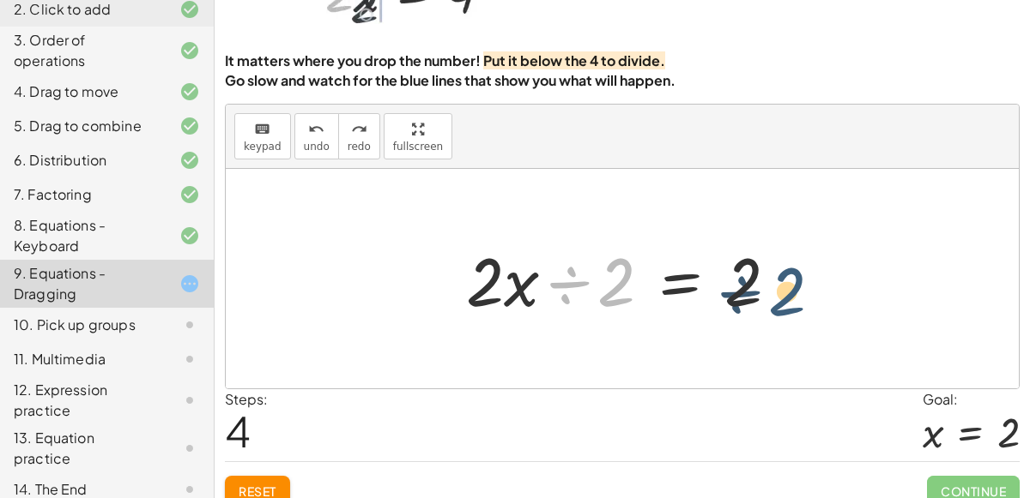
drag, startPoint x: 617, startPoint y: 265, endPoint x: 785, endPoint y: 268, distance: 168.2
click at [785, 268] on div at bounding box center [628, 279] width 343 height 88
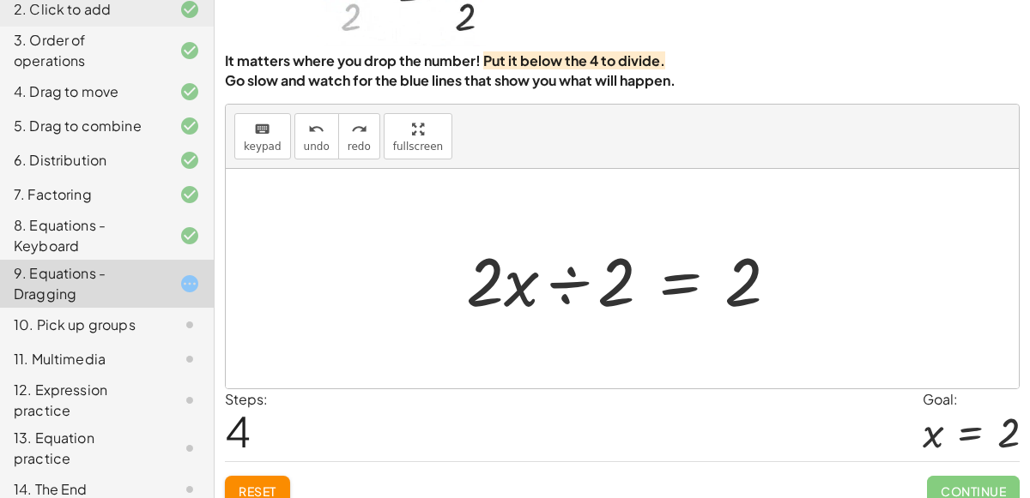
click at [505, 269] on div at bounding box center [628, 279] width 343 height 88
drag, startPoint x: 504, startPoint y: 271, endPoint x: 742, endPoint y: 275, distance: 237.7
click at [742, 275] on div at bounding box center [628, 279] width 343 height 88
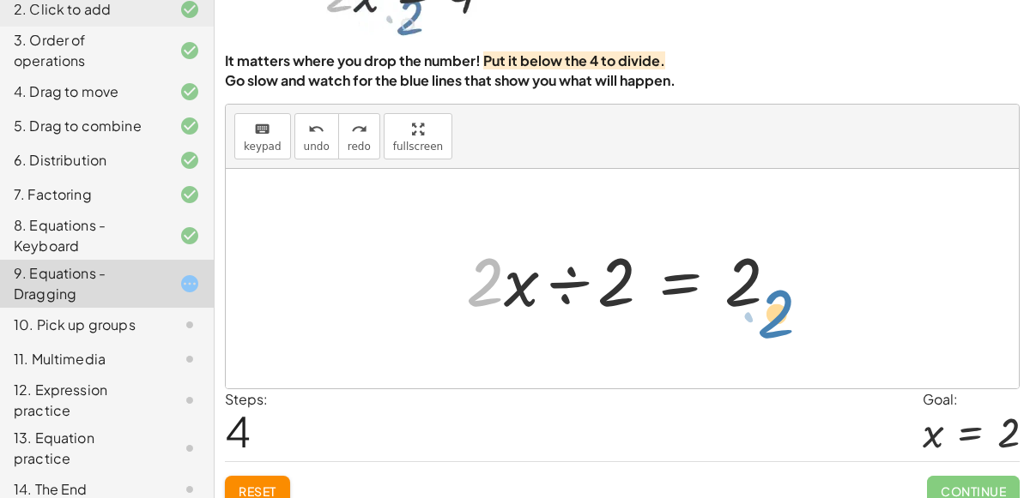
drag, startPoint x: 487, startPoint y: 281, endPoint x: 774, endPoint y: 301, distance: 287.3
click at [774, 301] on div at bounding box center [628, 279] width 343 height 88
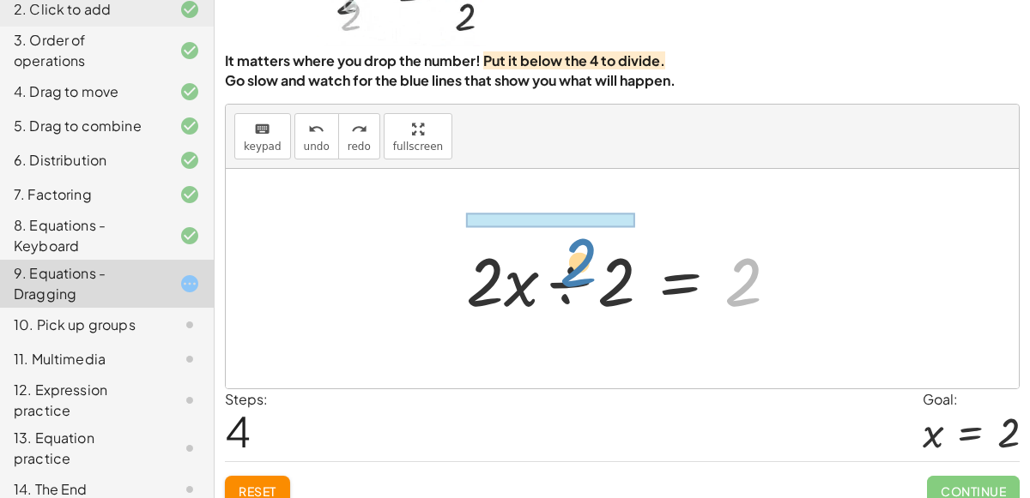
drag, startPoint x: 728, startPoint y: 289, endPoint x: 562, endPoint y: 262, distance: 168.7
click at [562, 262] on div at bounding box center [628, 279] width 343 height 88
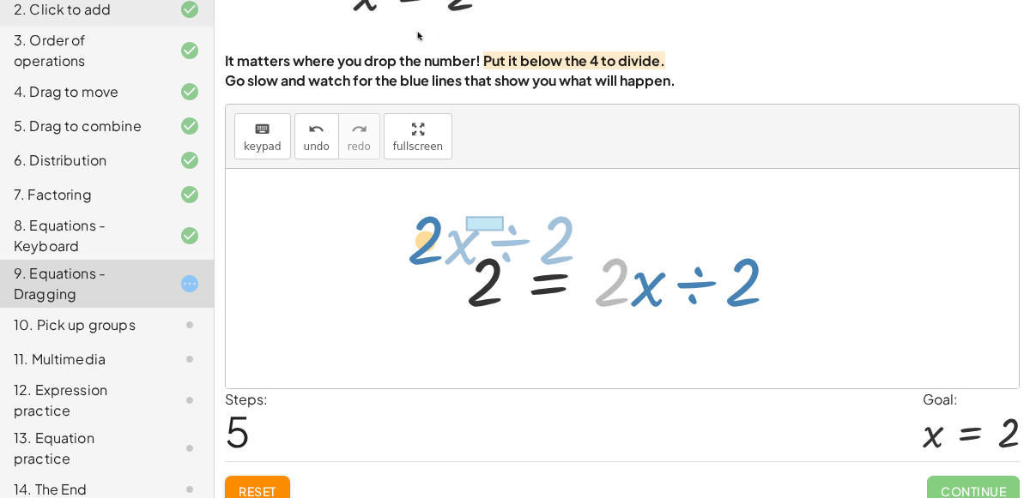
drag, startPoint x: 614, startPoint y: 266, endPoint x: 432, endPoint y: 217, distance: 188.3
click at [432, 217] on div "· 2 · x = 4 · 2 · x ÷ 2 = · 4 ÷ 2 · 2 · x ÷ 2 = 2 · 2 · x ÷ 2 · 2 · x ÷ 2 = 2" at bounding box center [622, 279] width 793 height 220
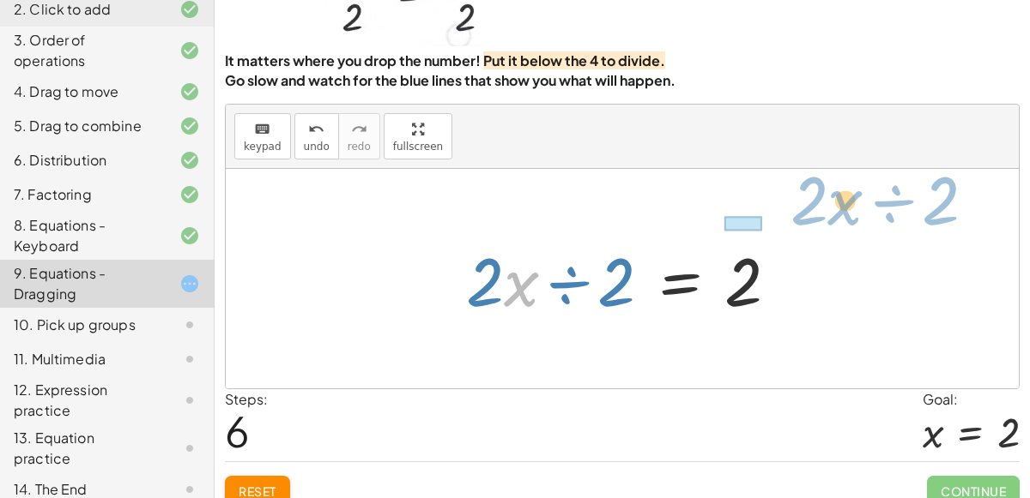
drag, startPoint x: 512, startPoint y: 287, endPoint x: 840, endPoint y: 217, distance: 335.0
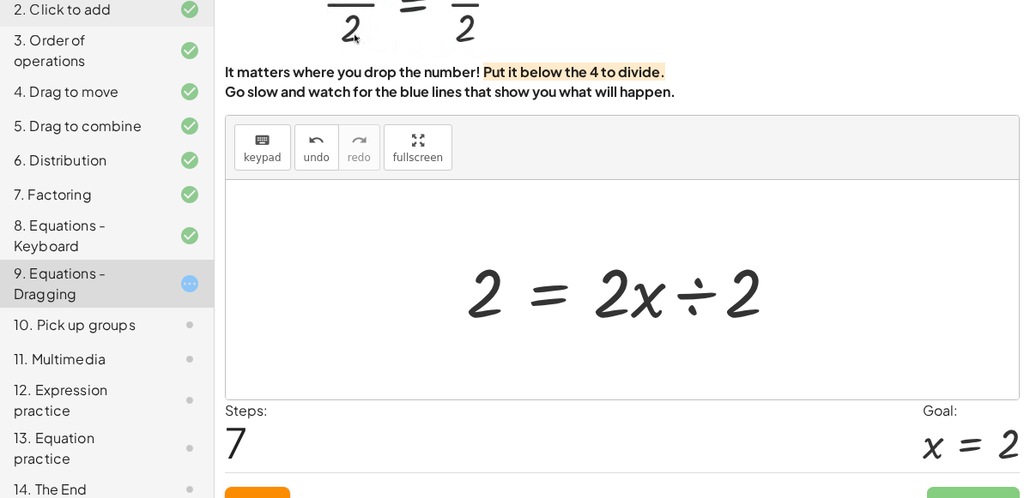
scroll to position [106, 0]
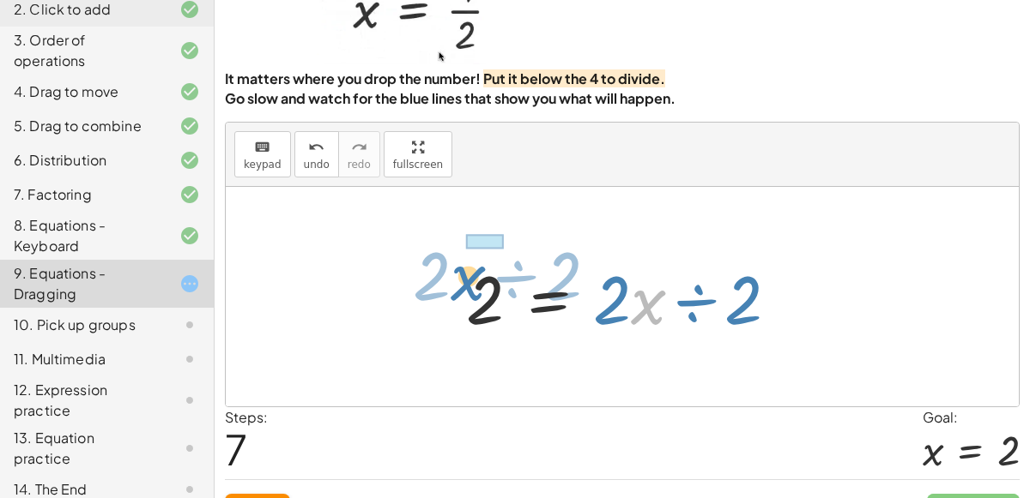
drag, startPoint x: 649, startPoint y: 311, endPoint x: 468, endPoint y: 288, distance: 182.5
click at [468, 288] on div at bounding box center [628, 297] width 343 height 88
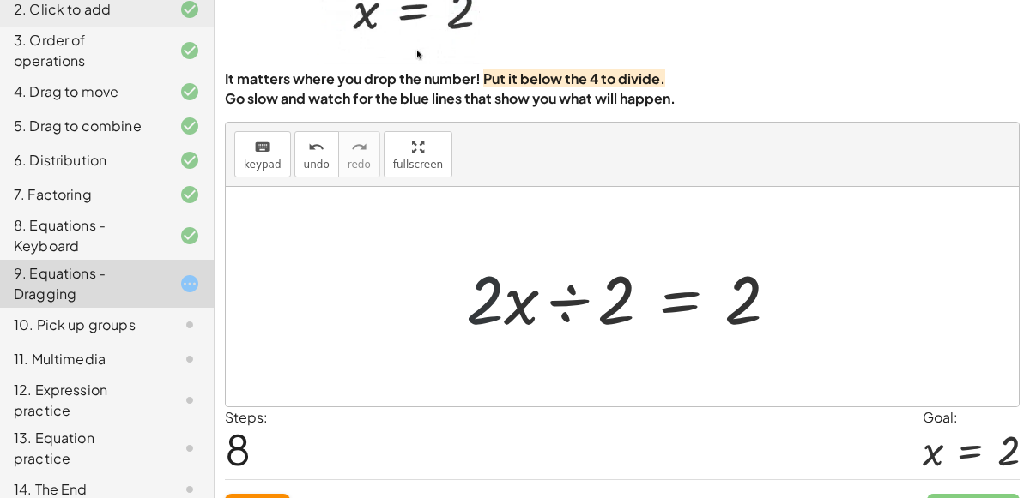
click at [480, 299] on div at bounding box center [628, 297] width 343 height 88
click at [572, 309] on div at bounding box center [628, 297] width 343 height 88
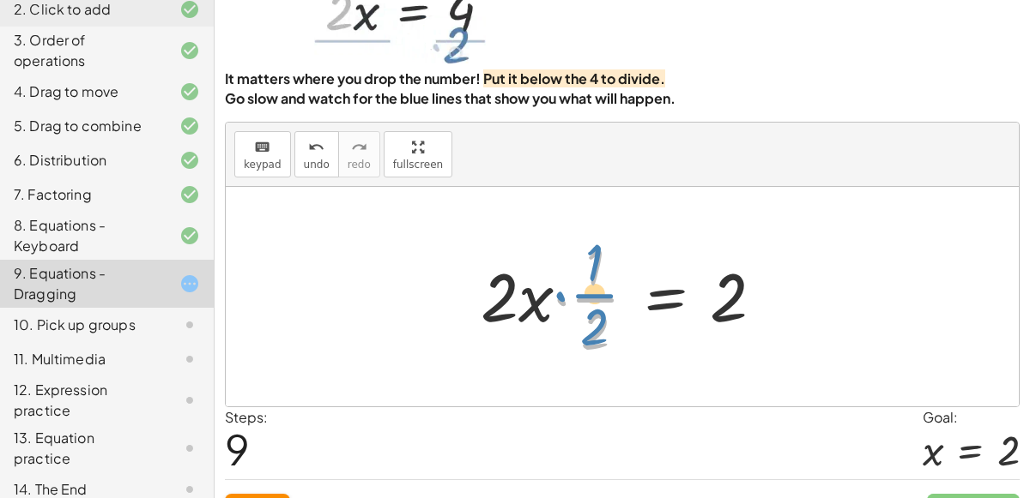
click at [604, 285] on div at bounding box center [629, 297] width 314 height 132
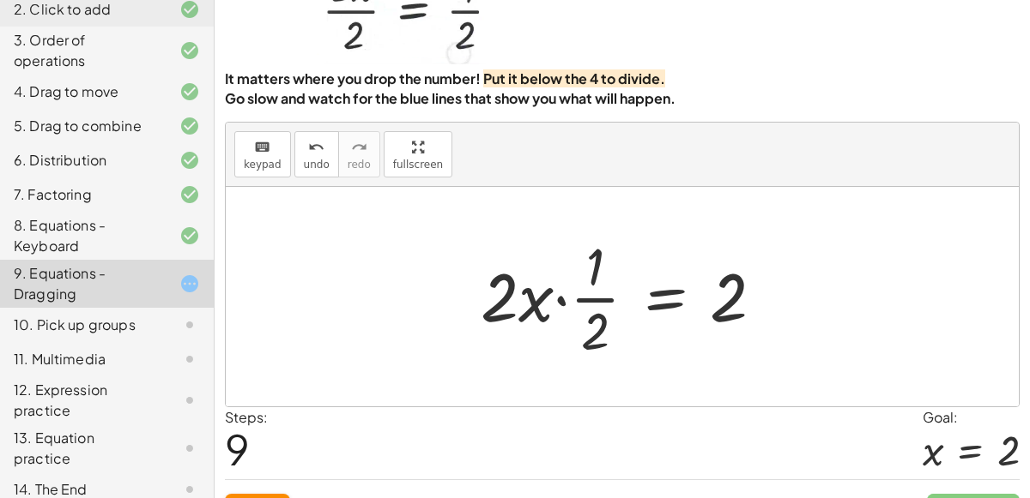
click at [608, 296] on div at bounding box center [629, 297] width 314 height 132
click at [562, 303] on div at bounding box center [629, 297] width 314 height 132
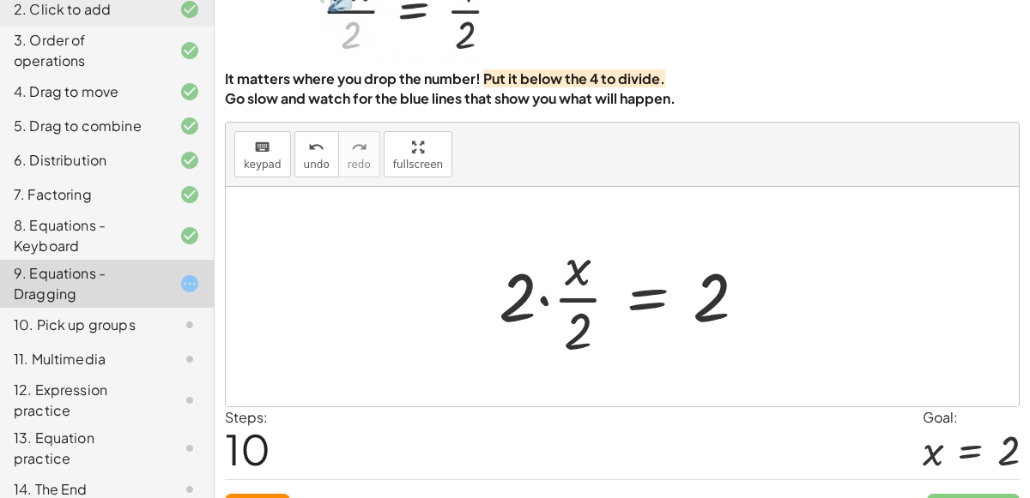
click at [548, 299] on div at bounding box center [629, 297] width 279 height 132
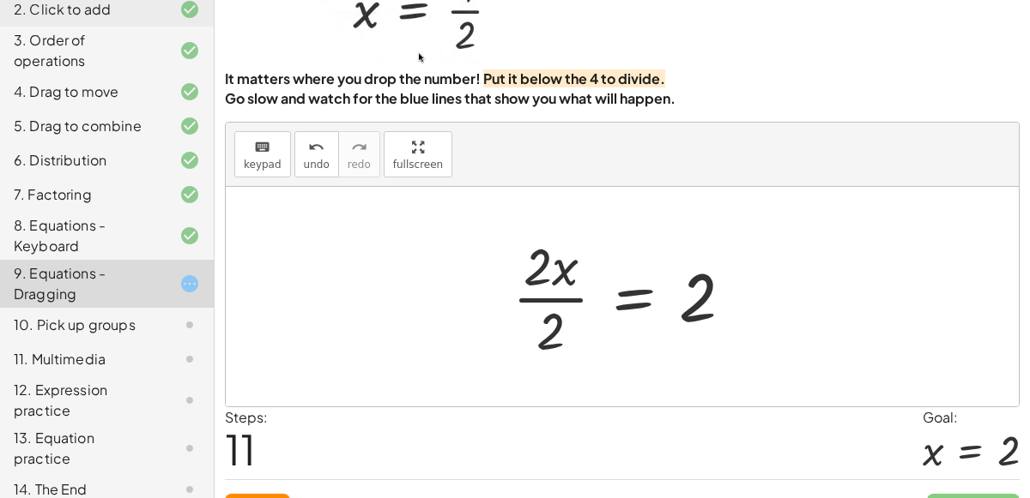
click at [546, 294] on div at bounding box center [629, 297] width 251 height 132
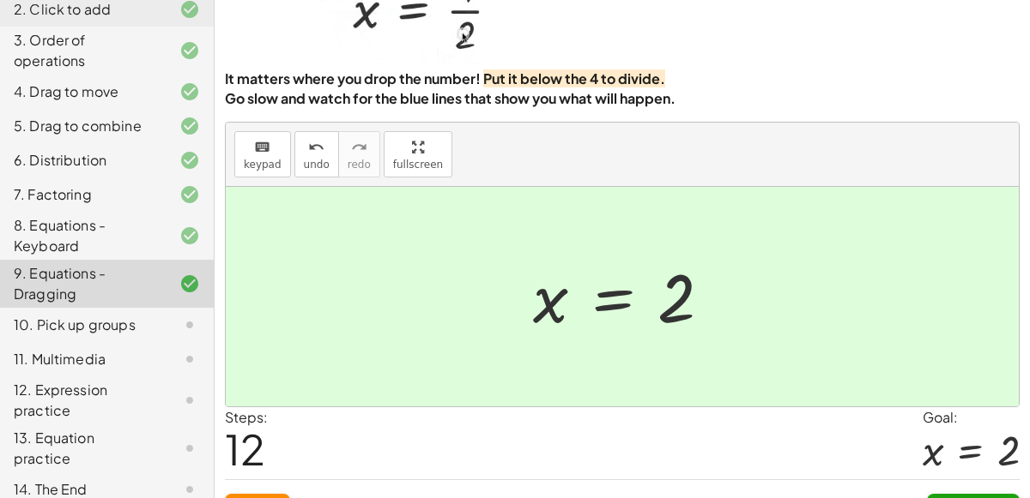
scroll to position [139, 0]
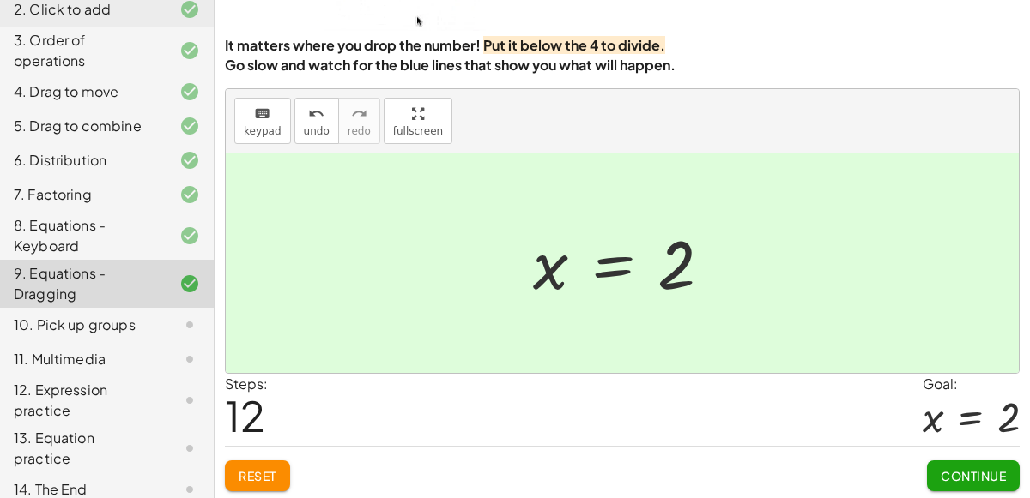
click at [961, 487] on button "Continue" at bounding box center [973, 476] width 93 height 31
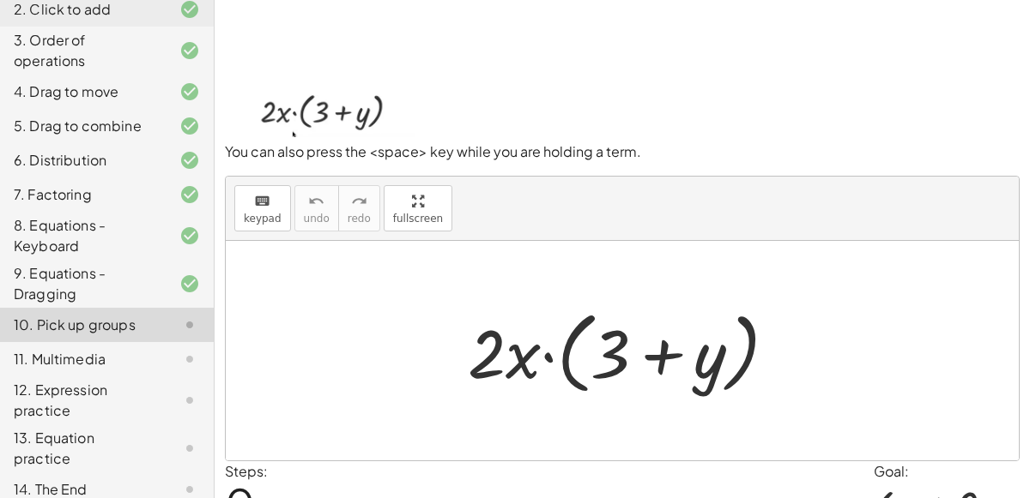
scroll to position [35, 0]
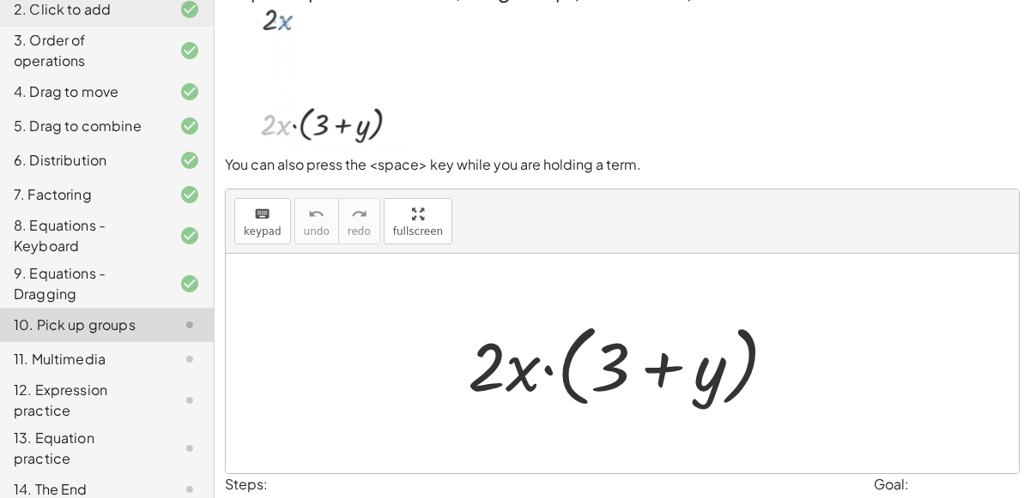
click at [630, 379] on div at bounding box center [629, 364] width 340 height 99
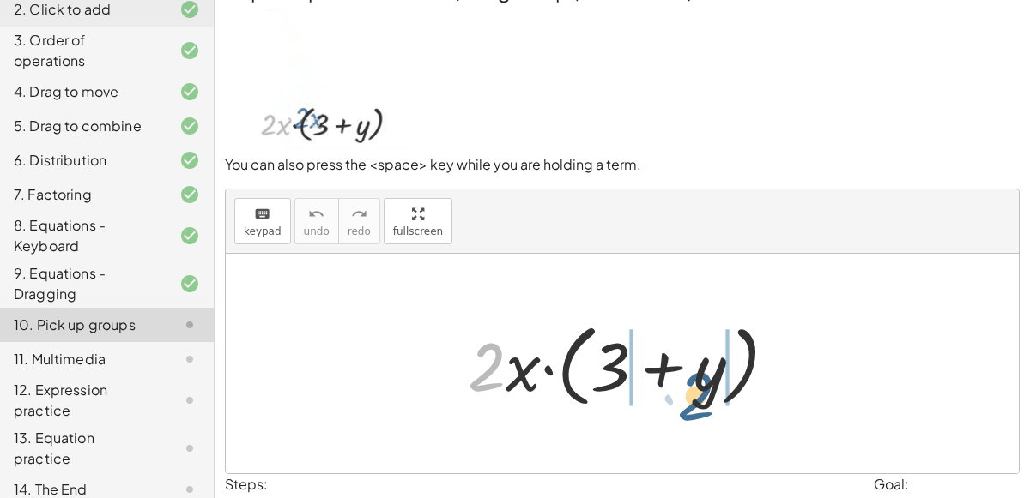
drag, startPoint x: 494, startPoint y: 359, endPoint x: 703, endPoint y: 387, distance: 210.4
click at [703, 387] on div at bounding box center [629, 364] width 340 height 99
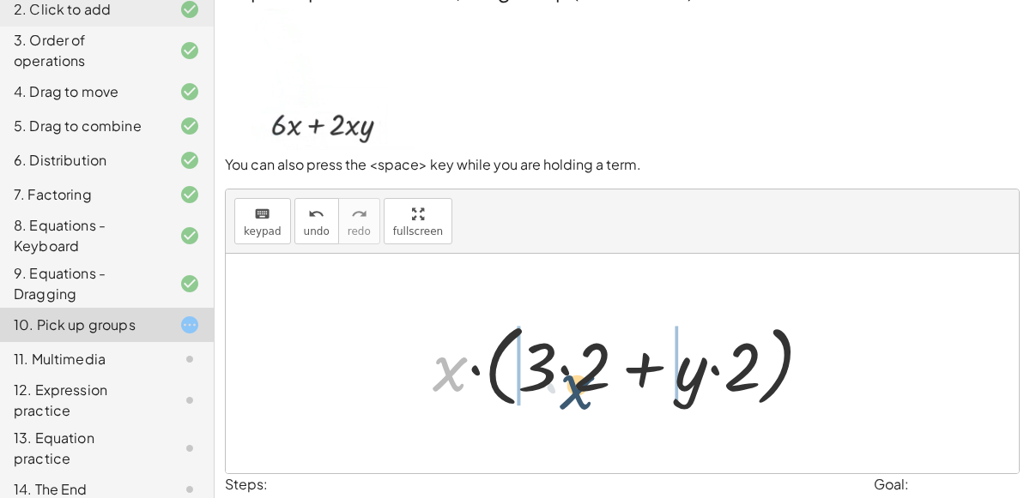
drag, startPoint x: 450, startPoint y: 366, endPoint x: 579, endPoint y: 383, distance: 130.7
click at [579, 383] on div at bounding box center [629, 364] width 410 height 99
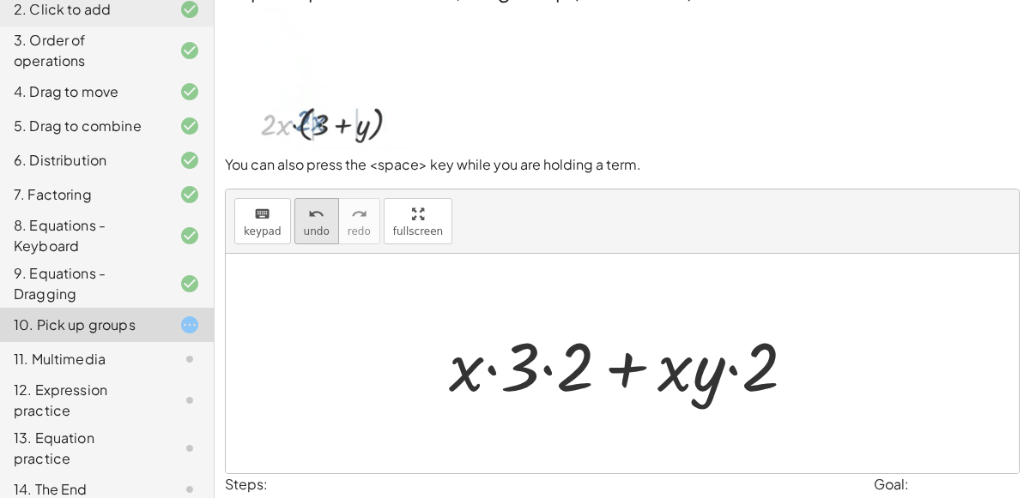
click at [306, 232] on span "undo" at bounding box center [317, 232] width 26 height 12
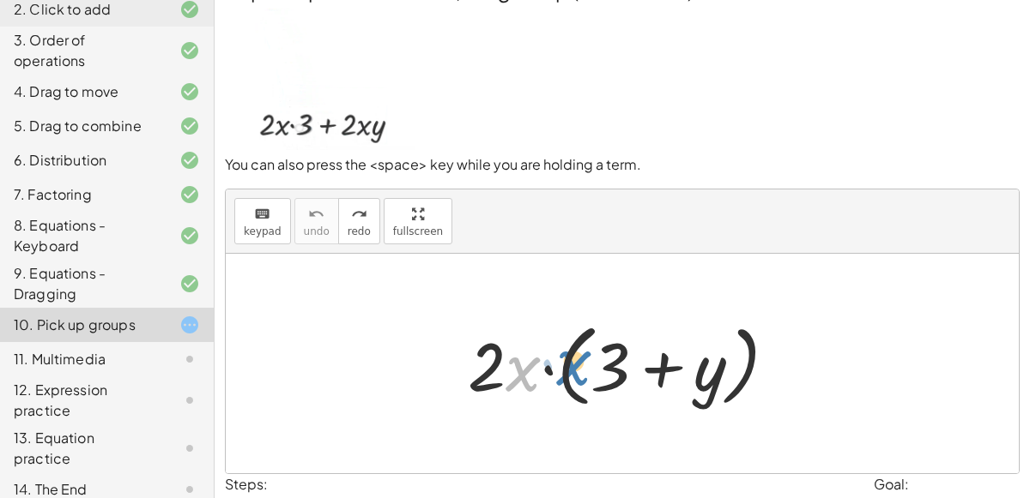
drag, startPoint x: 523, startPoint y: 379, endPoint x: 574, endPoint y: 373, distance: 51.0
click at [574, 373] on div at bounding box center [629, 364] width 340 height 99
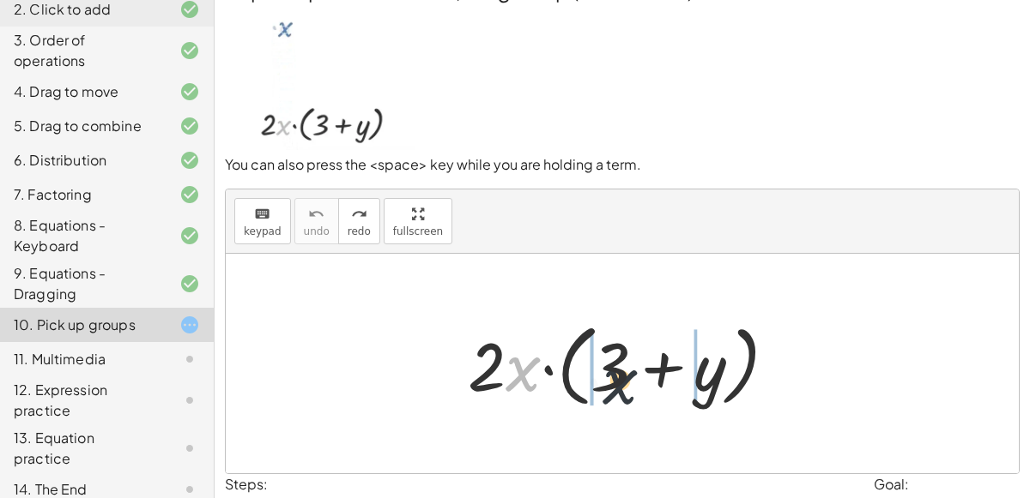
drag, startPoint x: 523, startPoint y: 369, endPoint x: 662, endPoint y: 371, distance: 139.0
click at [662, 371] on div at bounding box center [629, 364] width 340 height 99
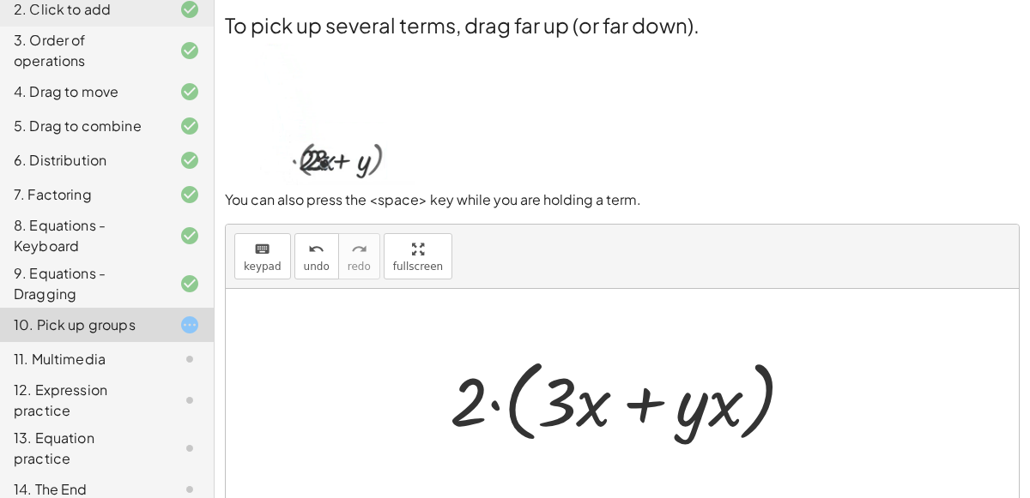
scroll to position [3, 0]
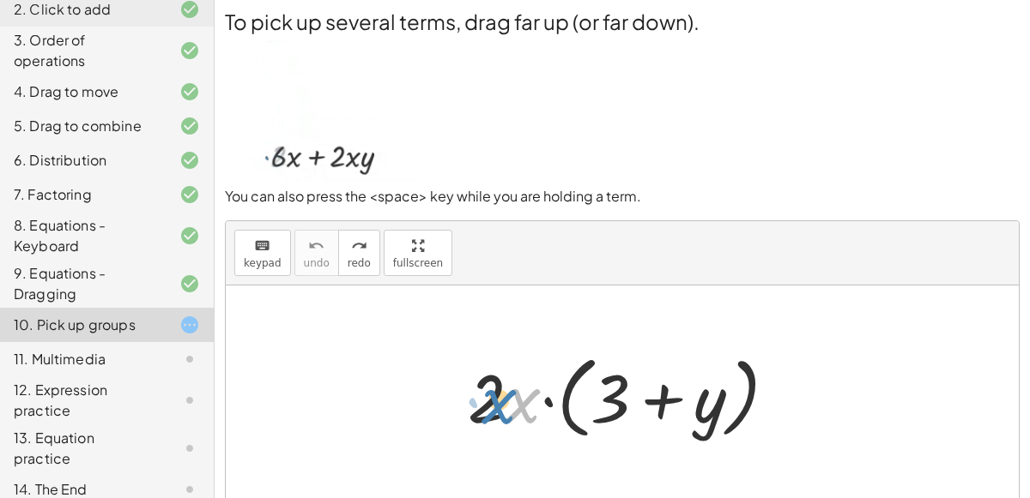
drag, startPoint x: 522, startPoint y: 394, endPoint x: 503, endPoint y: 396, distance: 19.8
click at [503, 396] on div at bounding box center [629, 396] width 340 height 99
click at [496, 394] on div at bounding box center [629, 396] width 340 height 99
drag, startPoint x: 496, startPoint y: 394, endPoint x: 518, endPoint y: 398, distance: 22.7
click at [518, 398] on div at bounding box center [629, 396] width 340 height 99
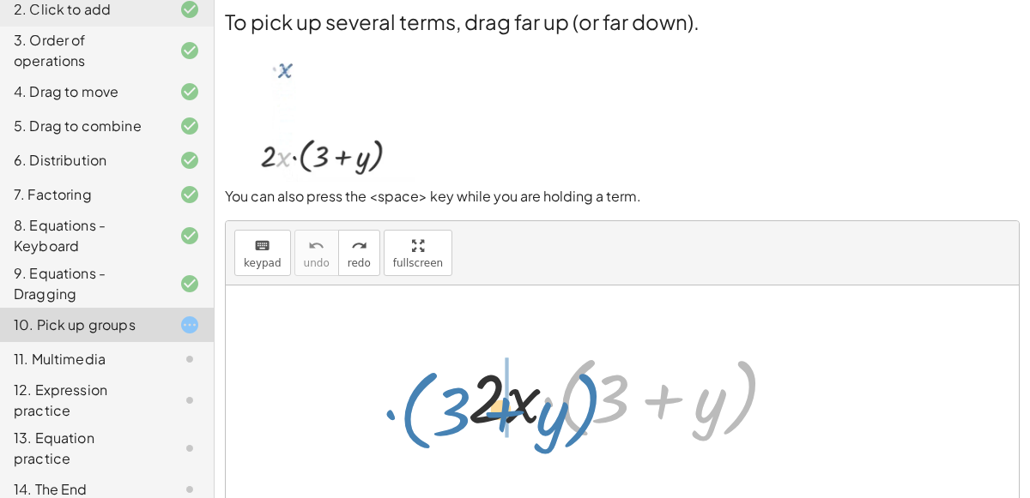
drag, startPoint x: 548, startPoint y: 400, endPoint x: 394, endPoint y: 408, distance: 154.7
click at [394, 408] on div "· ( + 3 + y ) · 2 · x · ( + 3 + y )" at bounding box center [622, 396] width 793 height 220
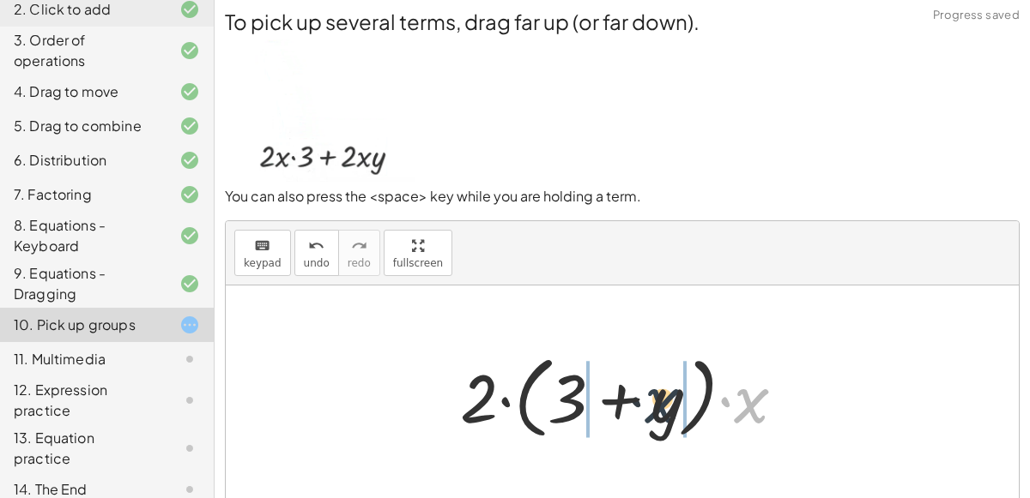
drag, startPoint x: 743, startPoint y: 394, endPoint x: 601, endPoint y: 394, distance: 142.4
click at [601, 394] on div at bounding box center [629, 396] width 356 height 99
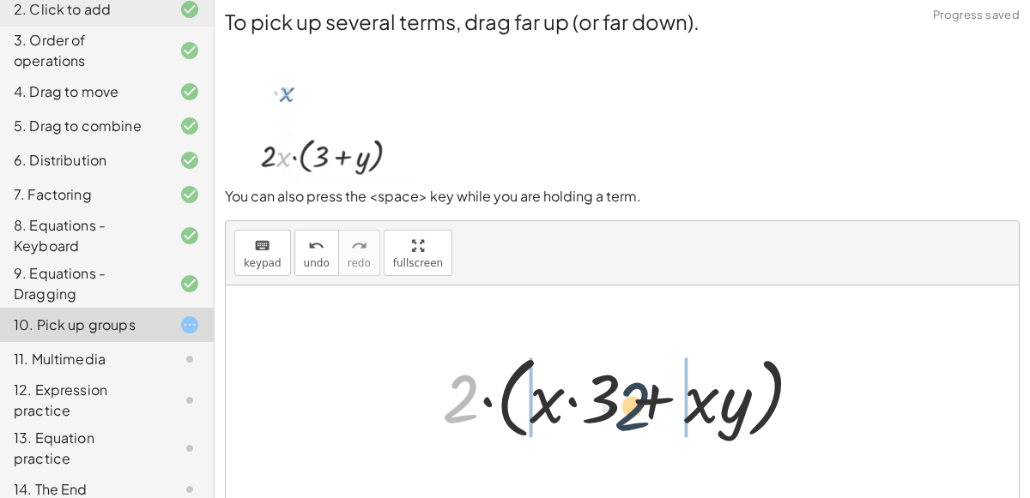
drag, startPoint x: 458, startPoint y: 393, endPoint x: 633, endPoint y: 399, distance: 175.1
click at [633, 399] on div at bounding box center [628, 396] width 391 height 99
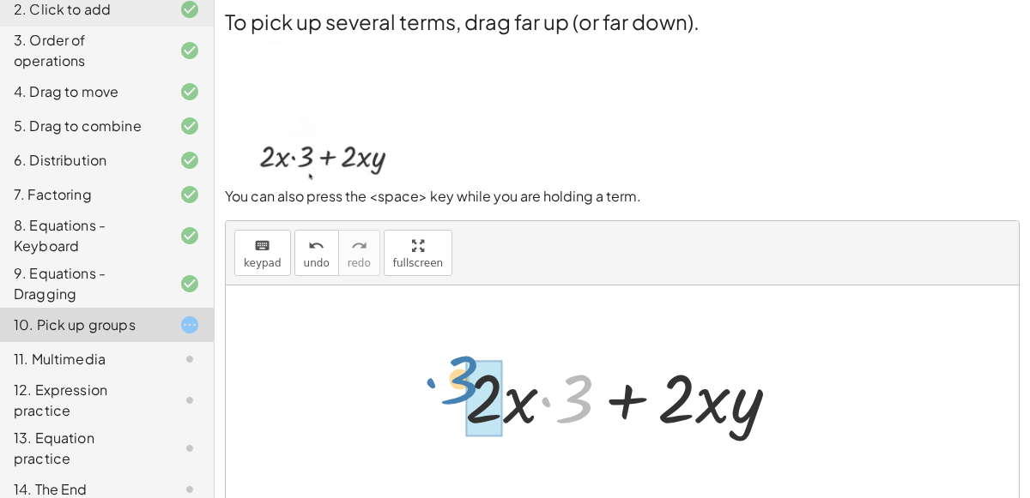
drag, startPoint x: 580, startPoint y: 389, endPoint x: 472, endPoint y: 378, distance: 108.6
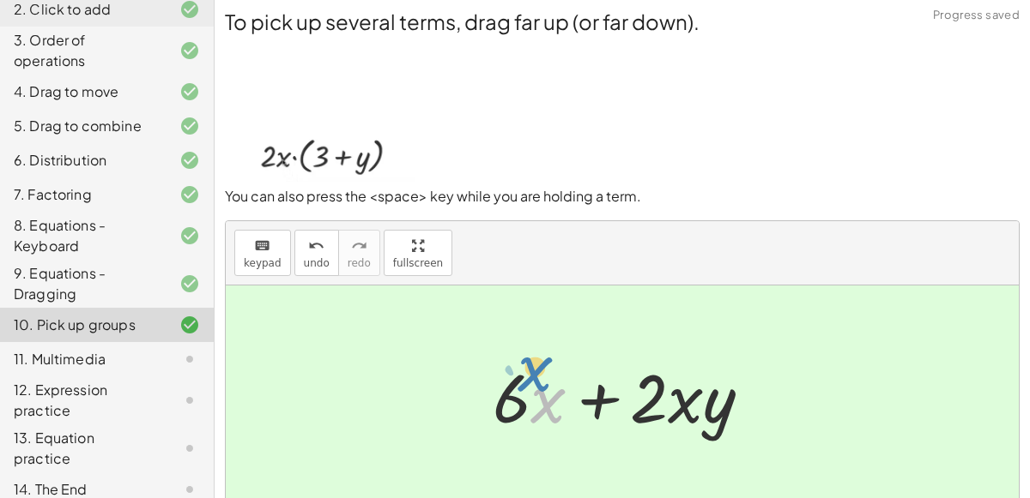
drag, startPoint x: 549, startPoint y: 407, endPoint x: 537, endPoint y: 378, distance: 30.8
click at [537, 378] on div at bounding box center [629, 396] width 290 height 88
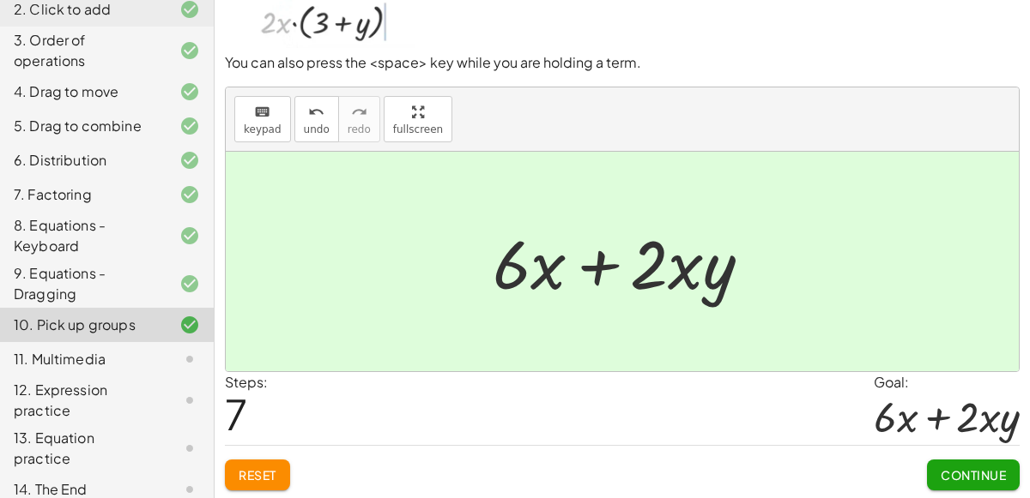
scroll to position [123, 0]
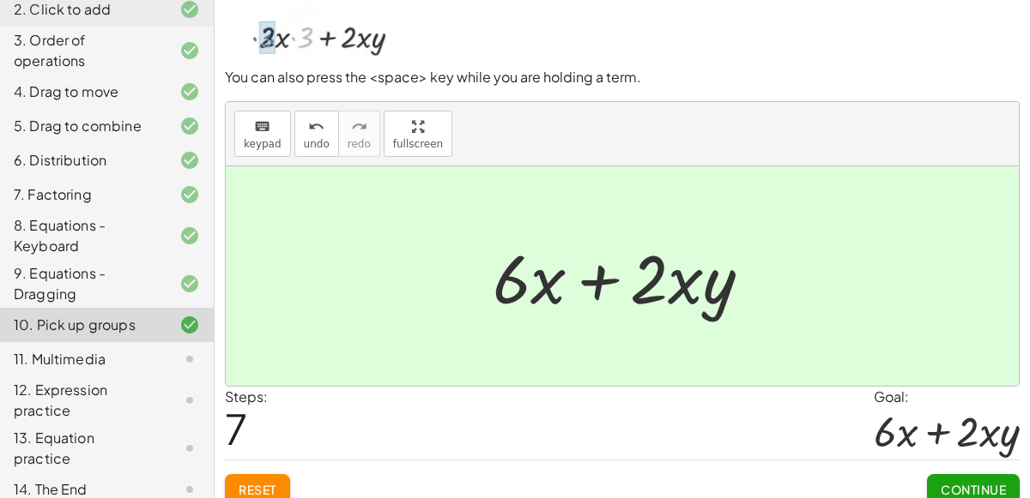
click at [1004, 491] on span "Continue" at bounding box center [972, 489] width 65 height 15
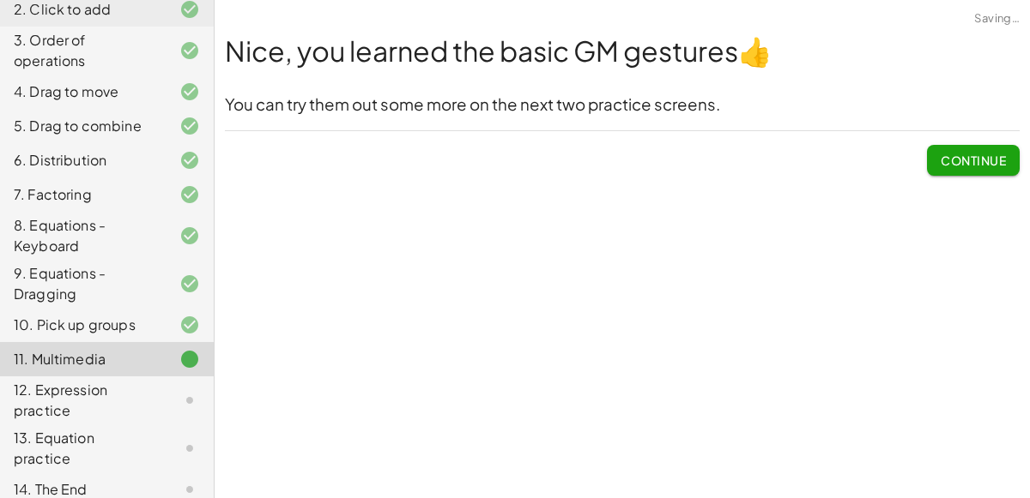
scroll to position [0, 0]
click at [964, 149] on button "Continue" at bounding box center [973, 160] width 93 height 31
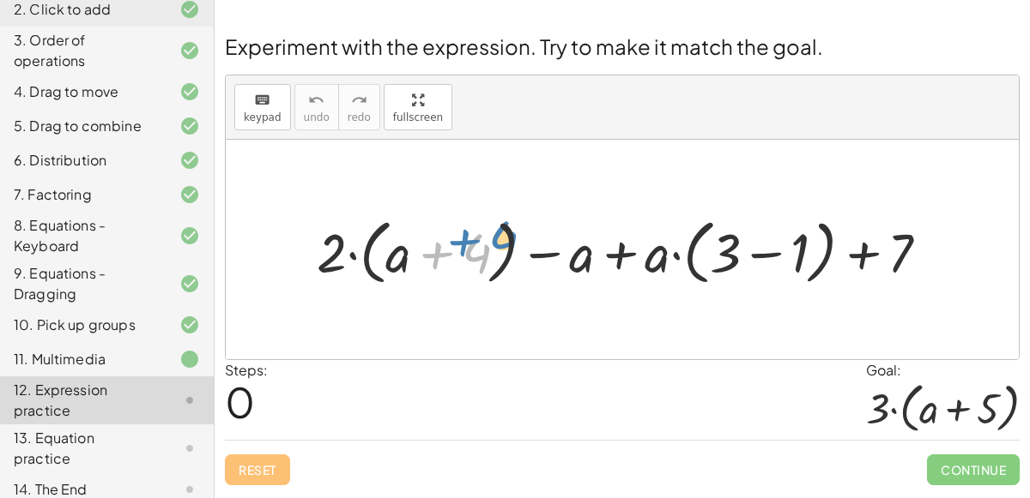
drag, startPoint x: 452, startPoint y: 252, endPoint x: 442, endPoint y: 235, distance: 20.0
click at [442, 235] on div at bounding box center [629, 250] width 643 height 80
drag, startPoint x: 459, startPoint y: 257, endPoint x: 794, endPoint y: 275, distance: 335.0
click at [794, 275] on div at bounding box center [629, 250] width 643 height 80
drag, startPoint x: 389, startPoint y: 257, endPoint x: 586, endPoint y: 269, distance: 196.8
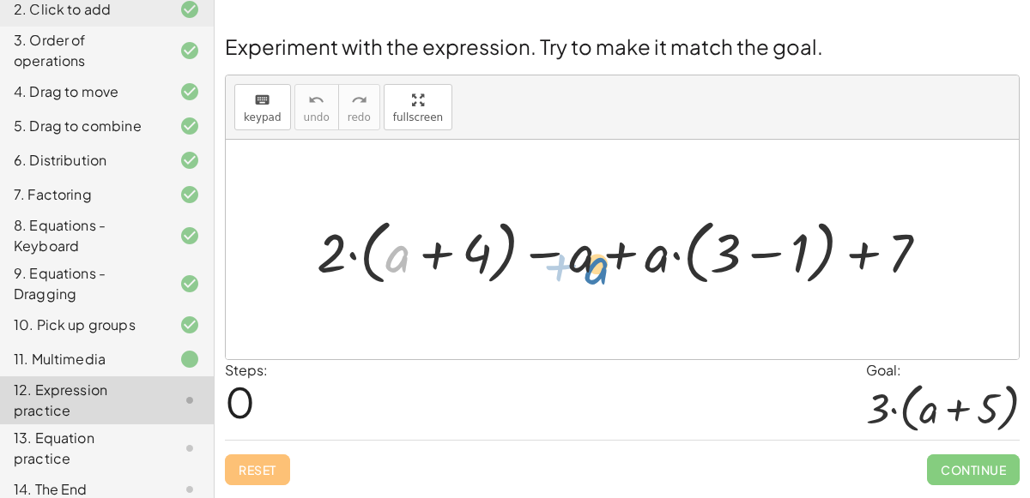
click at [586, 269] on div at bounding box center [629, 250] width 643 height 80
drag, startPoint x: 581, startPoint y: 264, endPoint x: 397, endPoint y: 271, distance: 183.7
click at [397, 271] on div at bounding box center [629, 250] width 643 height 80
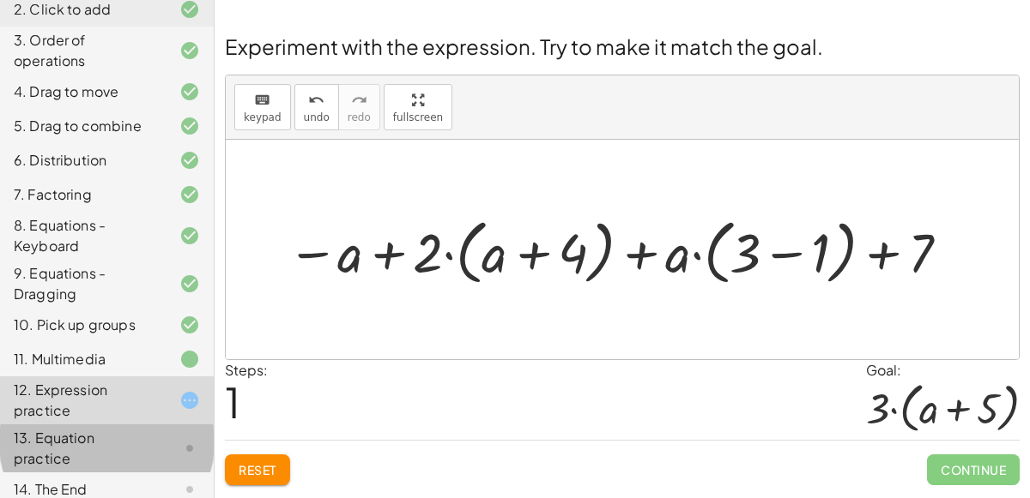
click at [170, 450] on div at bounding box center [176, 448] width 48 height 21
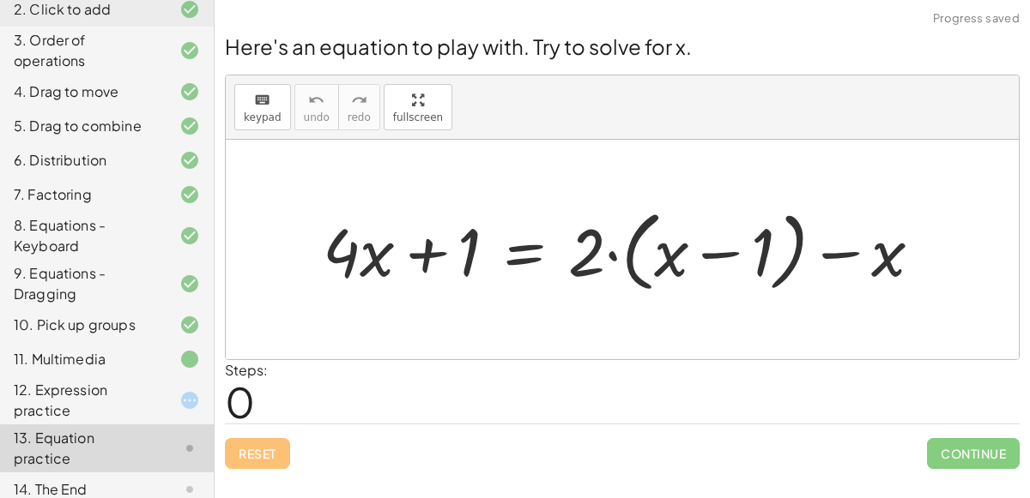
click at [174, 480] on div at bounding box center [176, 490] width 48 height 21
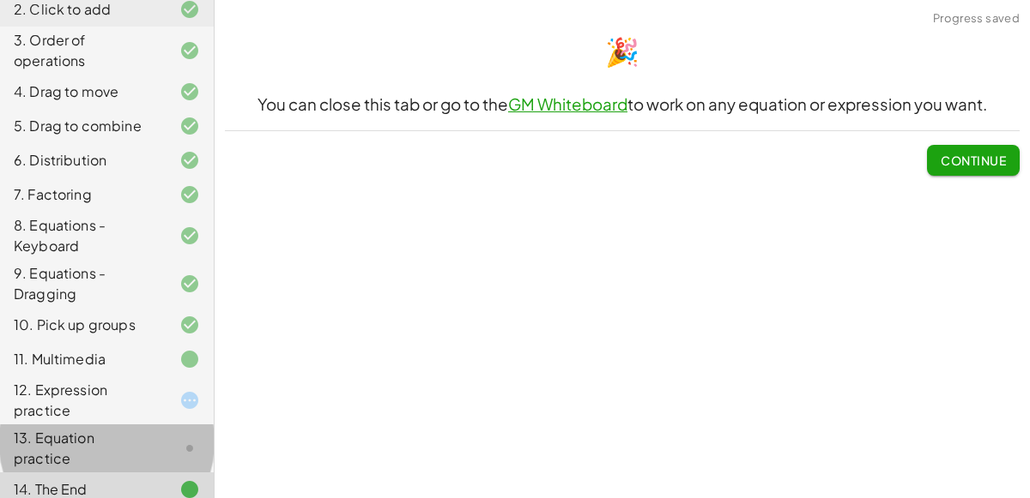
click at [185, 438] on icon at bounding box center [189, 448] width 21 height 21
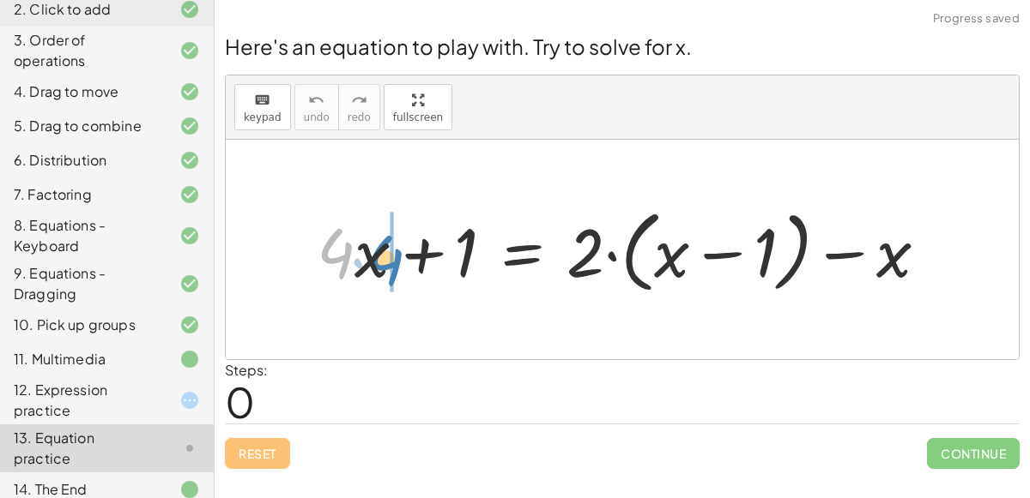
drag, startPoint x: 352, startPoint y: 255, endPoint x: 383, endPoint y: 256, distance: 31.8
click at [383, 256] on div at bounding box center [629, 250] width 642 height 99
